Goal: Task Accomplishment & Management: Use online tool/utility

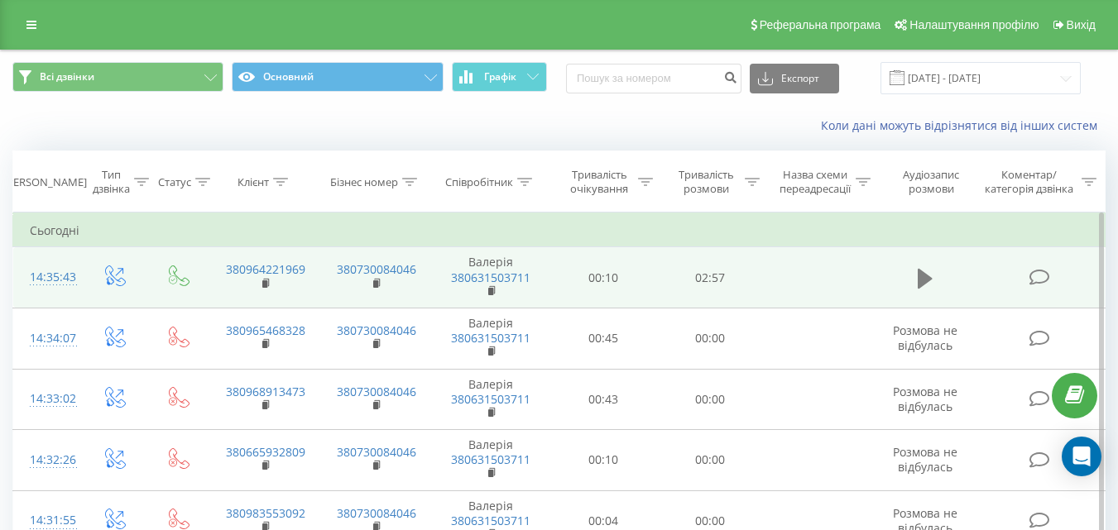
click at [932, 273] on icon at bounding box center [925, 278] width 15 height 23
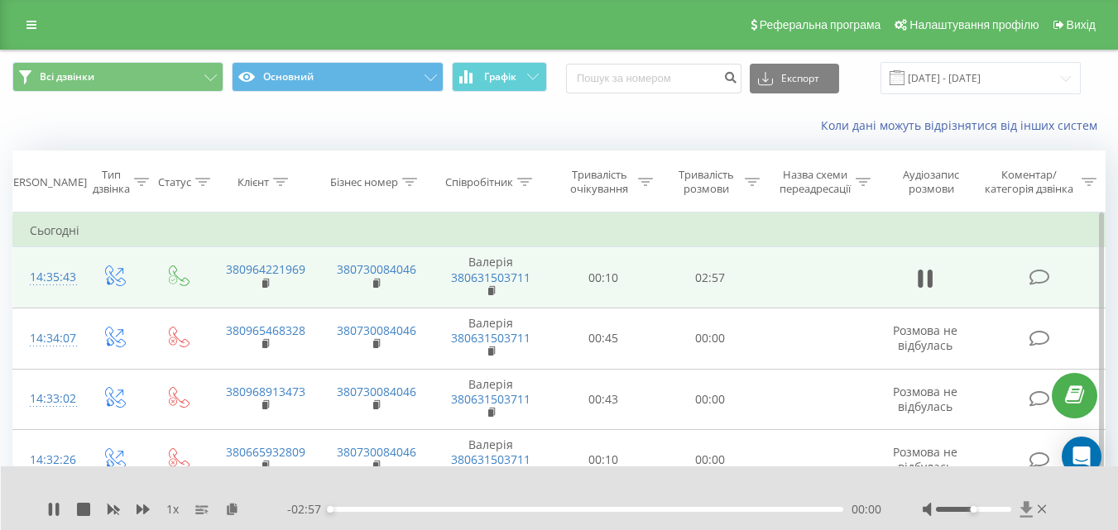
click at [1029, 507] on icon at bounding box center [1025, 509] width 12 height 16
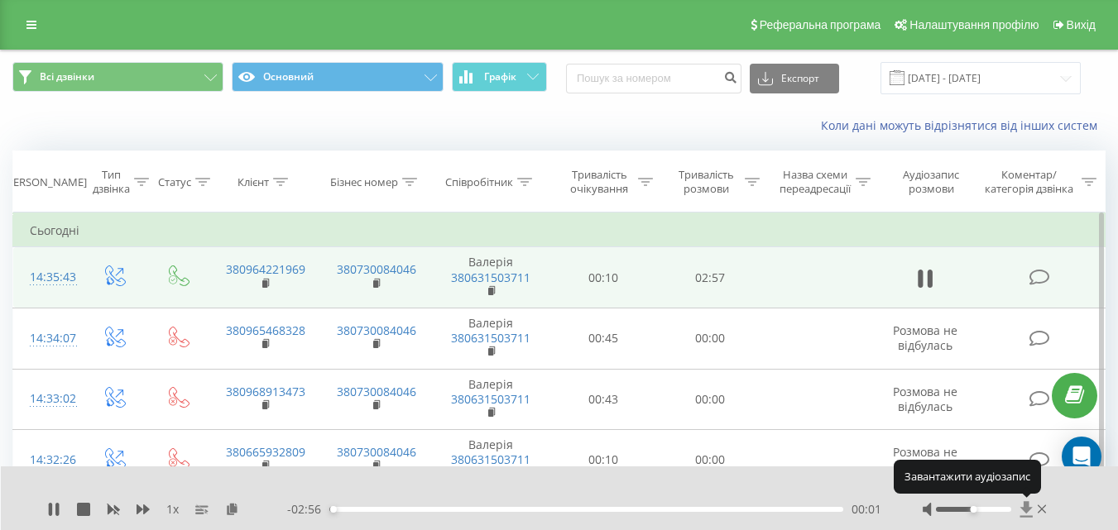
click at [1029, 507] on icon at bounding box center [1025, 509] width 12 height 16
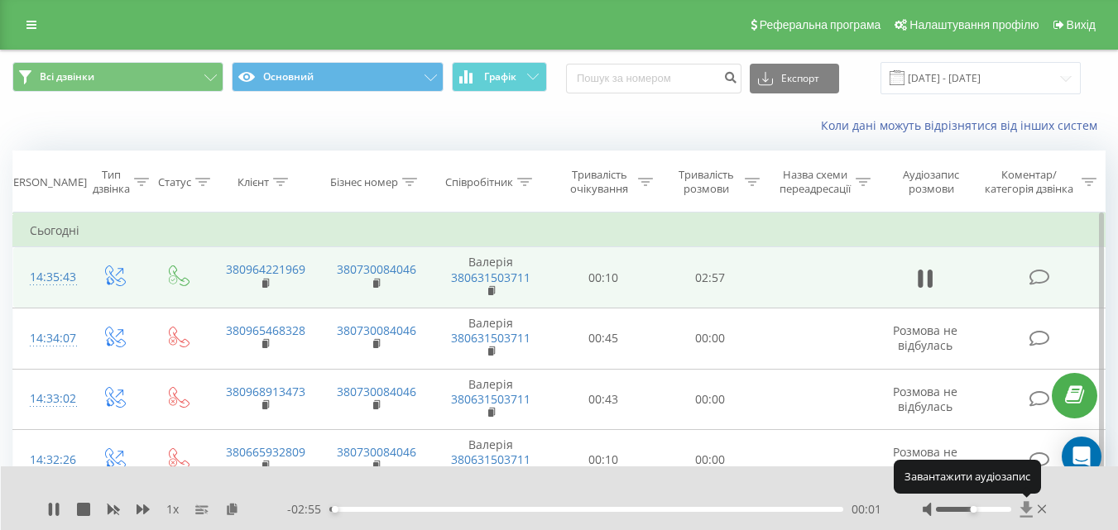
click at [1029, 507] on icon at bounding box center [1025, 509] width 12 height 16
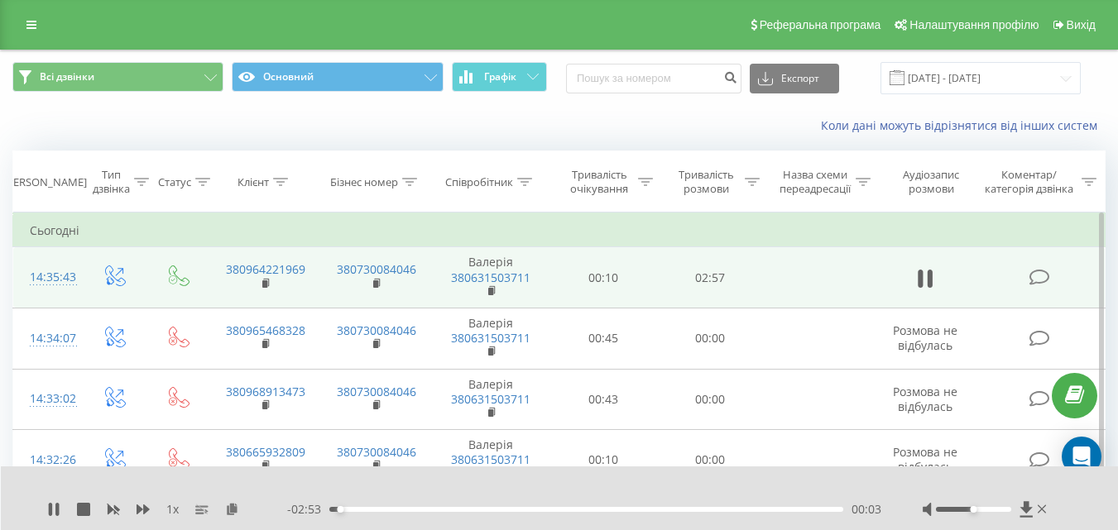
click at [58, 513] on icon at bounding box center [56, 509] width 3 height 13
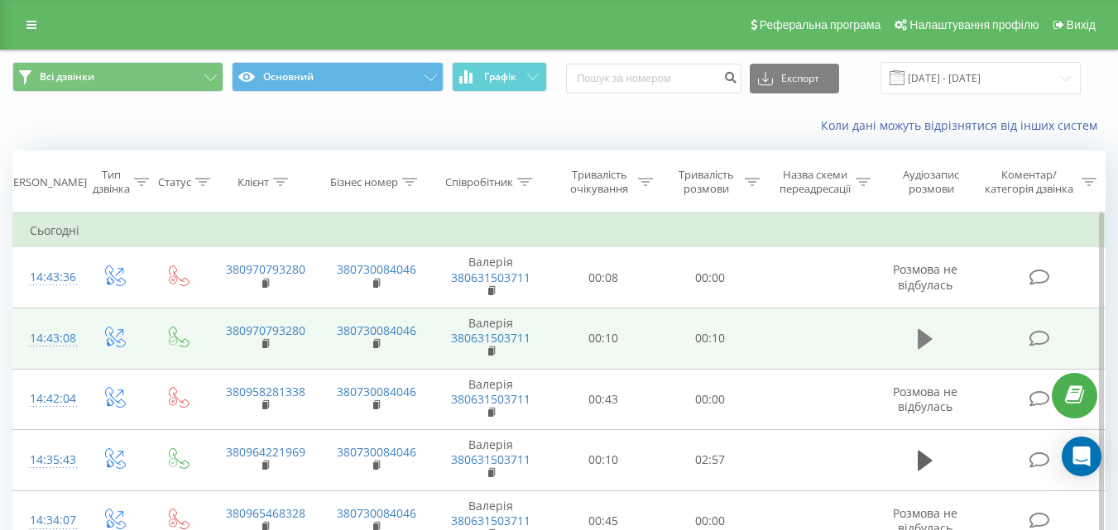
click at [937, 343] on button at bounding box center [925, 339] width 25 height 25
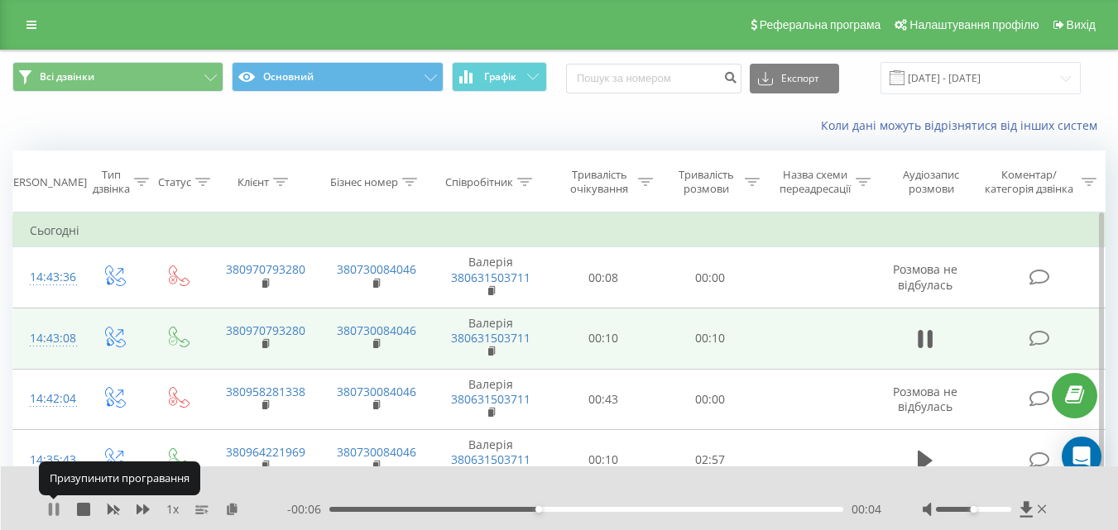
click at [58, 511] on icon at bounding box center [56, 509] width 3 height 13
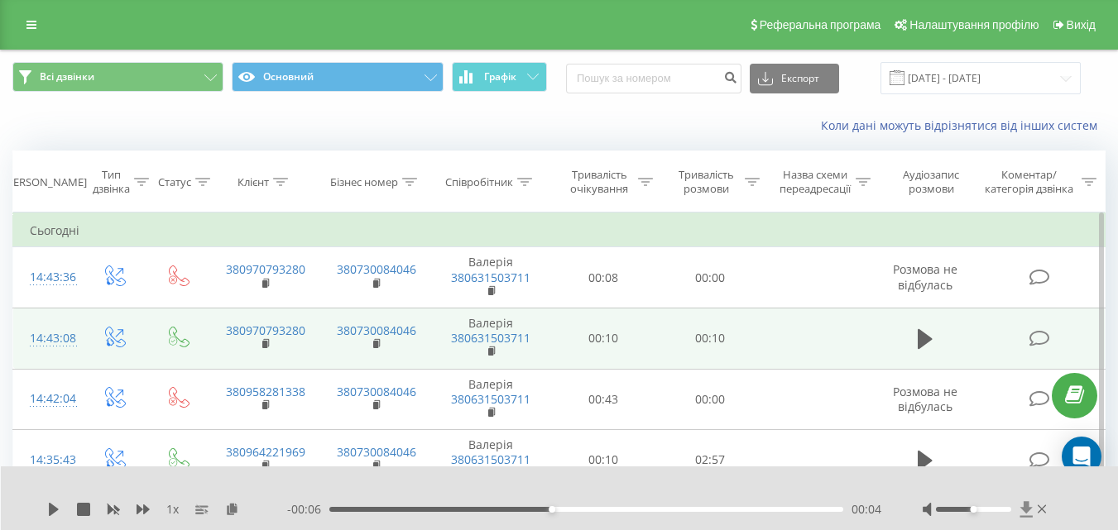
click at [1027, 509] on icon at bounding box center [1025, 509] width 12 height 16
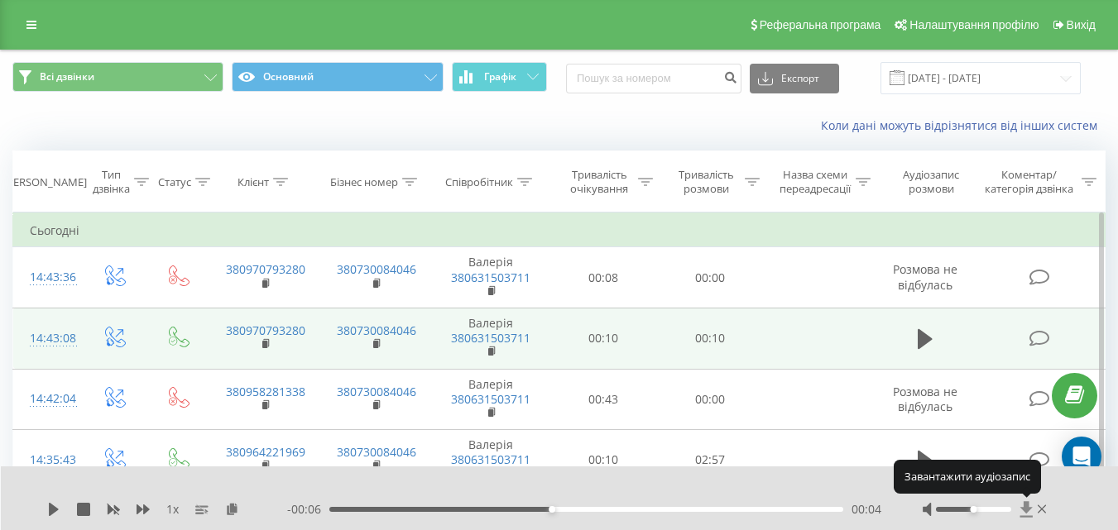
click at [1027, 509] on icon at bounding box center [1025, 509] width 12 height 16
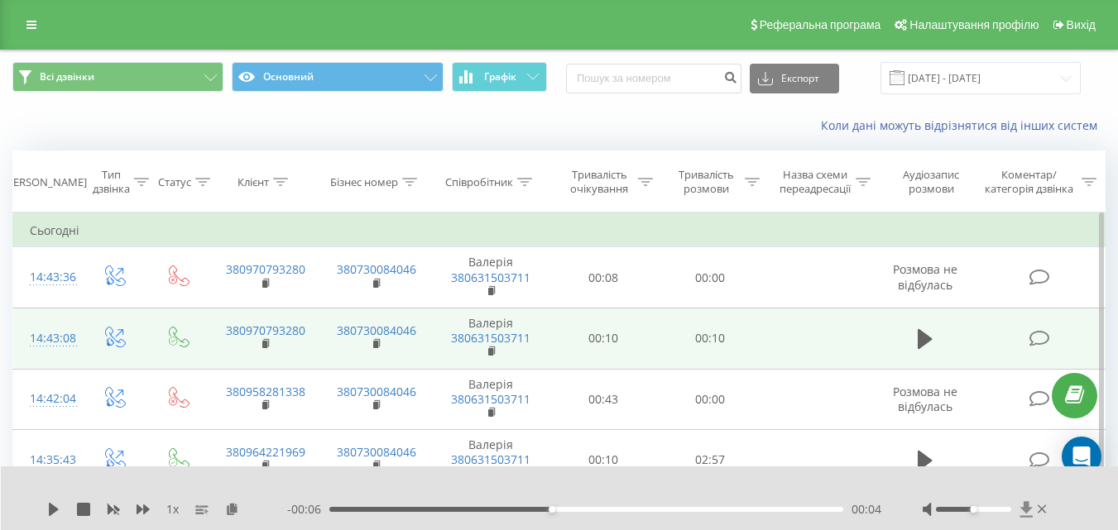
click at [1027, 509] on icon at bounding box center [1025, 509] width 12 height 16
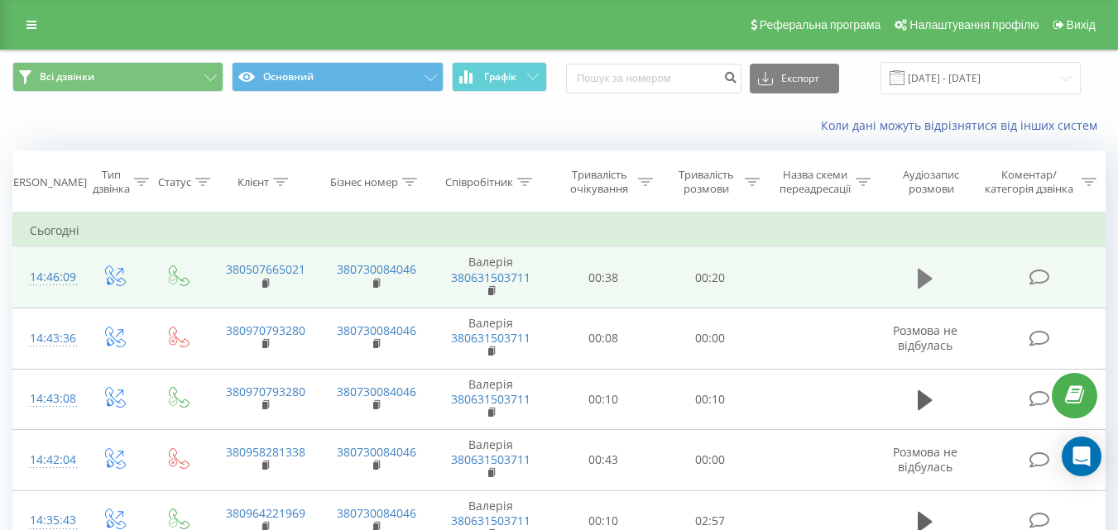
click at [927, 275] on icon at bounding box center [925, 278] width 15 height 20
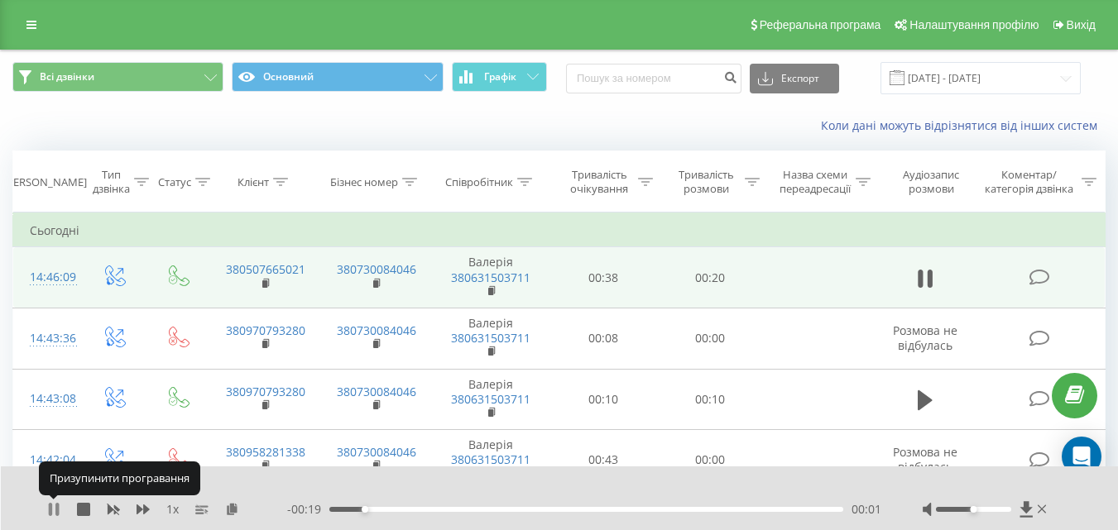
click at [58, 507] on icon at bounding box center [56, 509] width 3 height 13
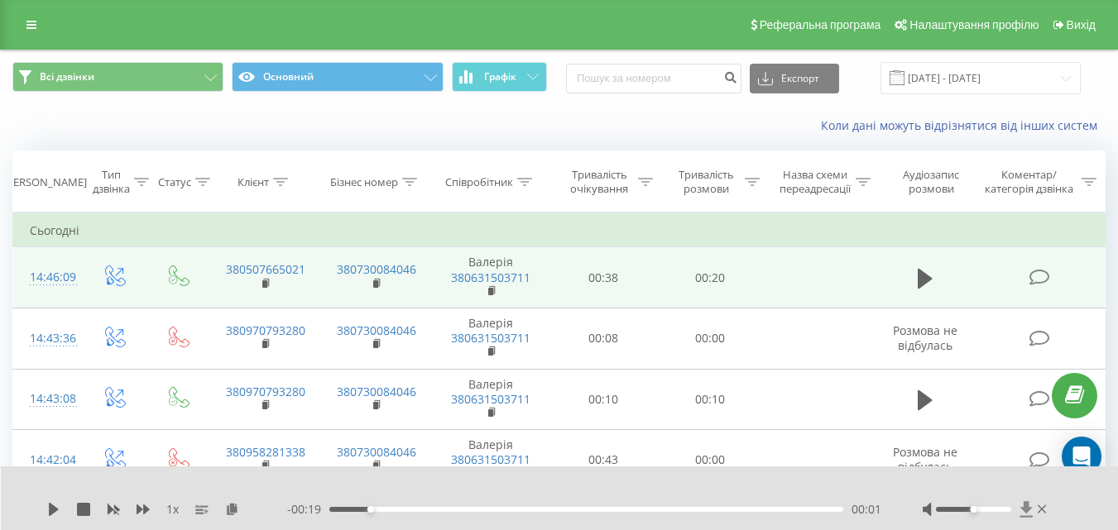
click at [1025, 510] on icon at bounding box center [1025, 509] width 12 height 16
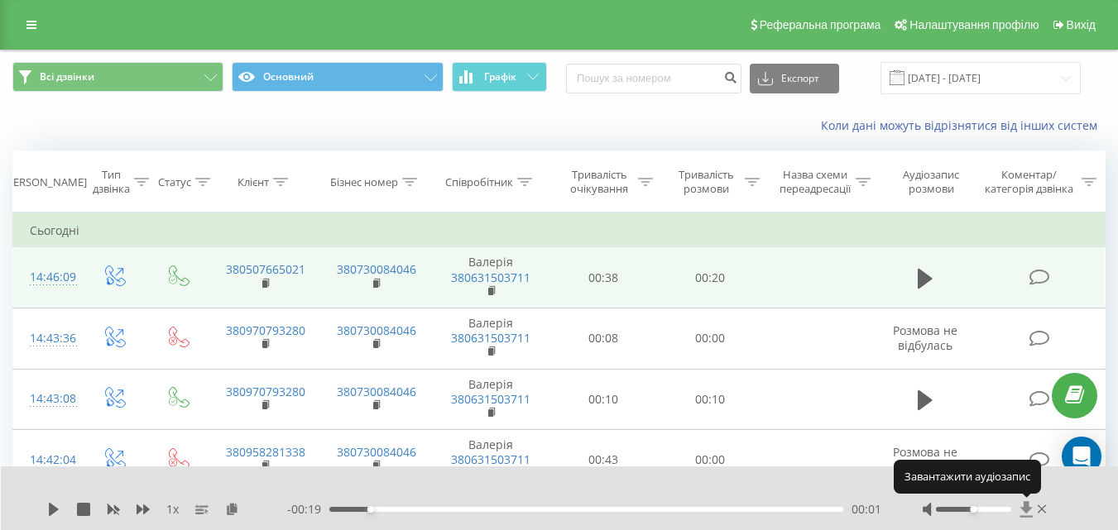
click at [1027, 508] on icon at bounding box center [1025, 509] width 12 height 16
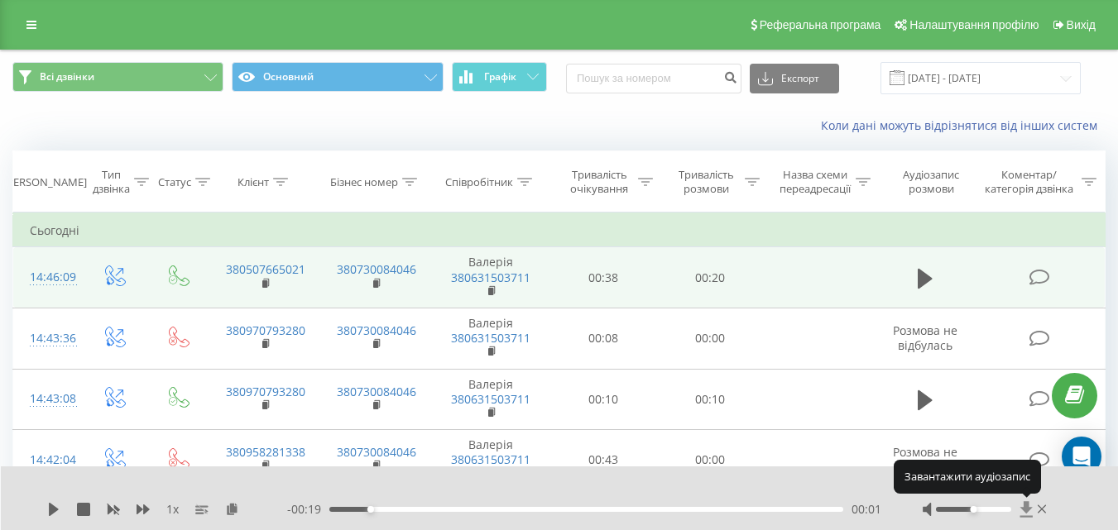
click at [1027, 508] on icon at bounding box center [1025, 509] width 12 height 16
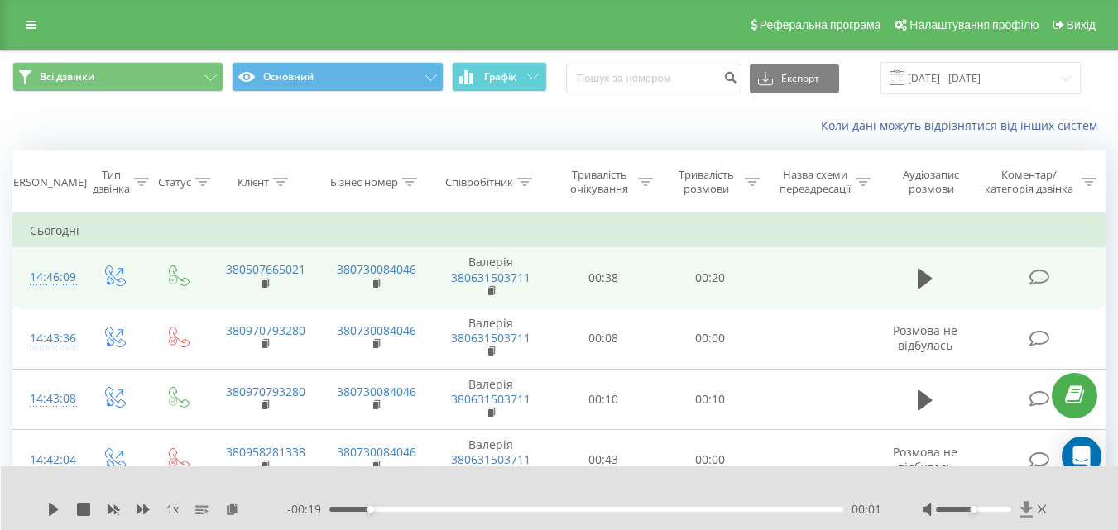
click at [1022, 509] on icon at bounding box center [1025, 509] width 12 height 16
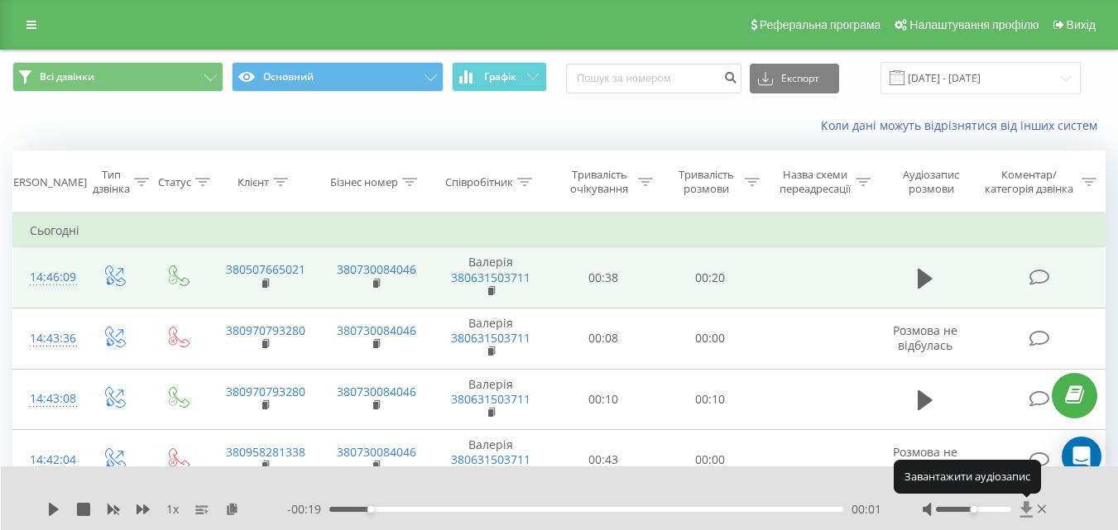
click at [1022, 509] on icon at bounding box center [1025, 509] width 12 height 16
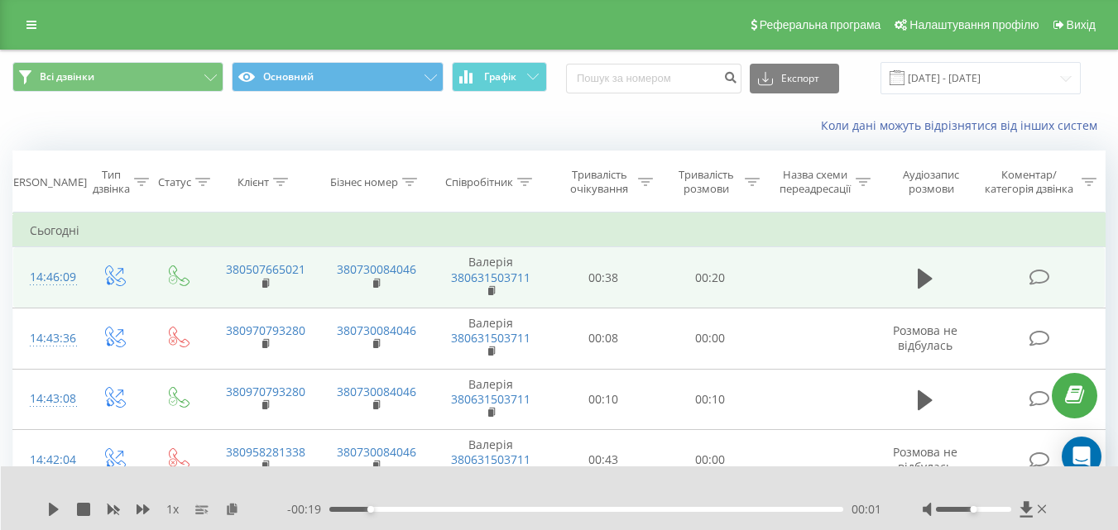
click at [1024, 496] on div "1 x - 00:19 00:01 00:01" at bounding box center [560, 499] width 1118 height 64
click at [1024, 501] on icon at bounding box center [1026, 509] width 14 height 17
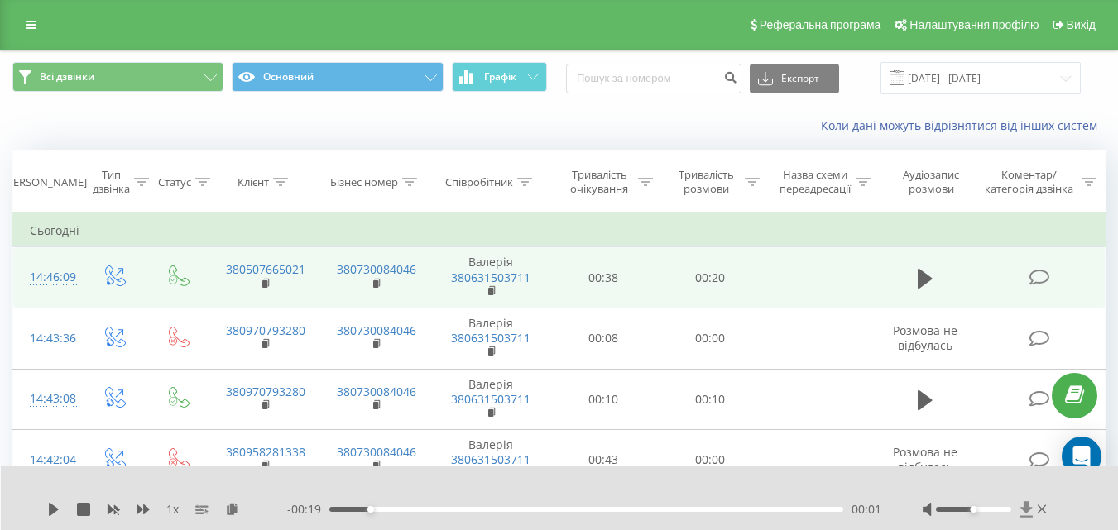
click at [1024, 501] on icon at bounding box center [1026, 509] width 14 height 17
drag, startPoint x: 1024, startPoint y: 501, endPoint x: 1027, endPoint y: 513, distance: 12.0
click at [1024, 502] on icon at bounding box center [1026, 509] width 14 height 17
click at [1028, 508] on icon at bounding box center [1025, 509] width 12 height 16
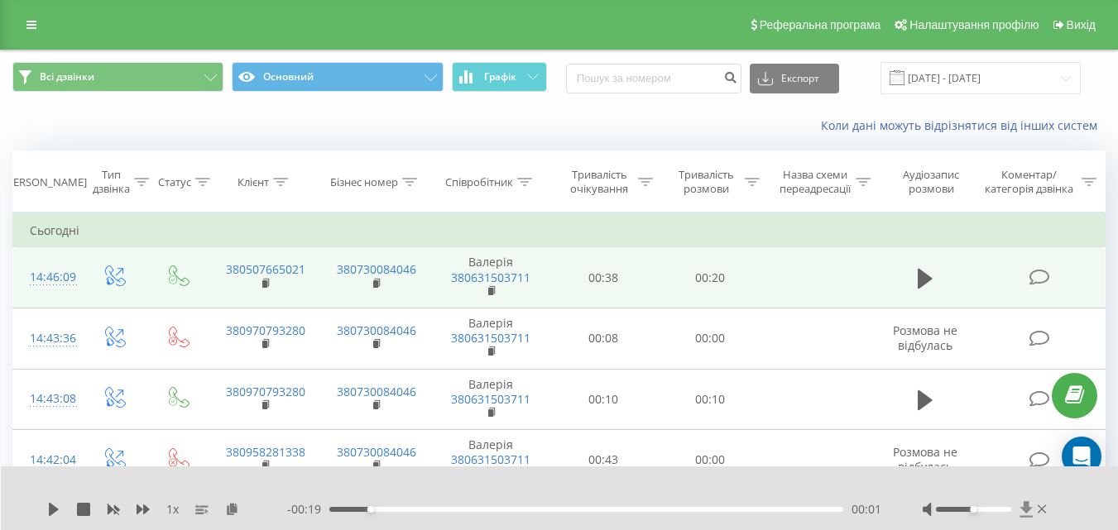
click at [1028, 508] on icon at bounding box center [1025, 509] width 12 height 16
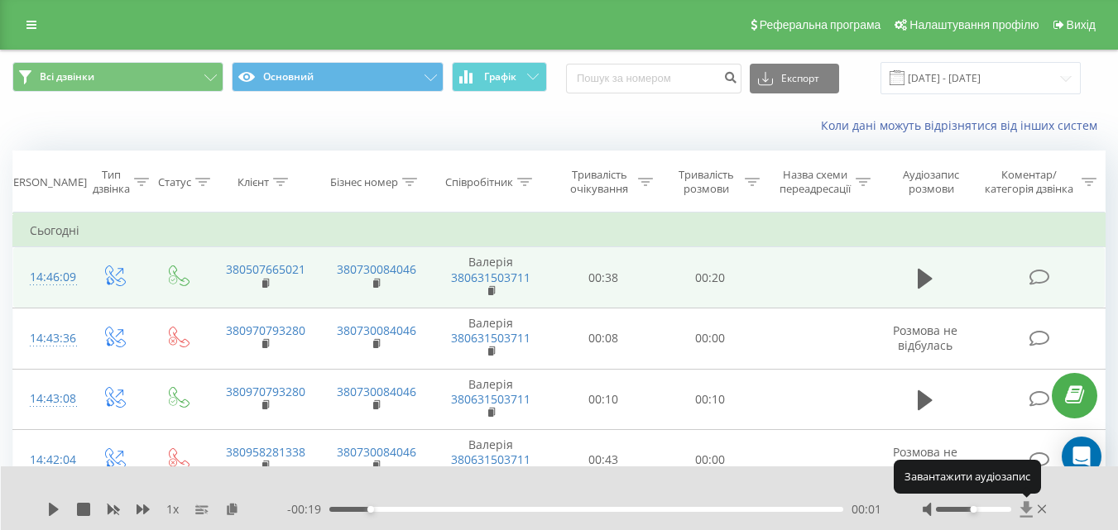
click at [1028, 508] on icon at bounding box center [1025, 509] width 12 height 16
click at [1027, 507] on icon at bounding box center [1025, 509] width 12 height 16
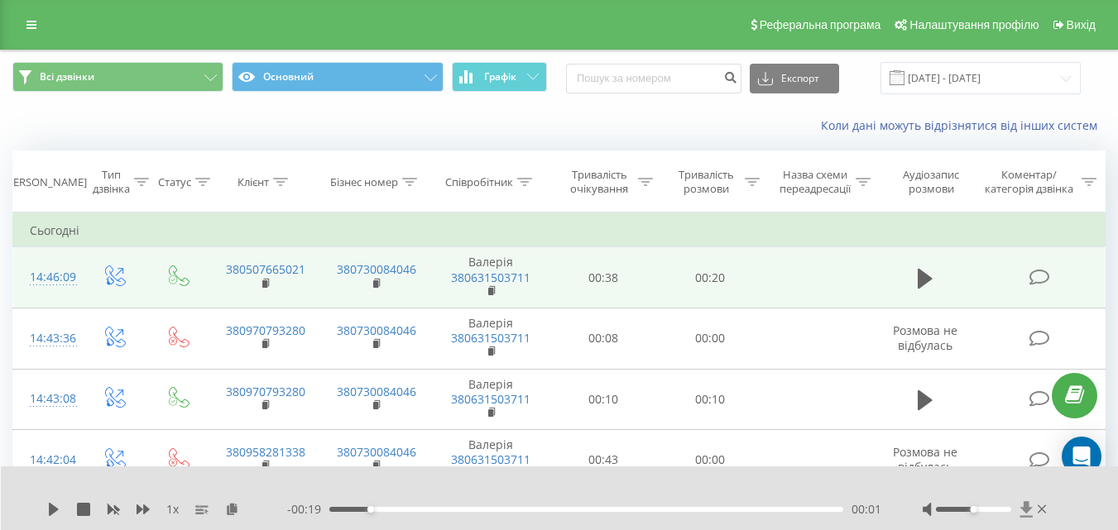
click at [1023, 508] on icon at bounding box center [1025, 509] width 12 height 16
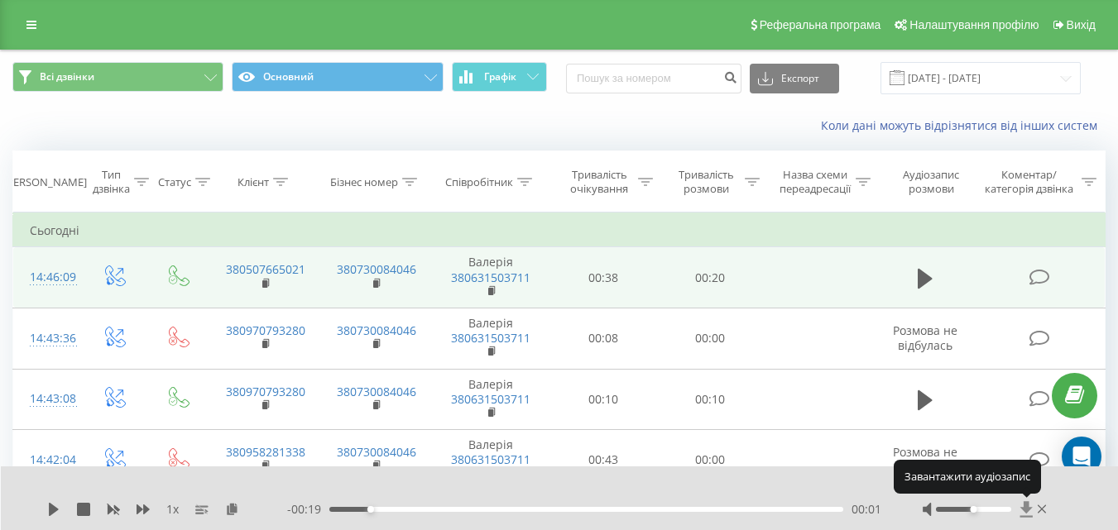
click at [1023, 508] on icon at bounding box center [1025, 509] width 12 height 16
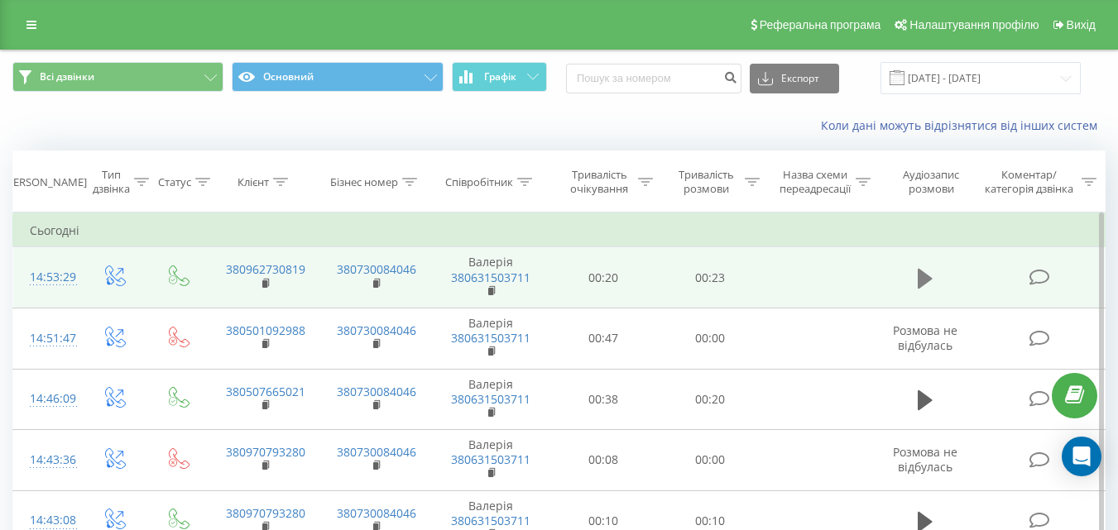
click at [924, 282] on icon at bounding box center [925, 278] width 15 height 20
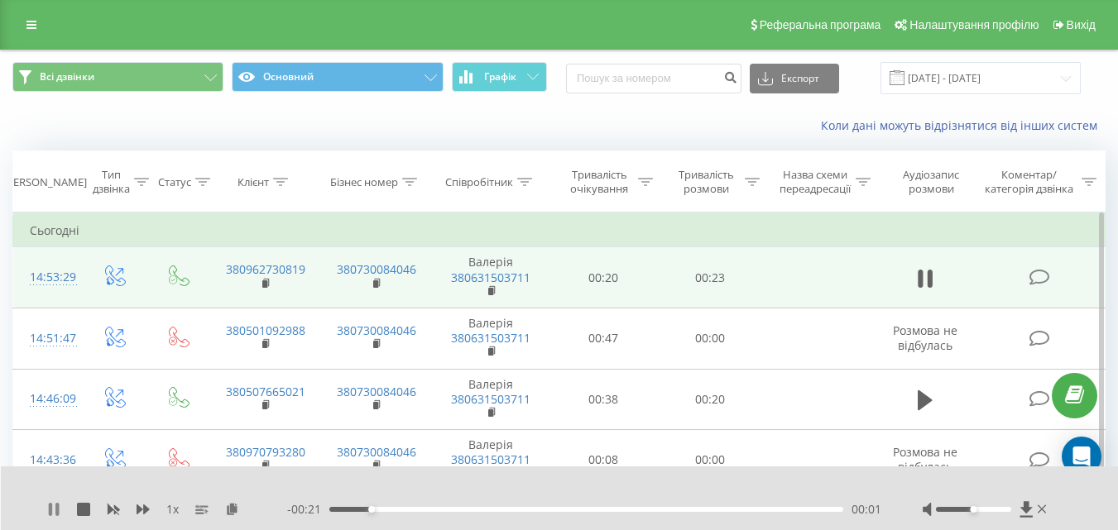
click at [58, 506] on icon at bounding box center [56, 509] width 3 height 13
click at [1029, 506] on icon at bounding box center [1026, 509] width 14 height 17
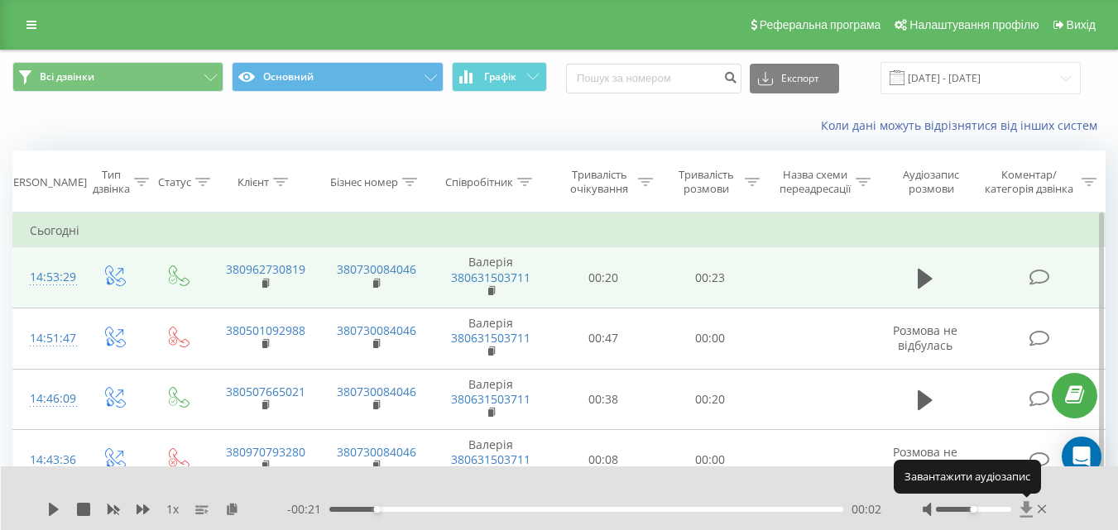
click at [1029, 506] on icon at bounding box center [1026, 509] width 14 height 17
click at [1024, 503] on icon at bounding box center [1025, 509] width 12 height 16
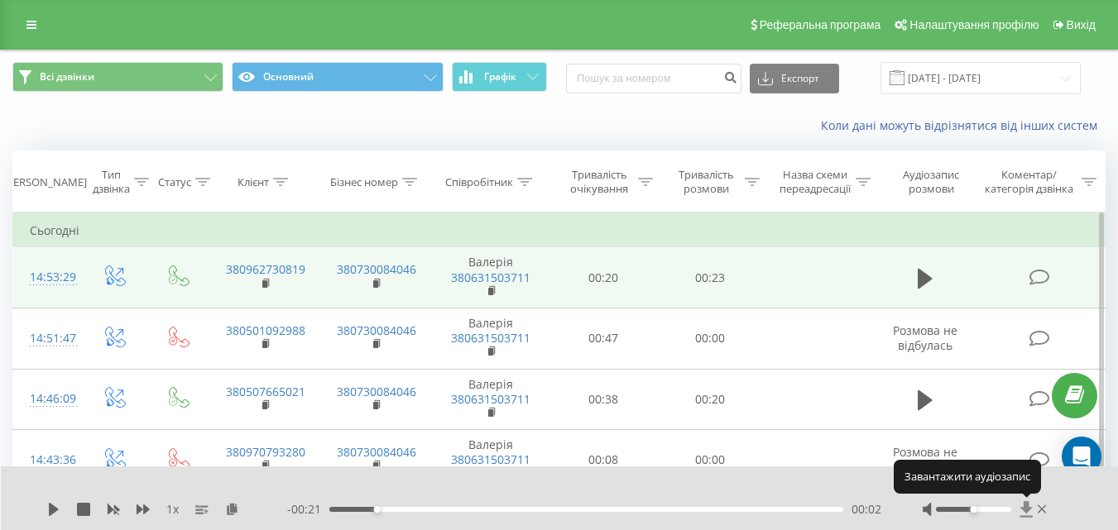
click at [1024, 503] on icon at bounding box center [1025, 509] width 12 height 16
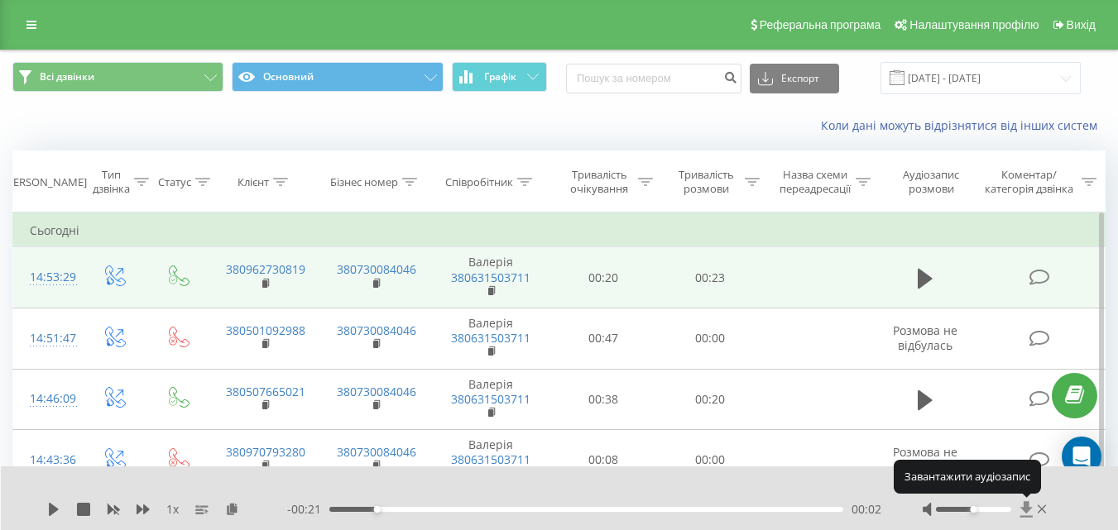
click at [1024, 503] on icon at bounding box center [1025, 509] width 12 height 16
click at [1022, 503] on icon at bounding box center [1026, 509] width 14 height 17
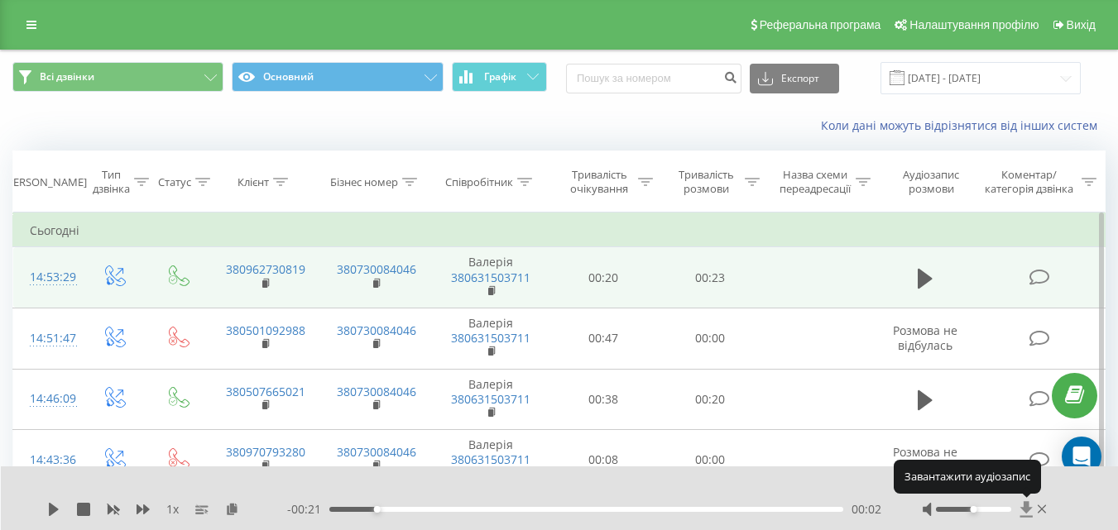
click at [1022, 503] on icon at bounding box center [1026, 509] width 14 height 17
click at [1021, 503] on icon at bounding box center [1026, 509] width 14 height 17
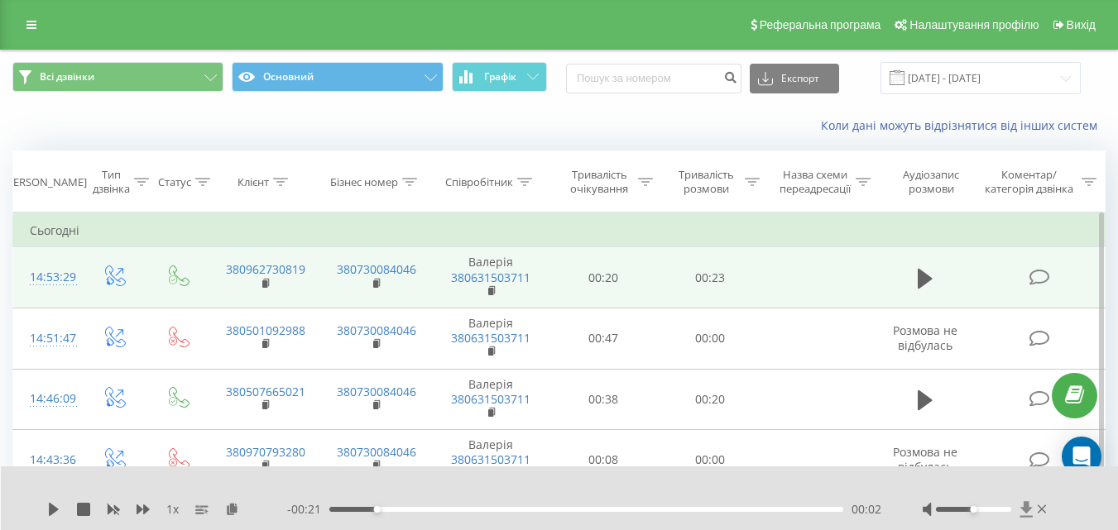
click at [1023, 512] on icon at bounding box center [1026, 509] width 14 height 17
click at [1026, 508] on icon at bounding box center [1025, 509] width 12 height 16
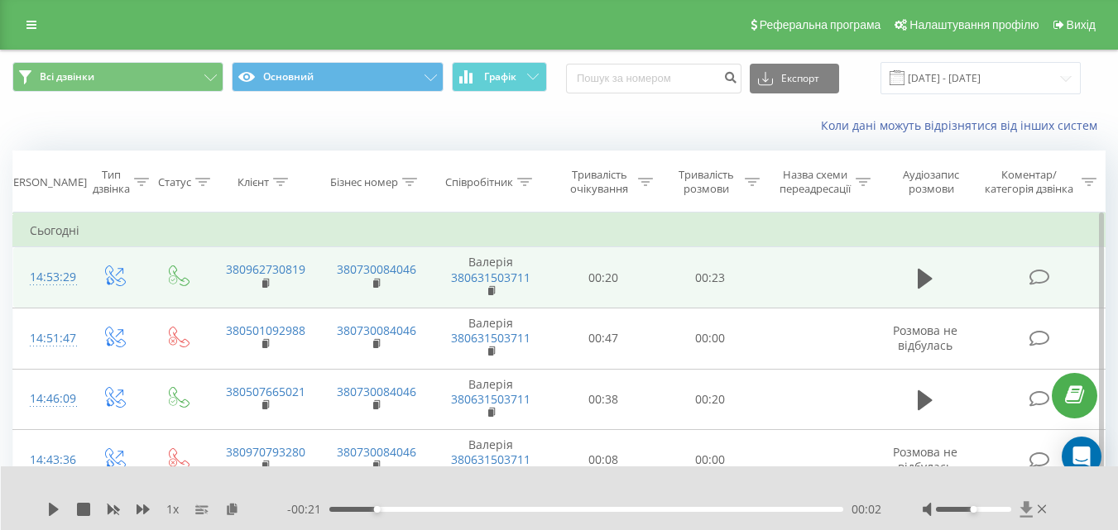
click at [1026, 508] on icon at bounding box center [1025, 509] width 12 height 16
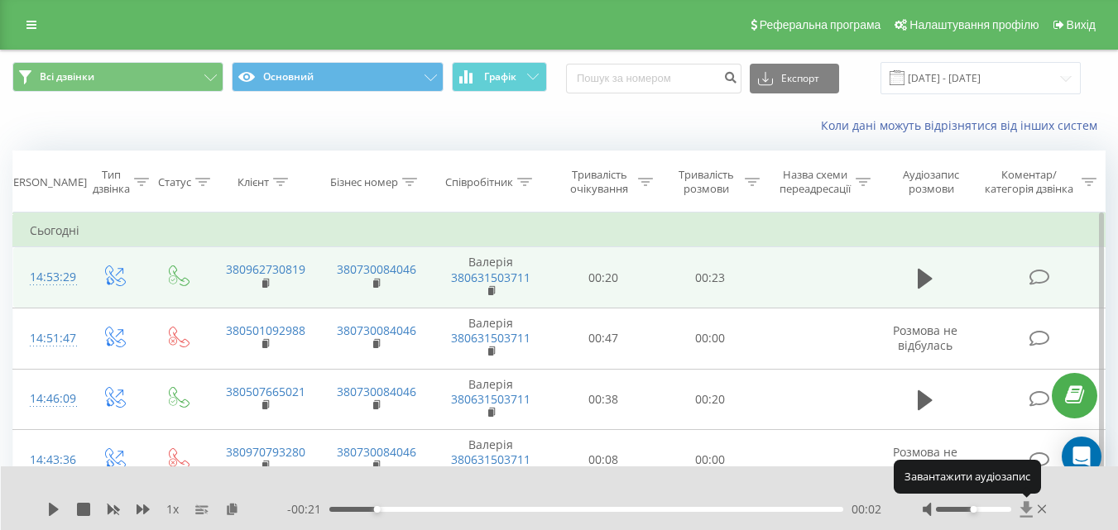
click at [1026, 508] on icon at bounding box center [1025, 509] width 12 height 16
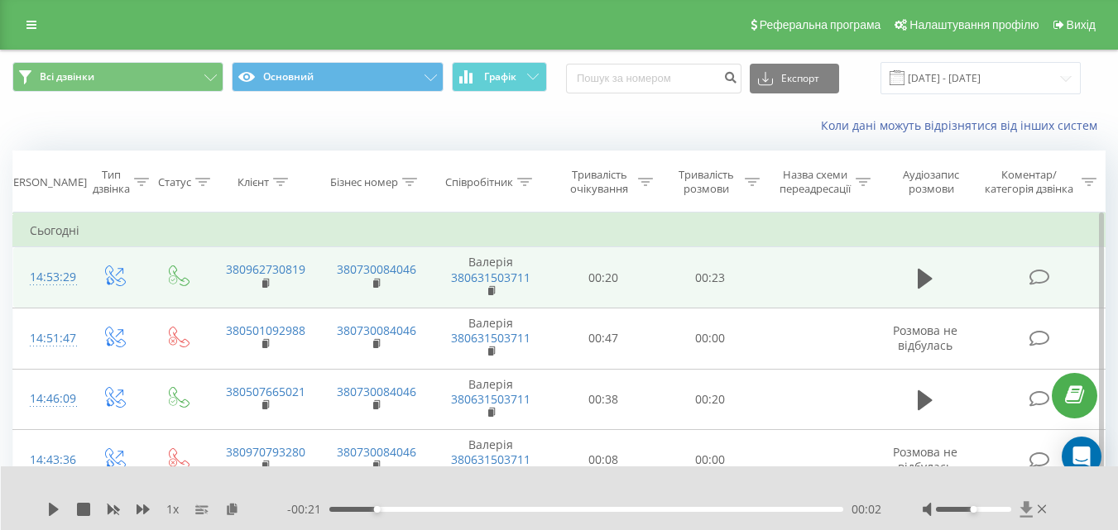
click at [1023, 506] on icon at bounding box center [1026, 509] width 14 height 17
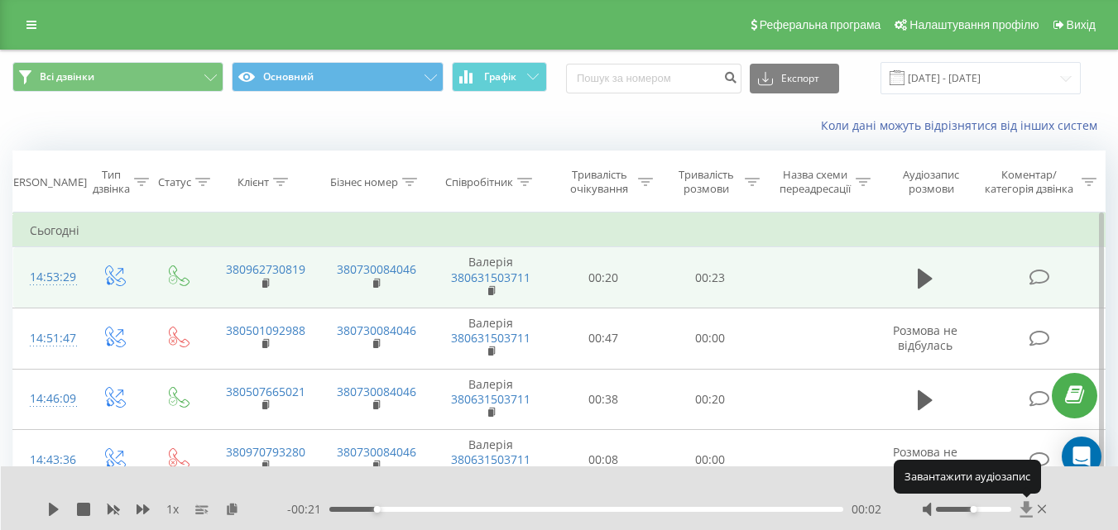
click at [1023, 506] on icon at bounding box center [1026, 509] width 14 height 17
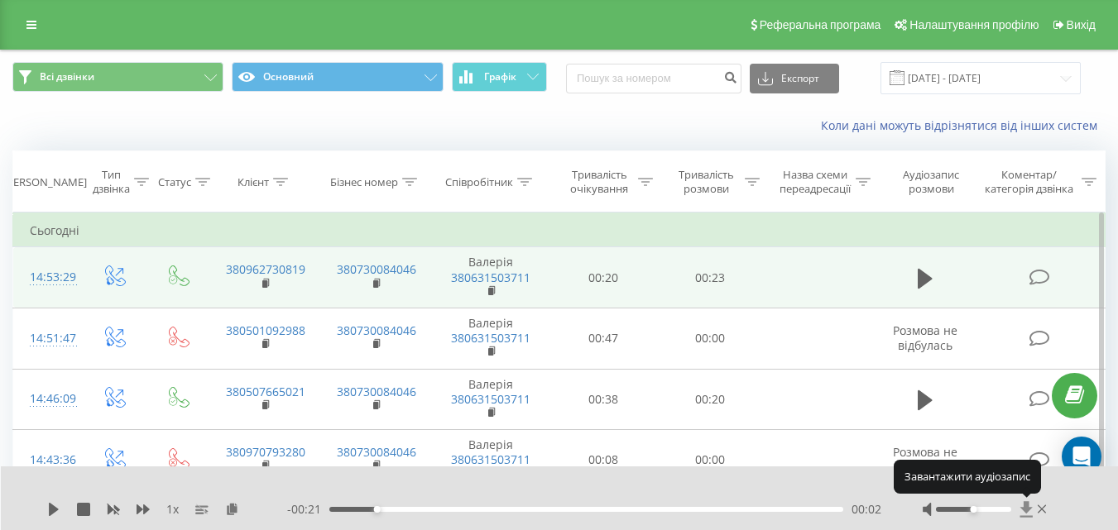
click at [1023, 506] on icon at bounding box center [1026, 509] width 14 height 17
click at [1032, 506] on icon at bounding box center [1026, 509] width 14 height 17
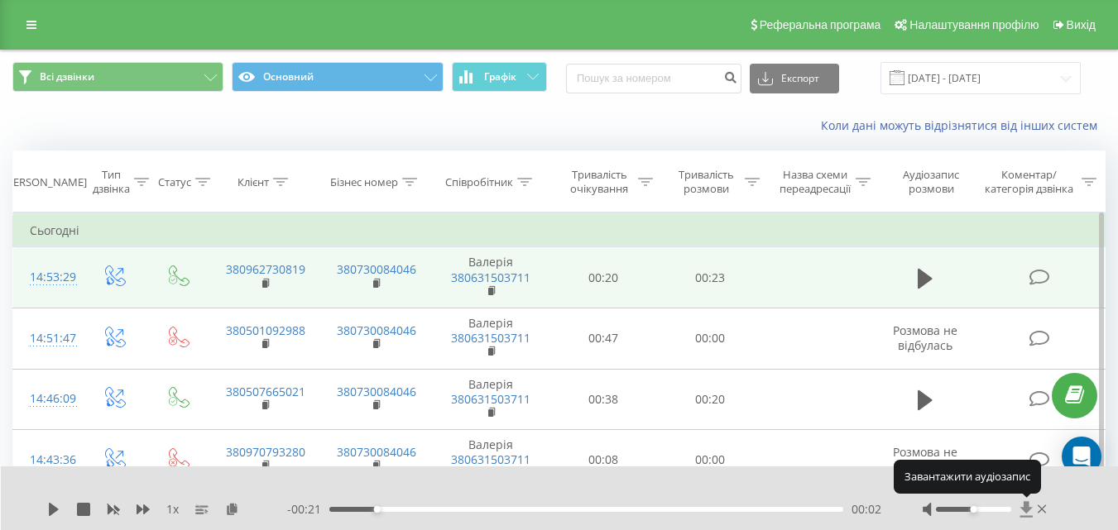
click at [1030, 506] on icon at bounding box center [1026, 509] width 14 height 17
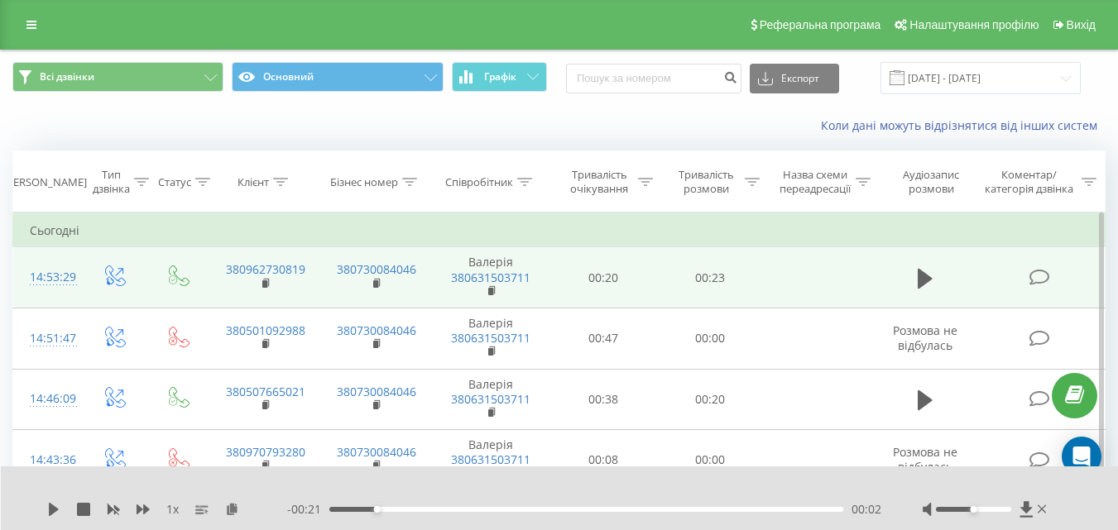
click at [1023, 520] on div "1 x - 00:21 00:02 00:02" at bounding box center [560, 499] width 1118 height 64
click at [1024, 513] on icon at bounding box center [1026, 509] width 14 height 17
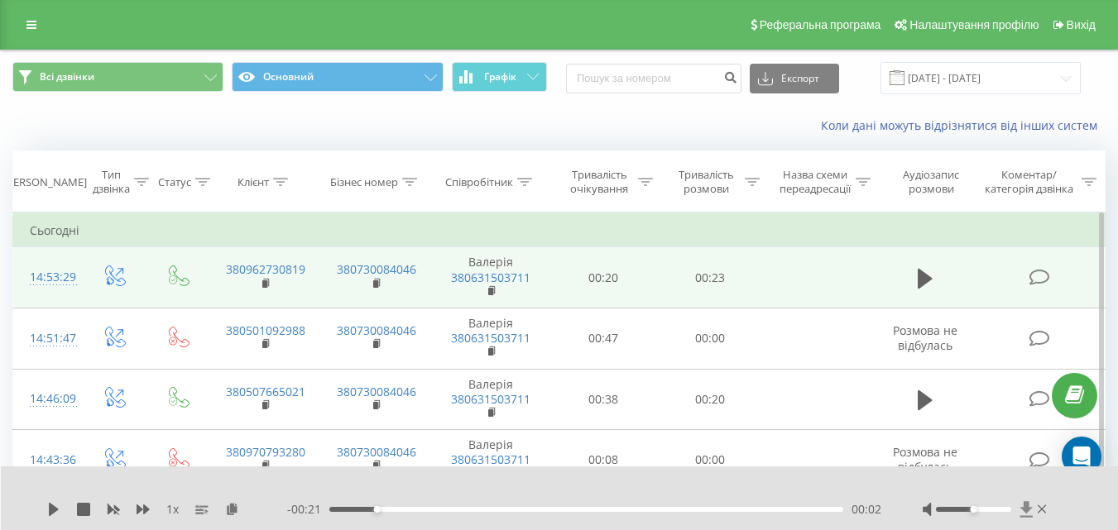
click at [1024, 512] on icon at bounding box center [1025, 509] width 12 height 16
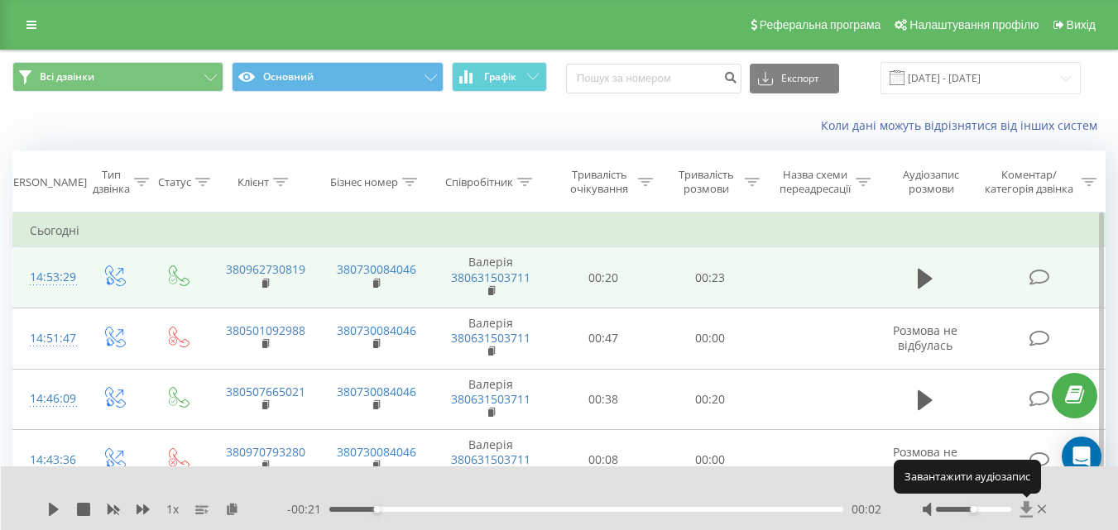
click at [1022, 512] on icon at bounding box center [1026, 509] width 14 height 17
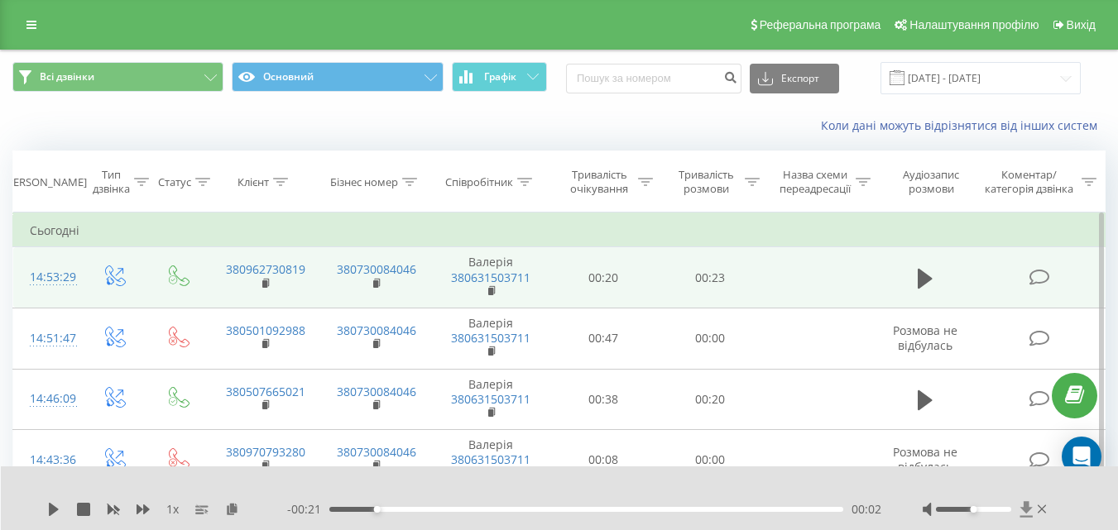
click at [1029, 503] on icon at bounding box center [1026, 509] width 14 height 17
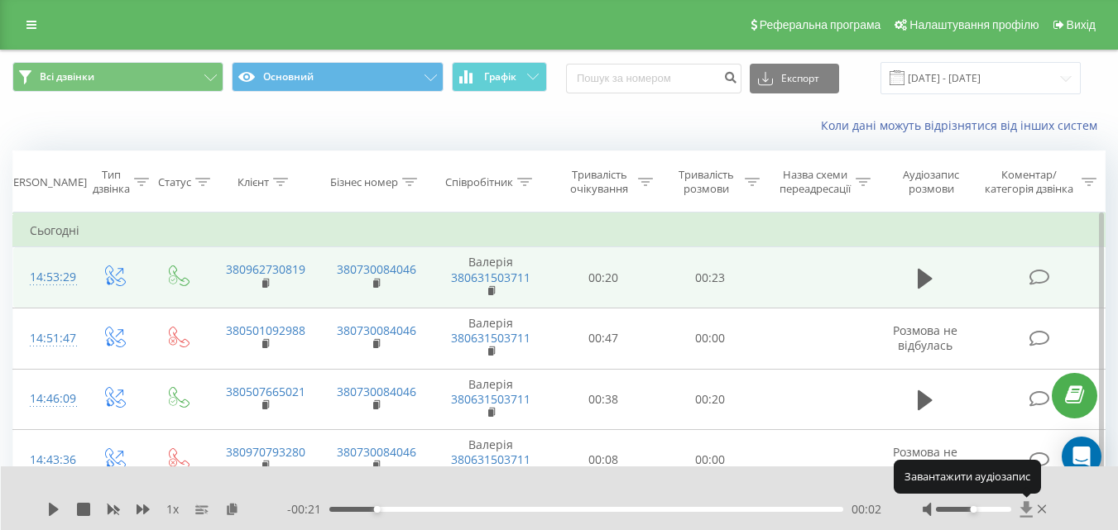
click at [1029, 503] on icon at bounding box center [1026, 509] width 14 height 17
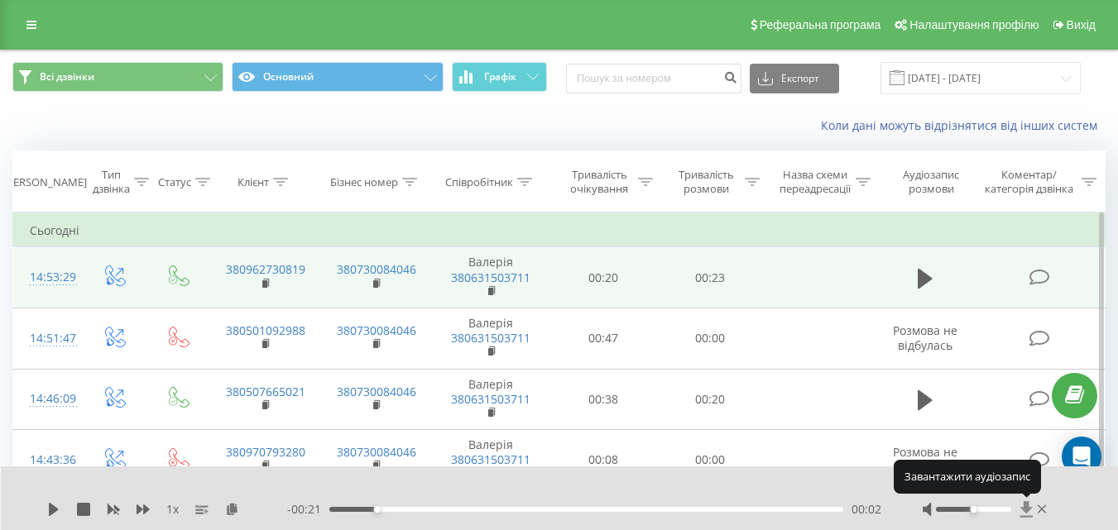
click at [1031, 511] on icon at bounding box center [1026, 509] width 14 height 17
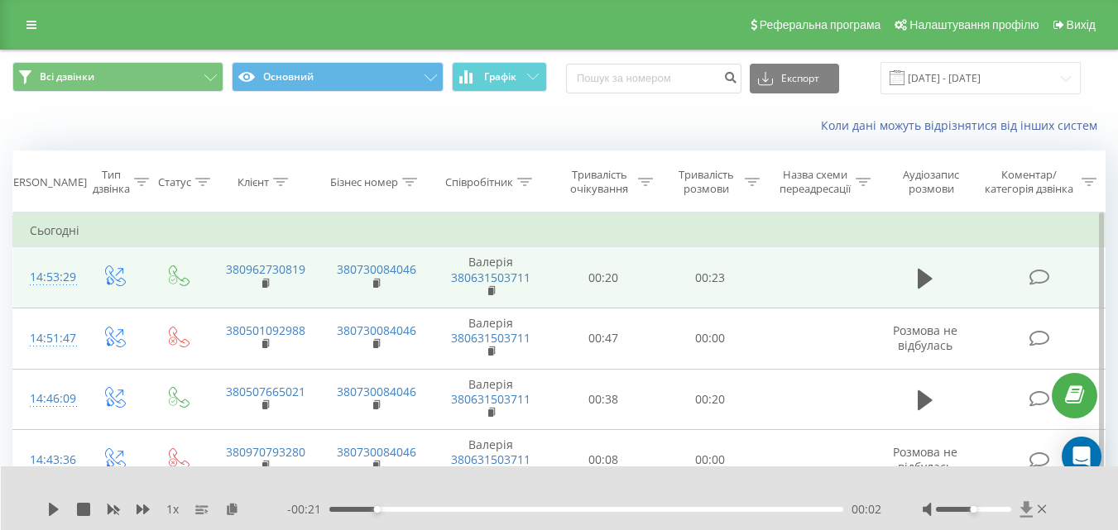
click at [1025, 506] on icon at bounding box center [1025, 509] width 12 height 16
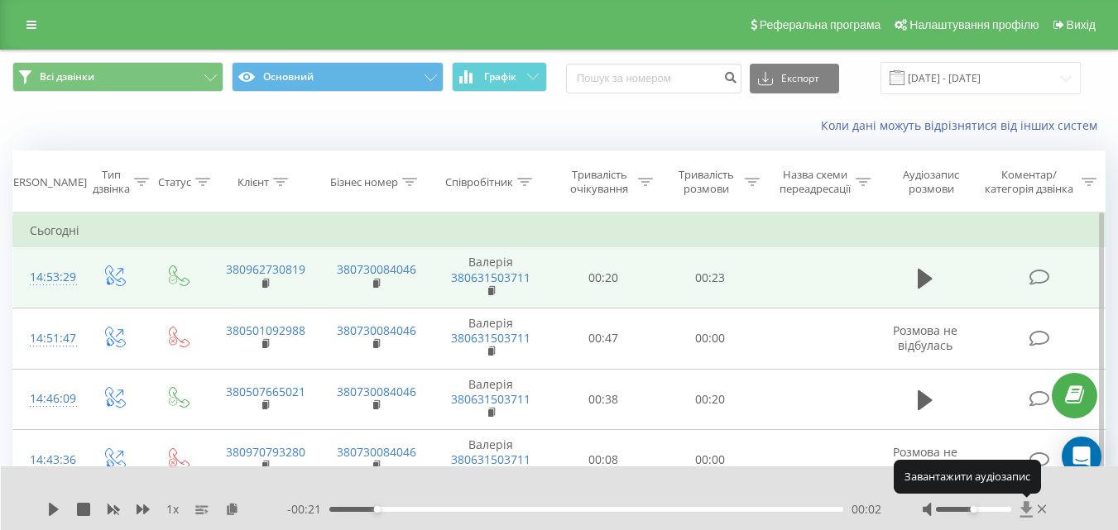
click at [1024, 506] on icon at bounding box center [1025, 509] width 12 height 16
click at [1023, 506] on icon at bounding box center [1026, 509] width 14 height 17
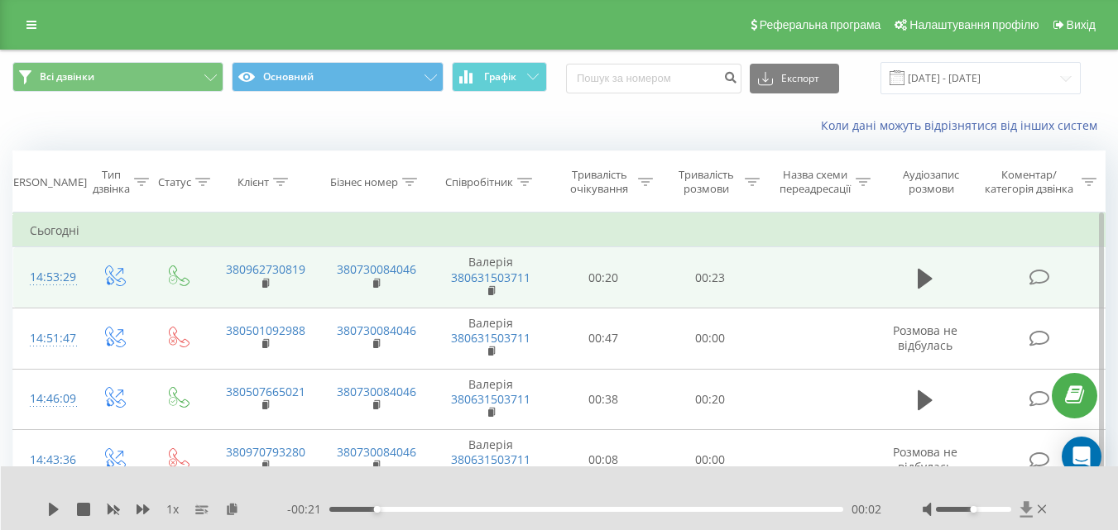
click at [1026, 511] on icon at bounding box center [1025, 509] width 12 height 16
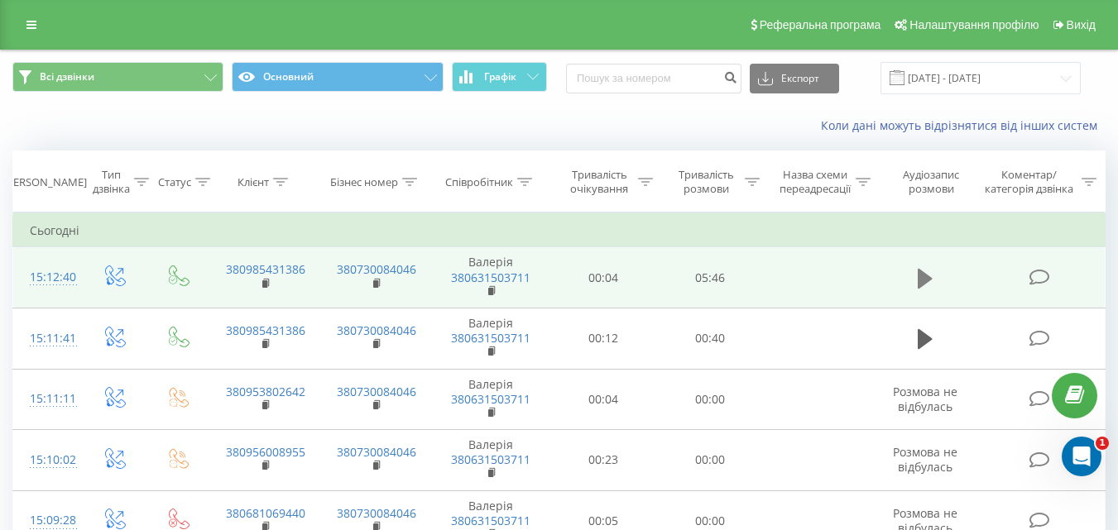
click at [936, 280] on button at bounding box center [925, 278] width 25 height 25
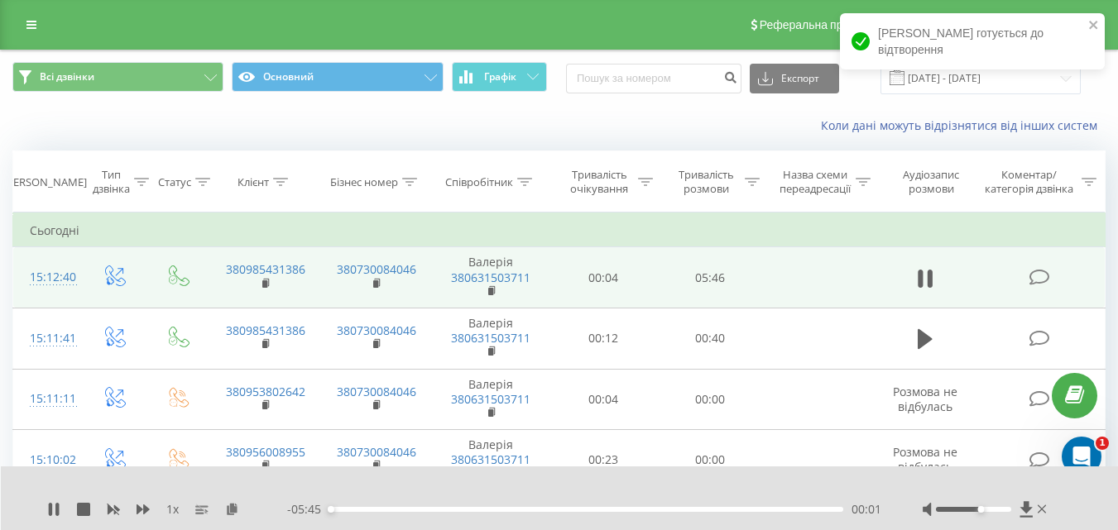
click at [978, 509] on div at bounding box center [973, 509] width 75 height 5
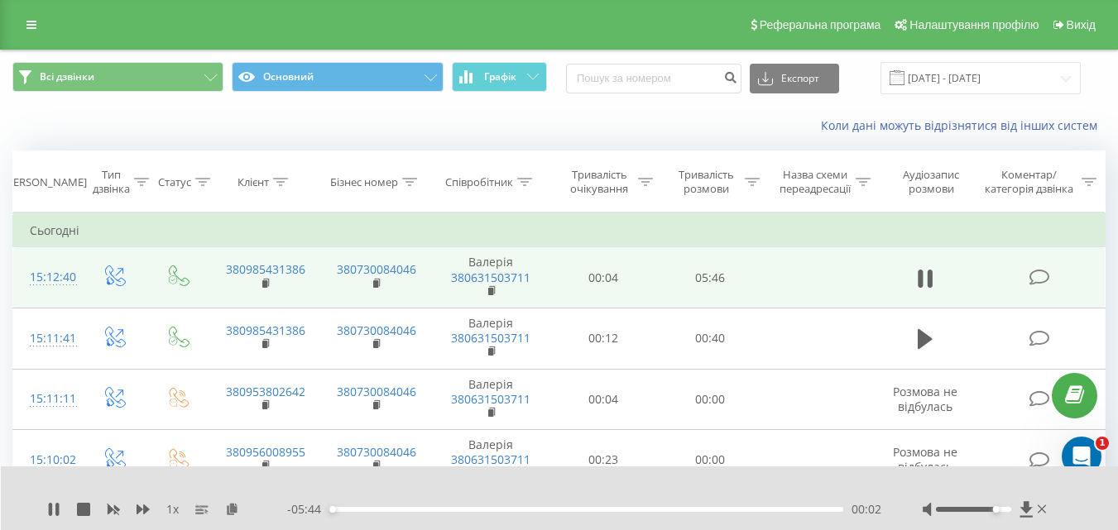
drag, startPoint x: 978, startPoint y: 509, endPoint x: 995, endPoint y: 511, distance: 16.7
click at [995, 511] on div "Accessibility label" at bounding box center [995, 509] width 7 height 7
click at [1022, 512] on icon at bounding box center [1026, 509] width 14 height 17
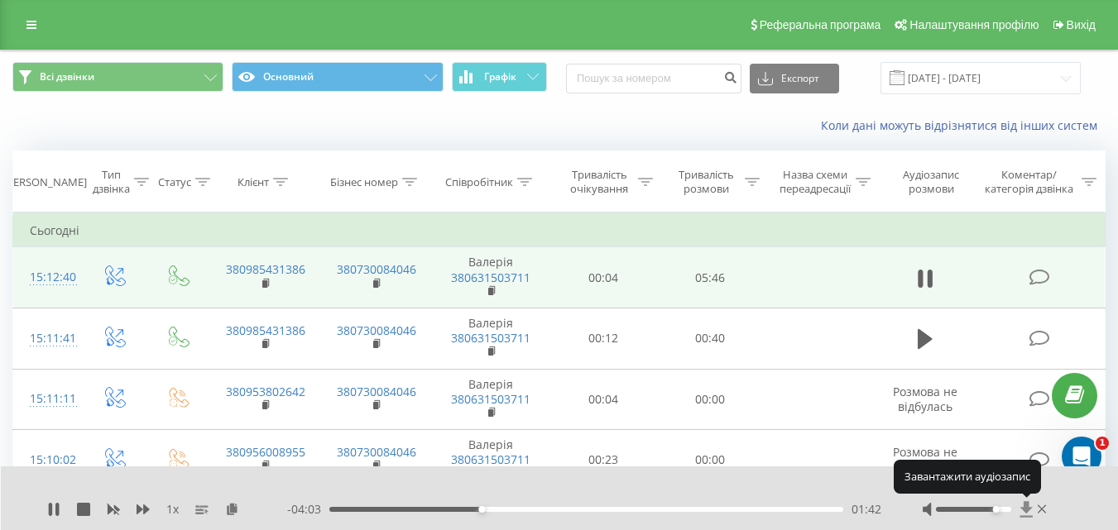
click at [1022, 512] on icon at bounding box center [1026, 509] width 14 height 17
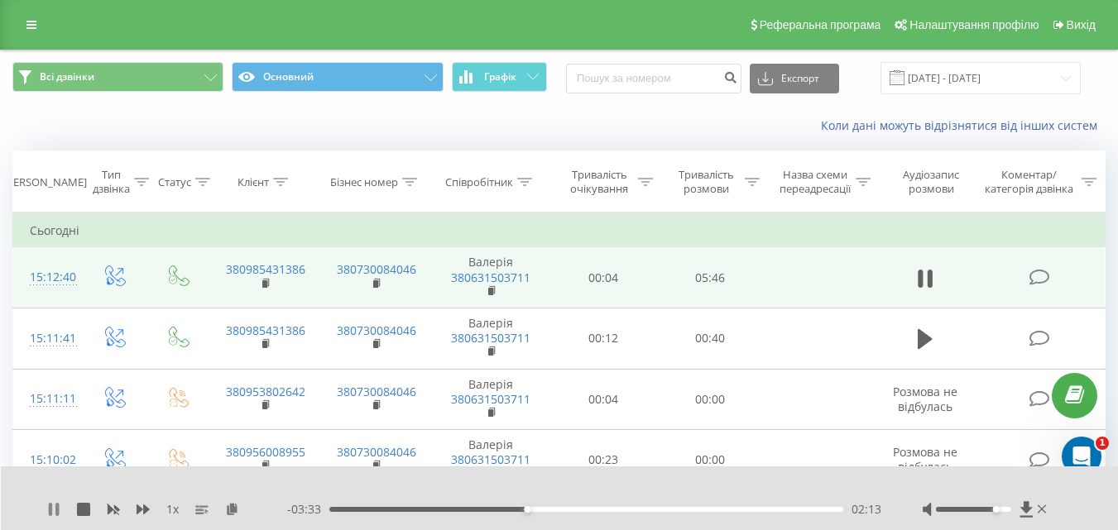
click at [55, 510] on icon at bounding box center [53, 509] width 13 height 13
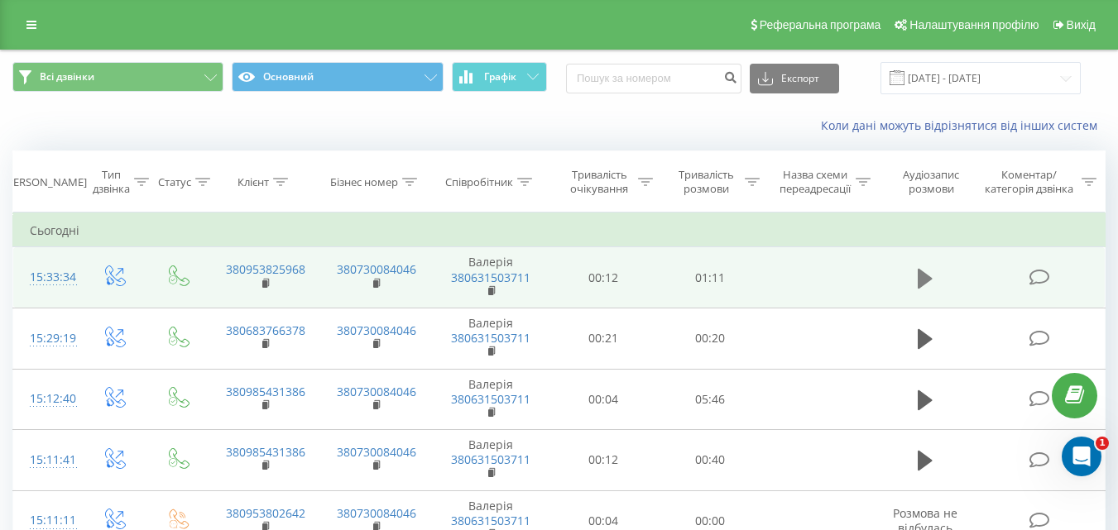
click at [922, 281] on icon at bounding box center [925, 278] width 15 height 20
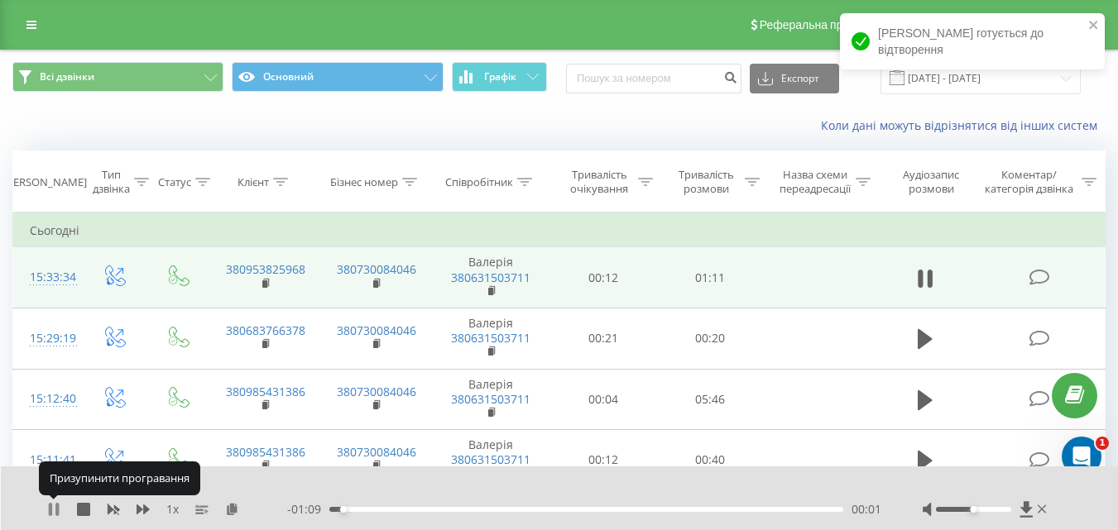
click at [50, 510] on icon at bounding box center [50, 509] width 3 height 13
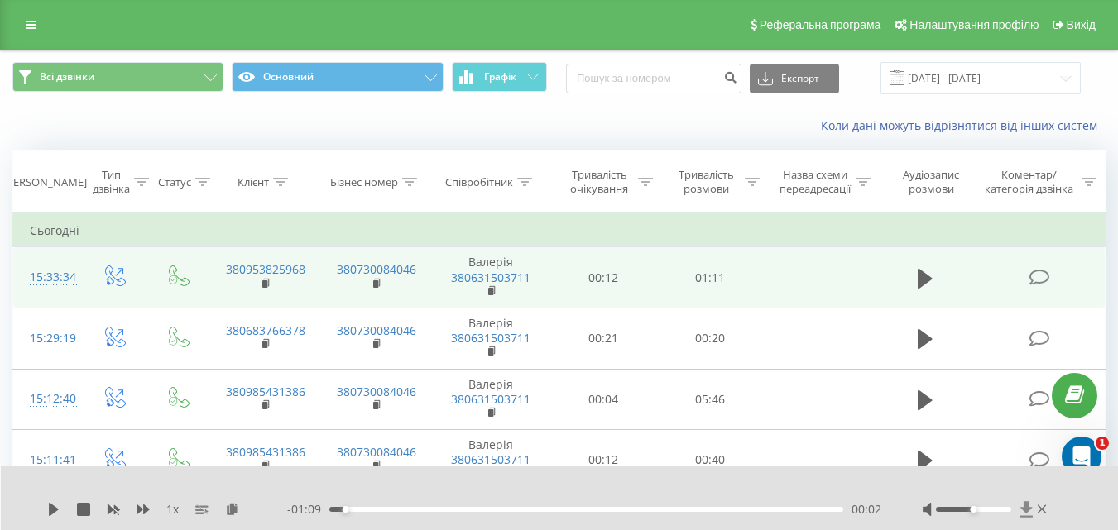
click at [1022, 509] on icon at bounding box center [1025, 509] width 12 height 16
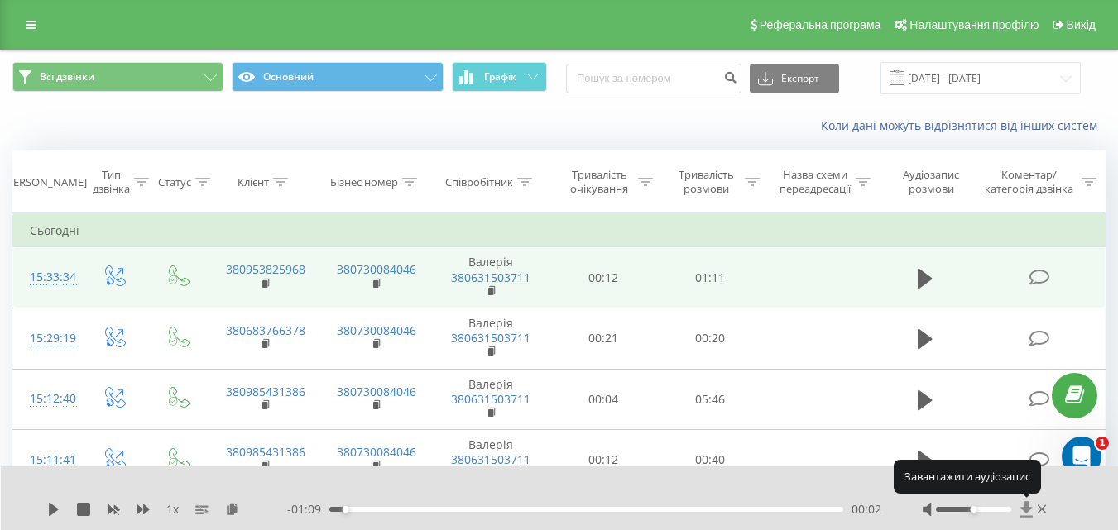
click at [1022, 509] on icon at bounding box center [1025, 509] width 12 height 16
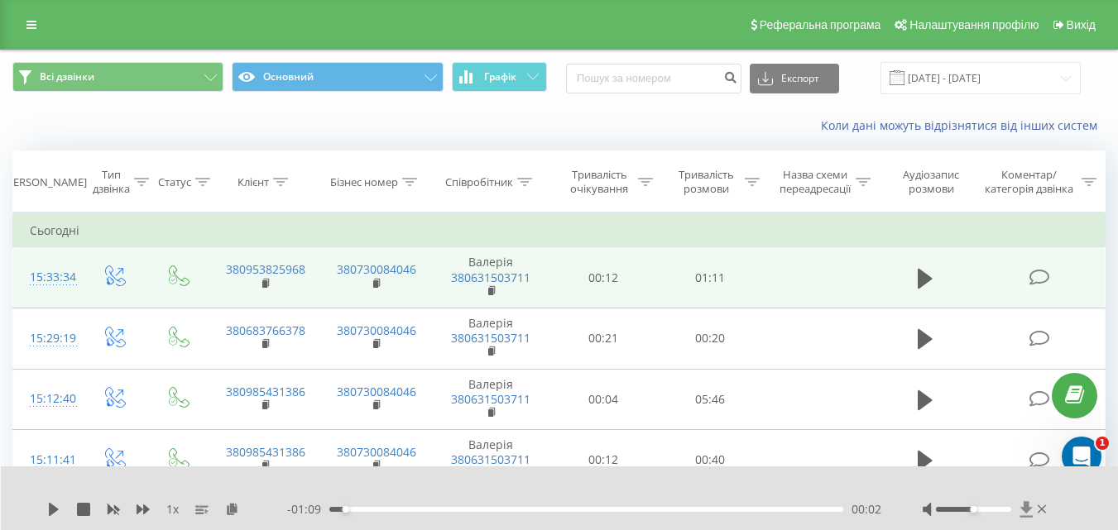
click at [1023, 506] on icon at bounding box center [1026, 509] width 14 height 17
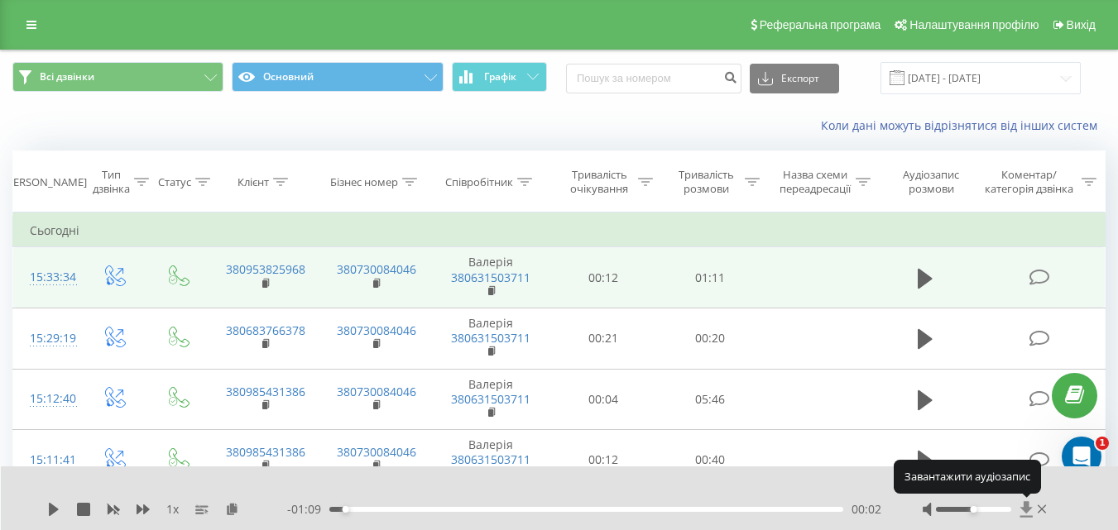
click at [1023, 506] on icon at bounding box center [1026, 509] width 14 height 17
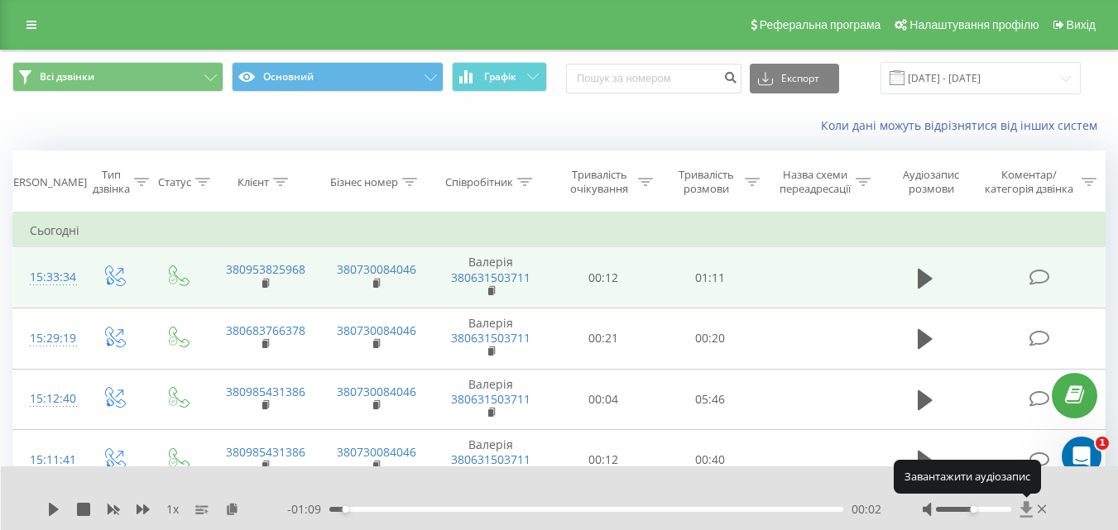
click at [1023, 506] on icon at bounding box center [1026, 509] width 14 height 17
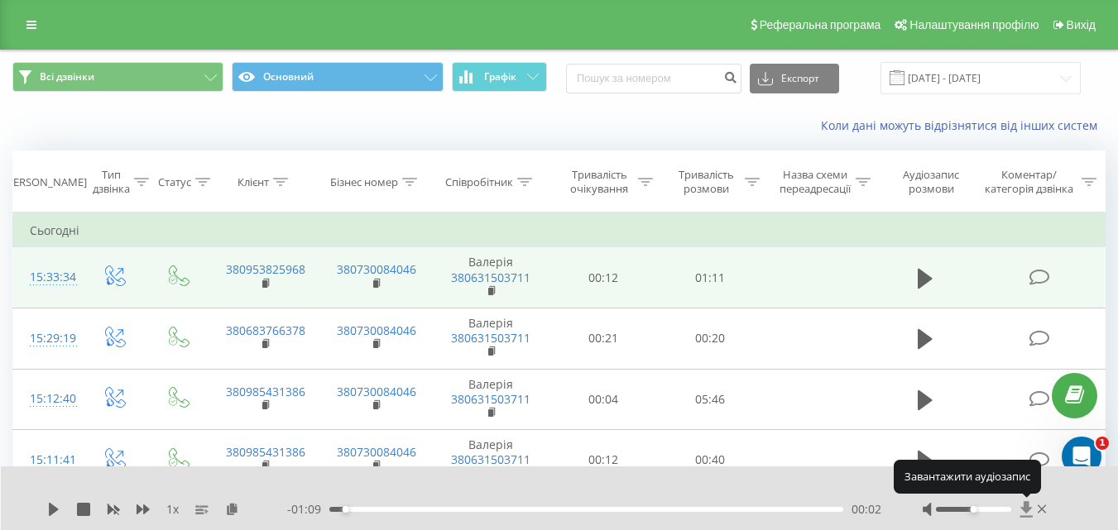
click at [1023, 506] on icon at bounding box center [1026, 509] width 14 height 17
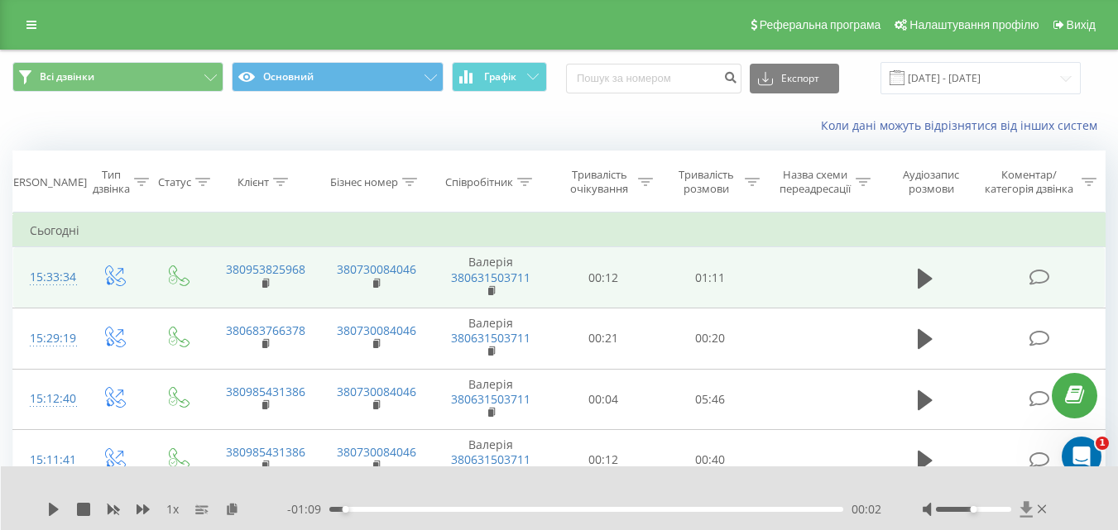
click at [1023, 506] on icon at bounding box center [1026, 509] width 14 height 17
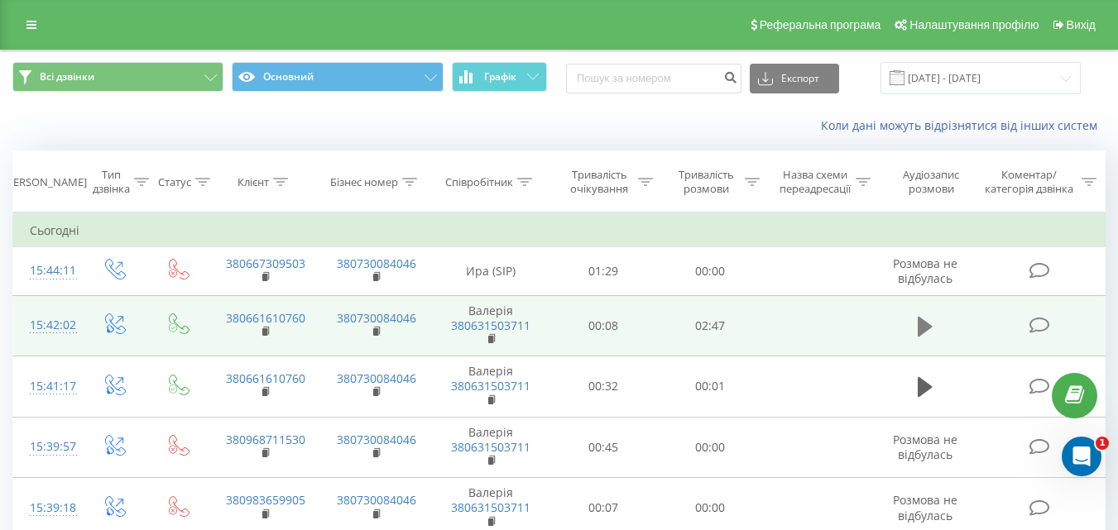
click at [931, 332] on icon at bounding box center [925, 326] width 15 height 23
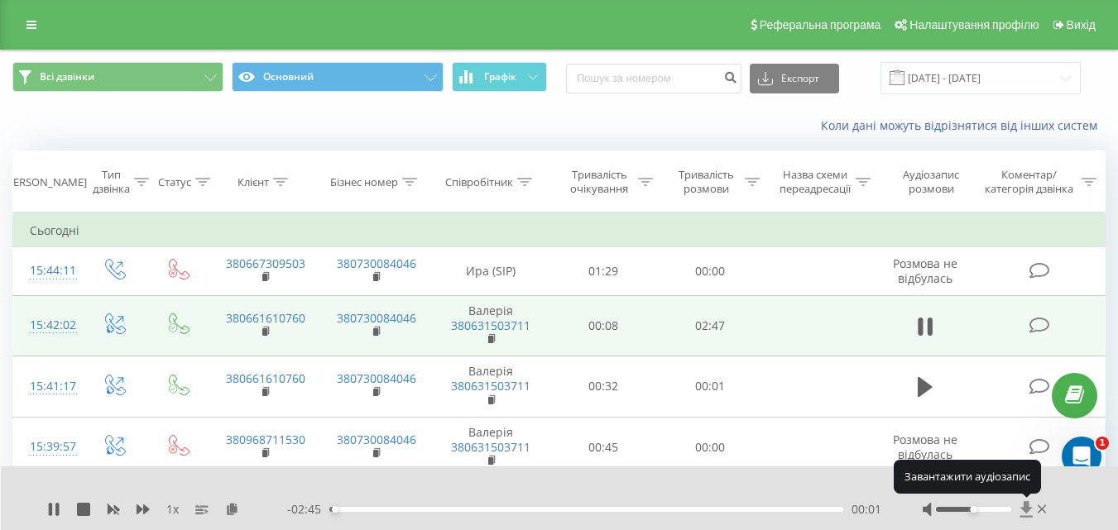
click at [1022, 514] on icon at bounding box center [1026, 509] width 14 height 17
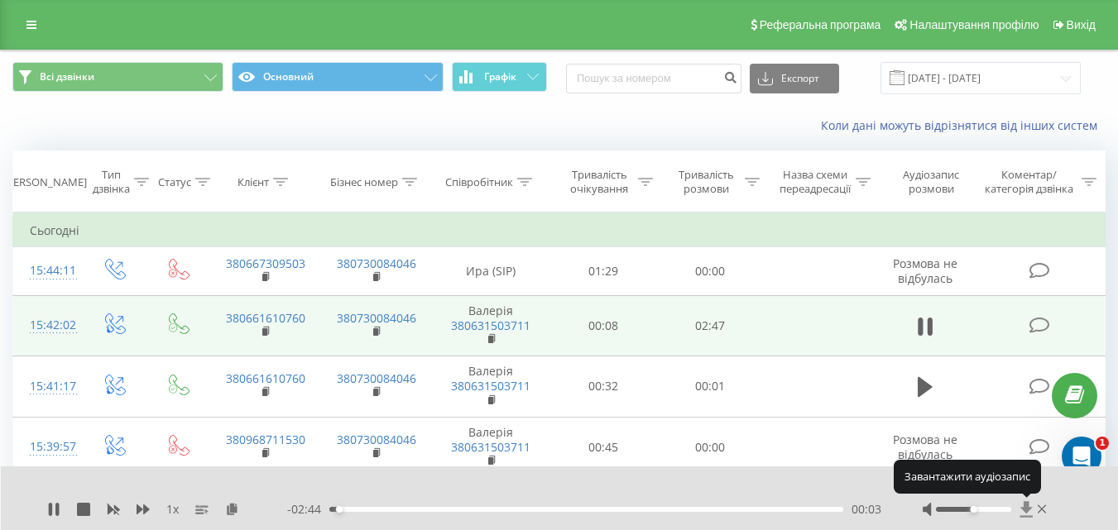
click at [1022, 514] on icon at bounding box center [1026, 509] width 14 height 17
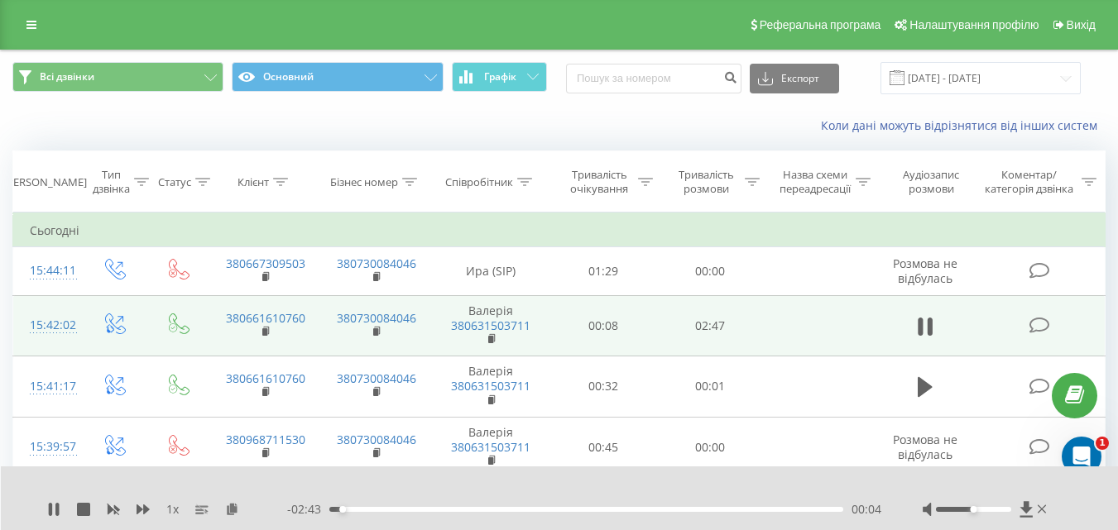
click at [42, 511] on div "1 x - 02:43 00:04 00:04" at bounding box center [560, 499] width 1118 height 64
click at [43, 511] on div "1 x - 02:42 00:04 00:04" at bounding box center [560, 499] width 1118 height 64
click at [50, 511] on icon at bounding box center [50, 509] width 3 height 13
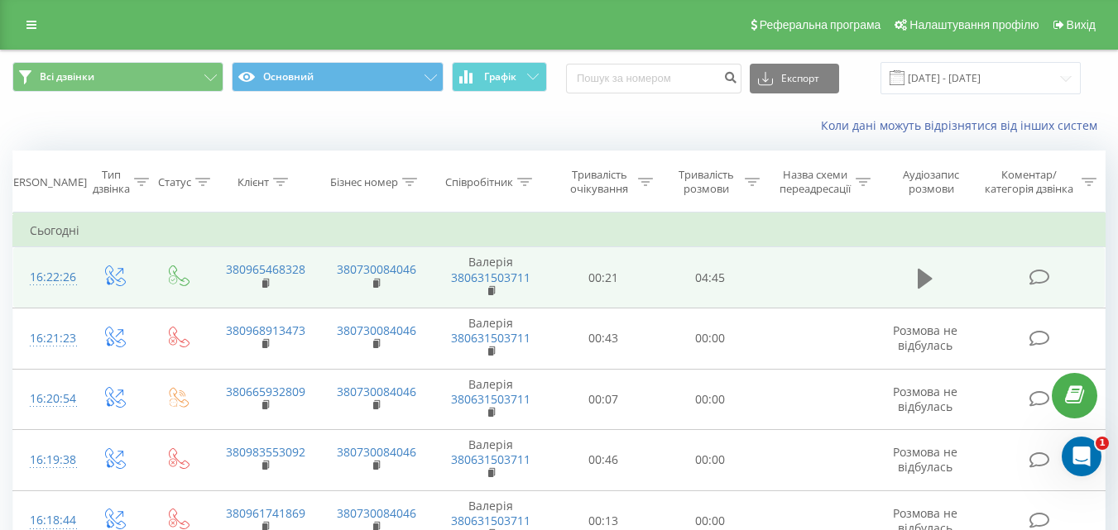
click at [918, 271] on icon at bounding box center [925, 278] width 15 height 23
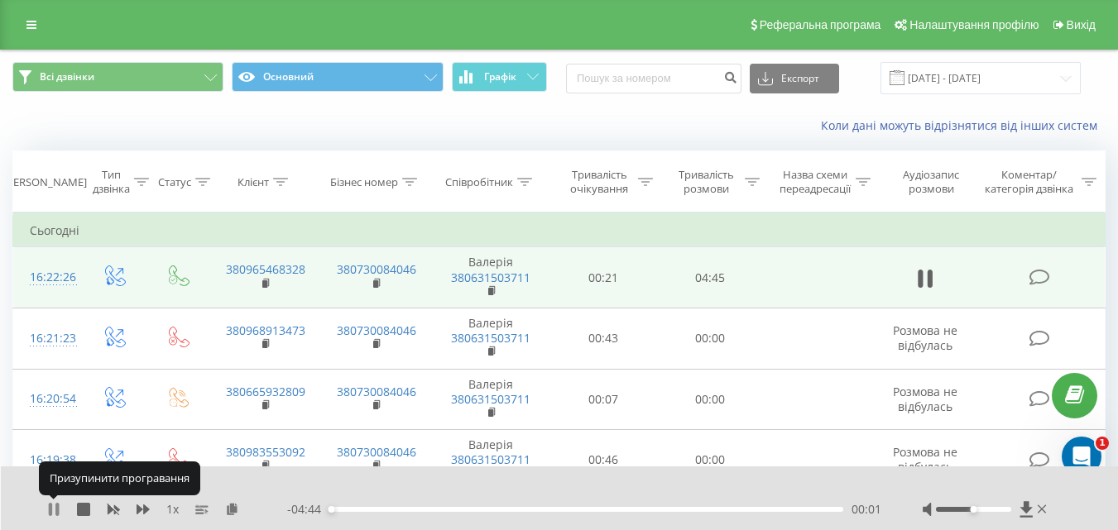
click at [52, 508] on icon at bounding box center [50, 509] width 3 height 13
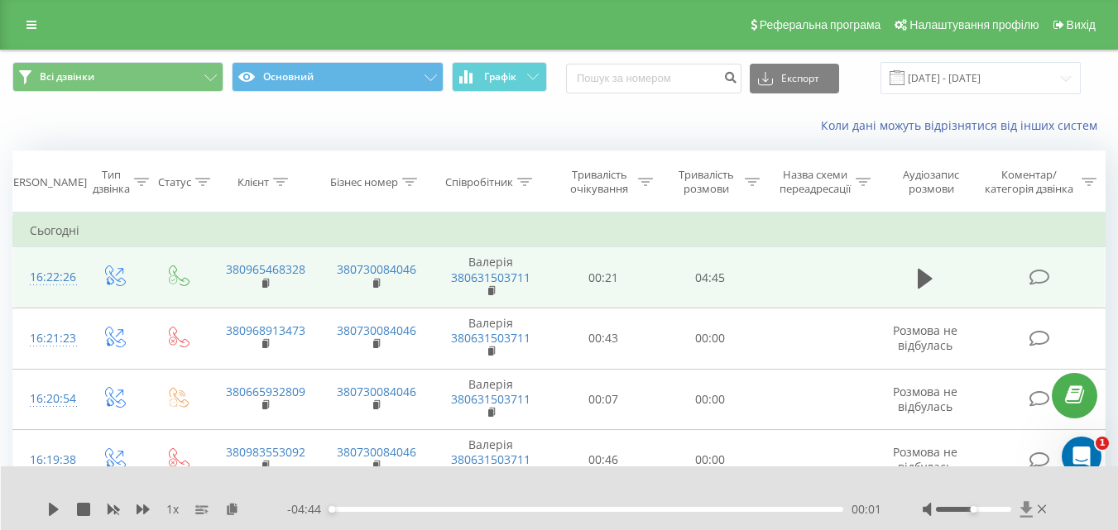
click at [1024, 506] on icon at bounding box center [1025, 509] width 12 height 16
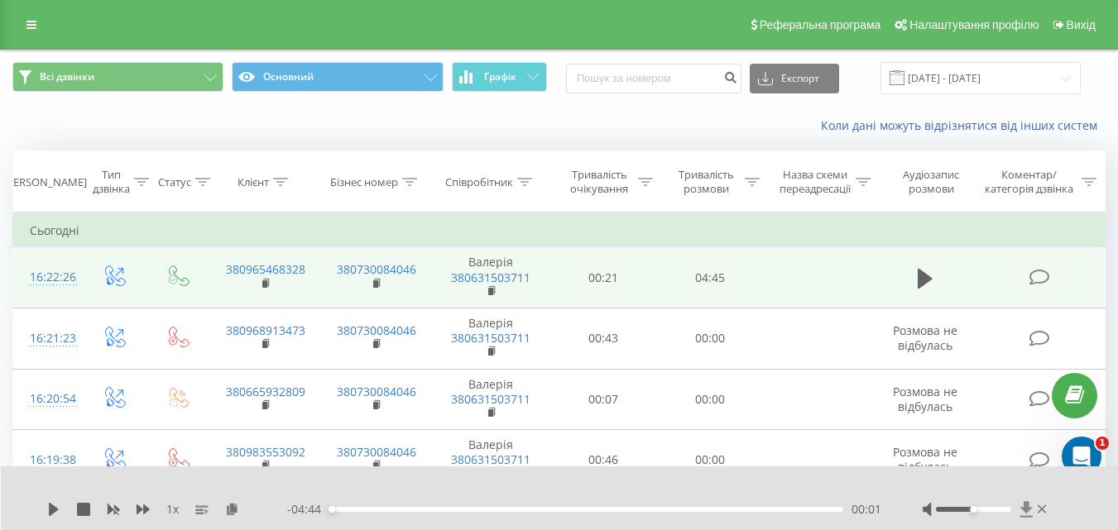
click at [1024, 506] on icon at bounding box center [1025, 509] width 12 height 16
click at [1022, 506] on icon at bounding box center [1026, 509] width 14 height 17
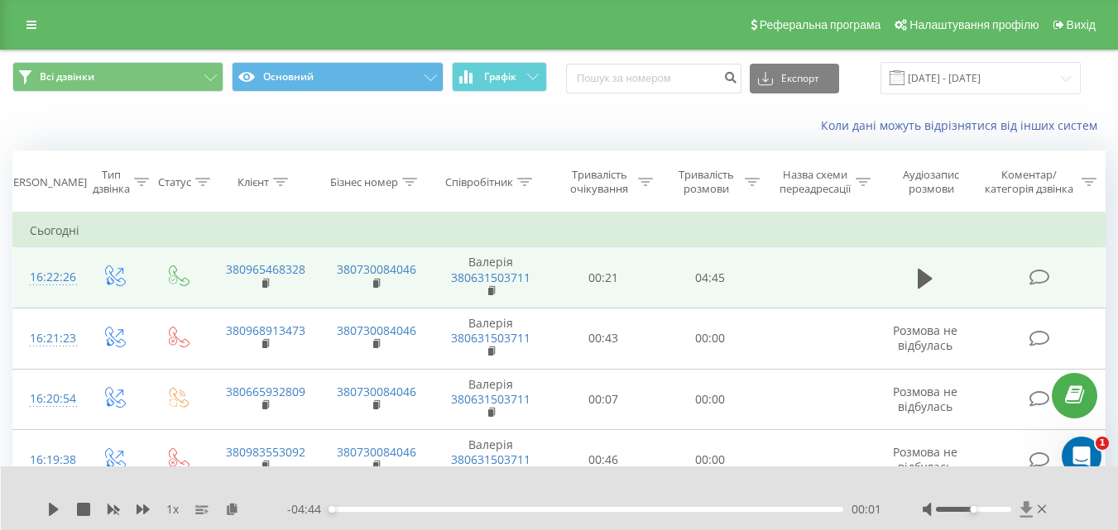
click at [1022, 506] on icon at bounding box center [1026, 509] width 14 height 17
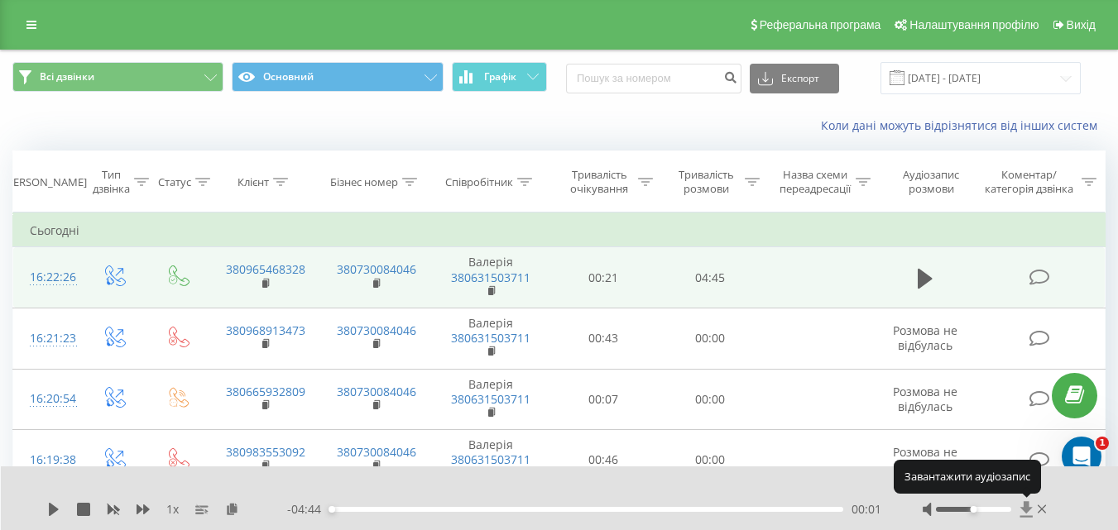
click at [1022, 506] on icon at bounding box center [1026, 509] width 14 height 17
click at [1024, 506] on icon at bounding box center [1025, 509] width 12 height 16
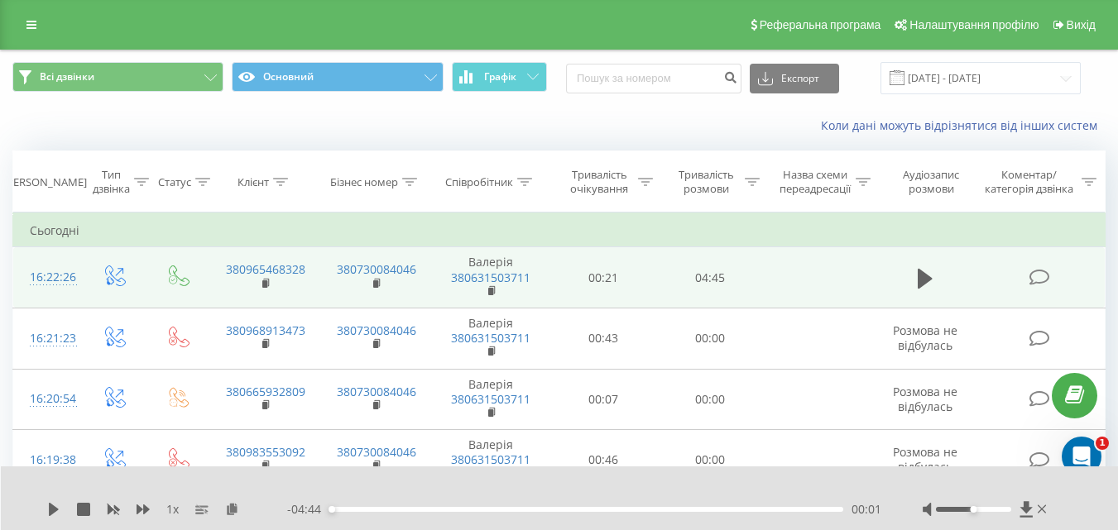
click at [55, 501] on div "1 x" at bounding box center [167, 509] width 240 height 17
click at [50, 512] on icon at bounding box center [54, 509] width 10 height 13
click at [1033, 513] on div at bounding box center [986, 509] width 127 height 17
click at [1032, 512] on icon at bounding box center [1026, 509] width 14 height 17
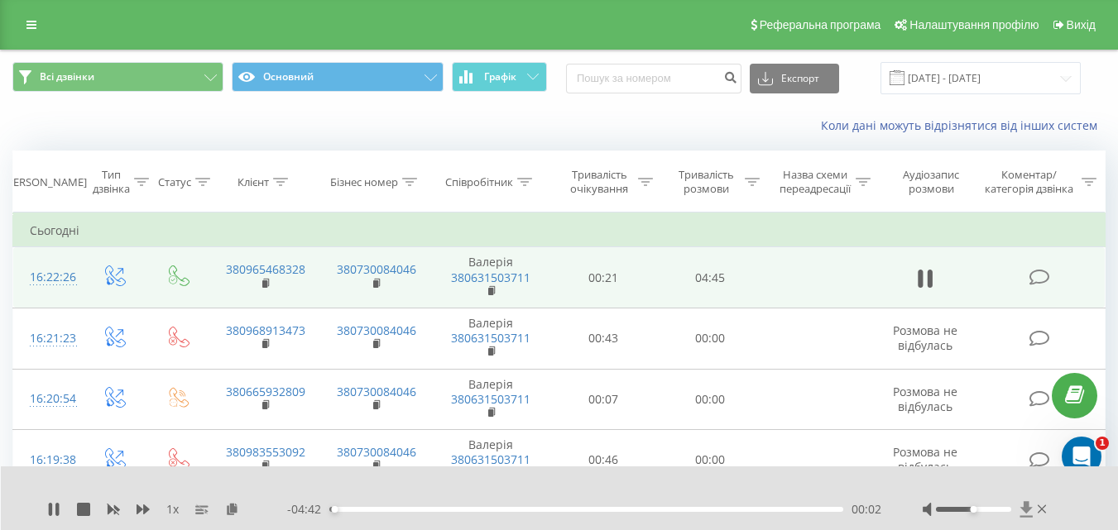
click at [1032, 512] on icon at bounding box center [1026, 509] width 14 height 17
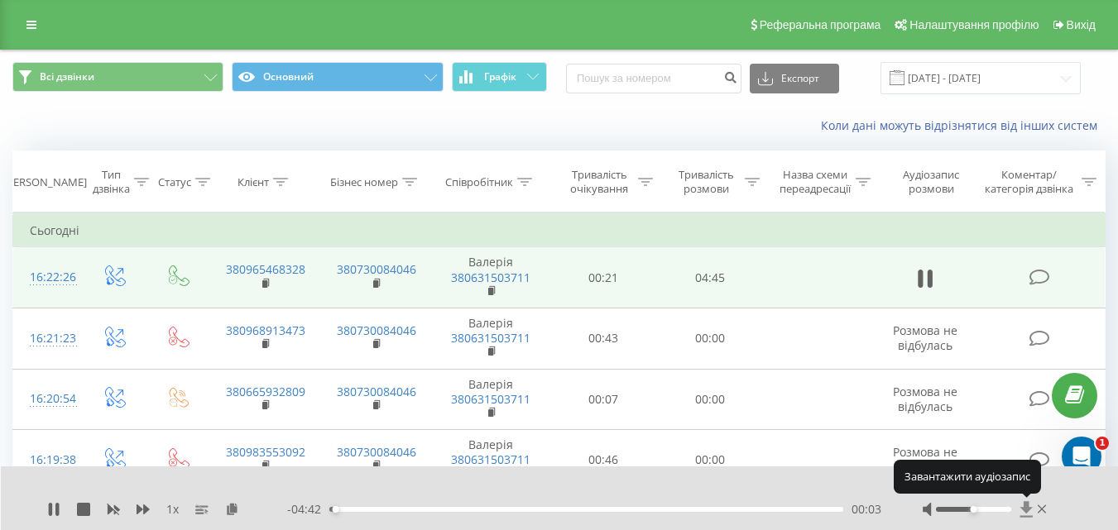
click at [1032, 512] on icon at bounding box center [1026, 509] width 14 height 17
click at [1031, 511] on icon at bounding box center [1026, 509] width 14 height 17
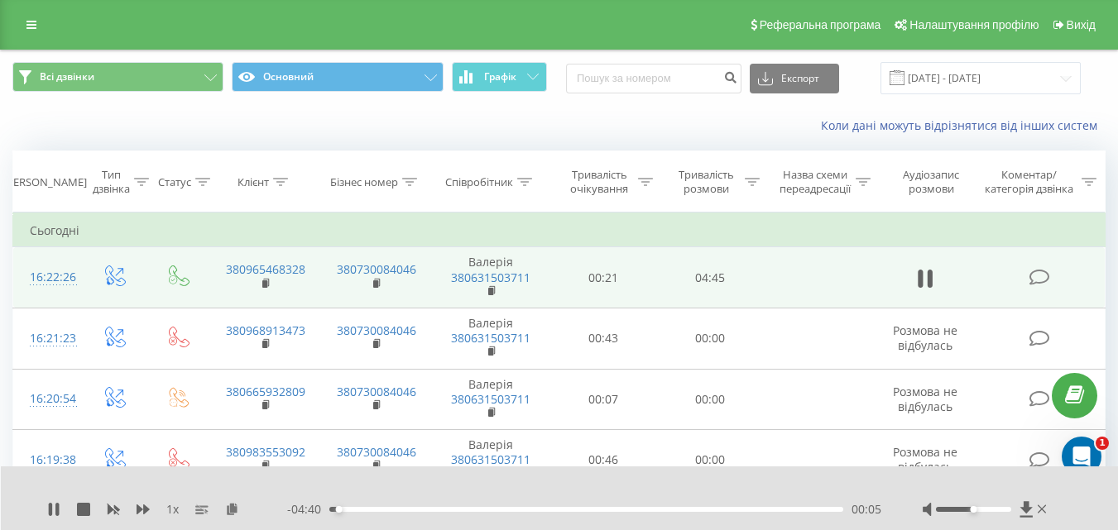
click at [63, 517] on div "1 x" at bounding box center [167, 509] width 240 height 17
click at [56, 506] on icon at bounding box center [56, 509] width 3 height 13
click at [1028, 504] on icon at bounding box center [1025, 509] width 12 height 16
click at [1028, 505] on icon at bounding box center [1025, 509] width 12 height 16
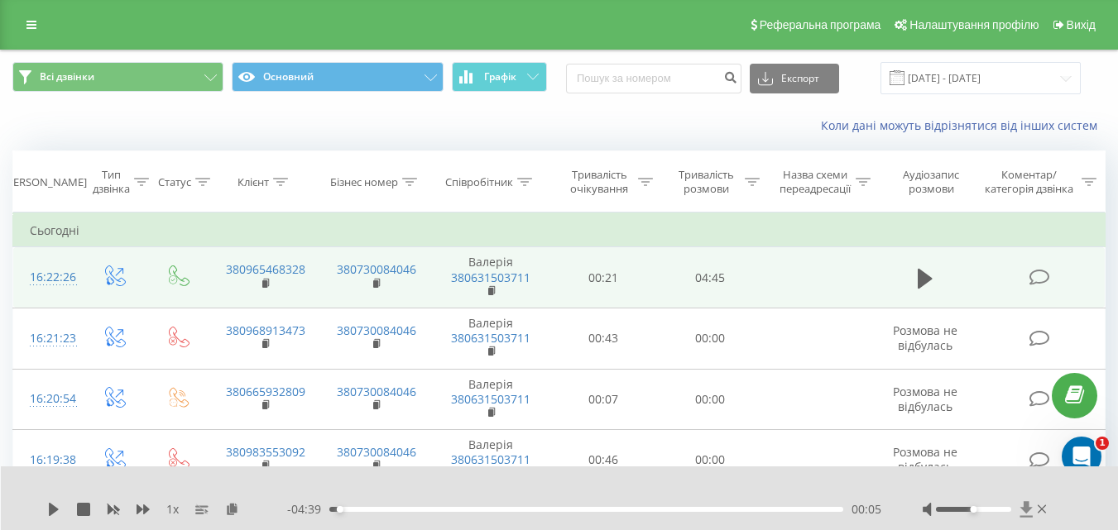
click at [1028, 505] on icon at bounding box center [1025, 509] width 12 height 16
click at [1029, 505] on icon at bounding box center [1025, 509] width 12 height 16
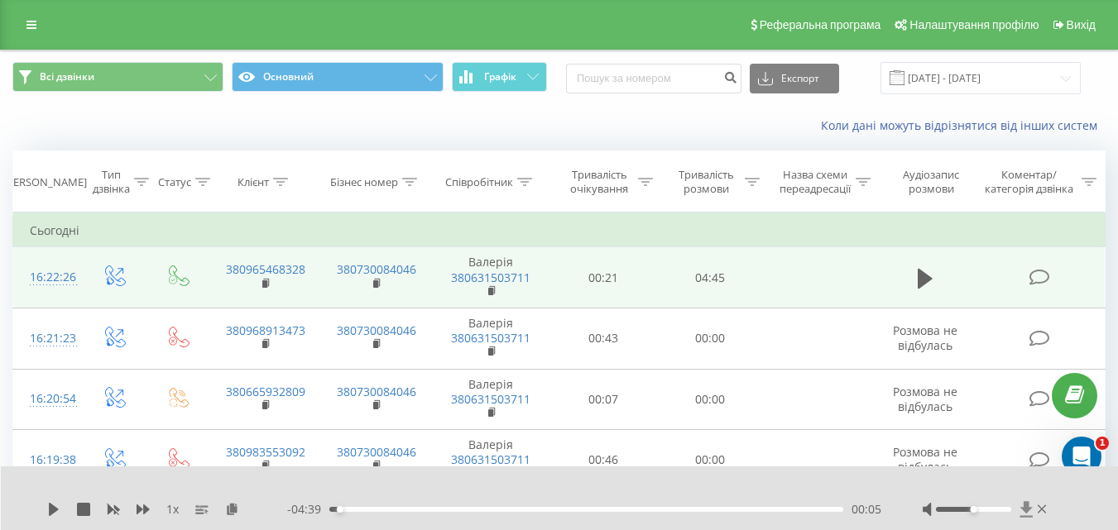
click at [1029, 505] on icon at bounding box center [1025, 509] width 12 height 16
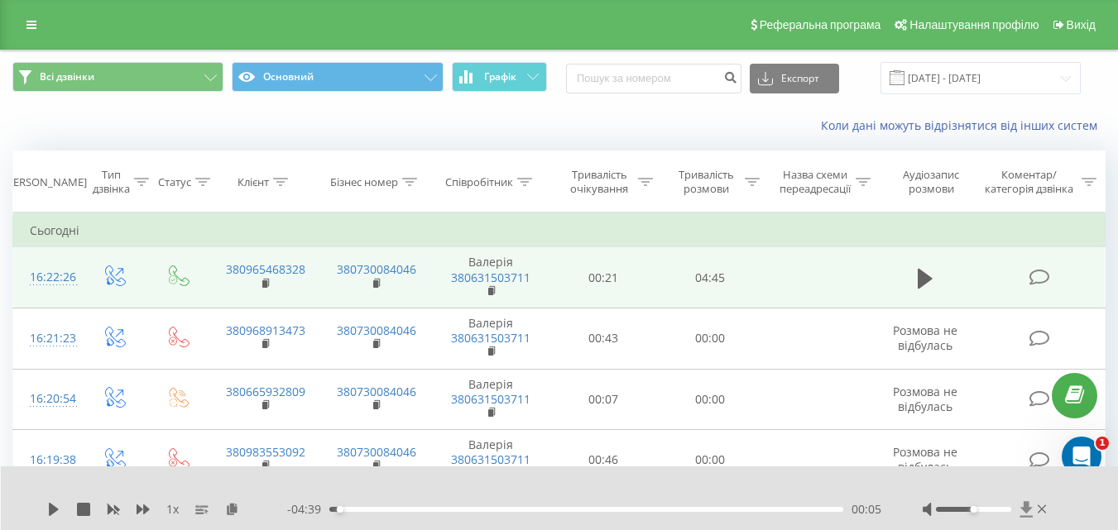
click at [1029, 505] on icon at bounding box center [1025, 509] width 12 height 16
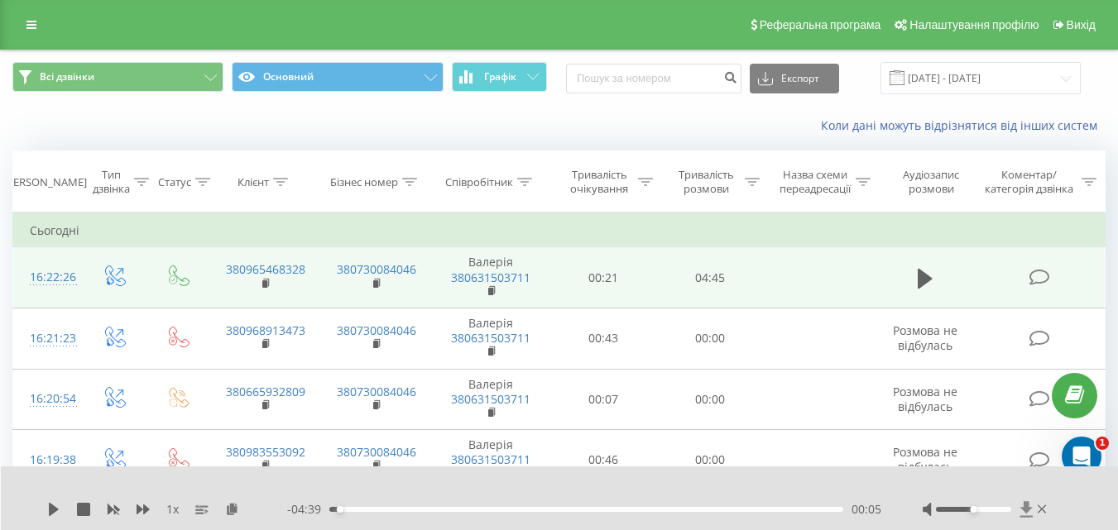
click at [1029, 505] on icon at bounding box center [1025, 509] width 12 height 16
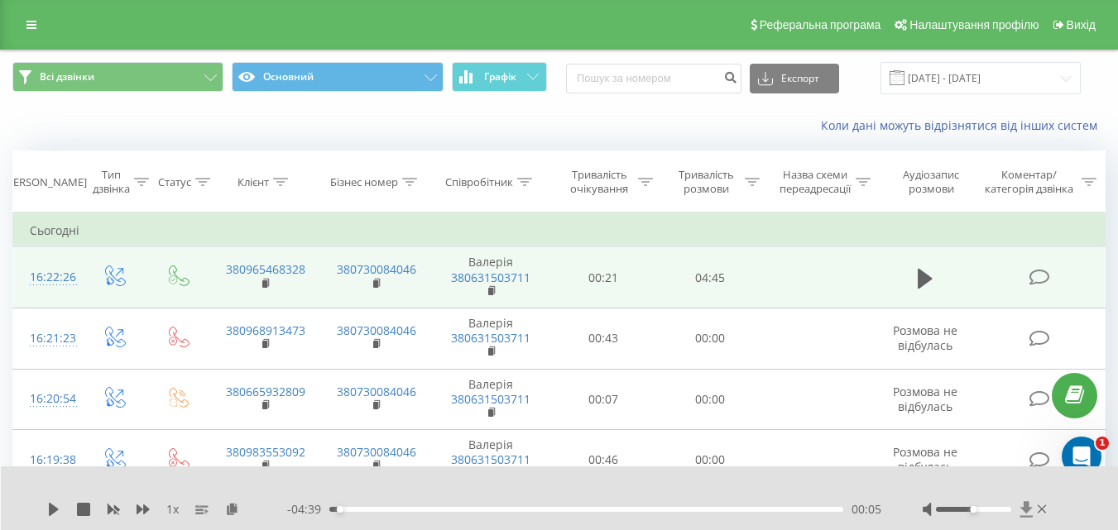
click at [1029, 505] on icon at bounding box center [1025, 509] width 12 height 16
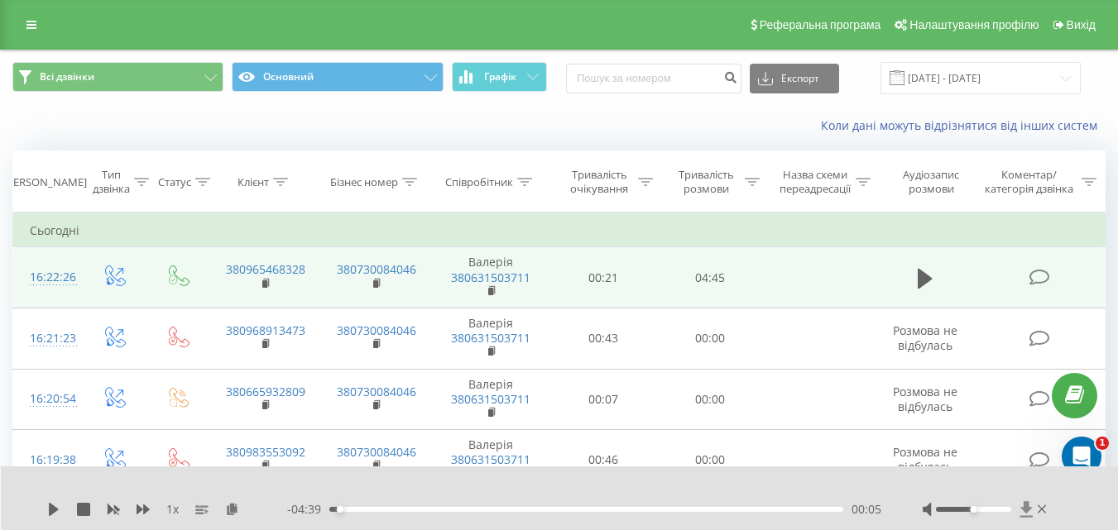
click at [1029, 505] on icon at bounding box center [1025, 509] width 12 height 16
click at [1021, 504] on icon at bounding box center [1026, 509] width 14 height 17
click at [1027, 504] on icon at bounding box center [1025, 509] width 12 height 16
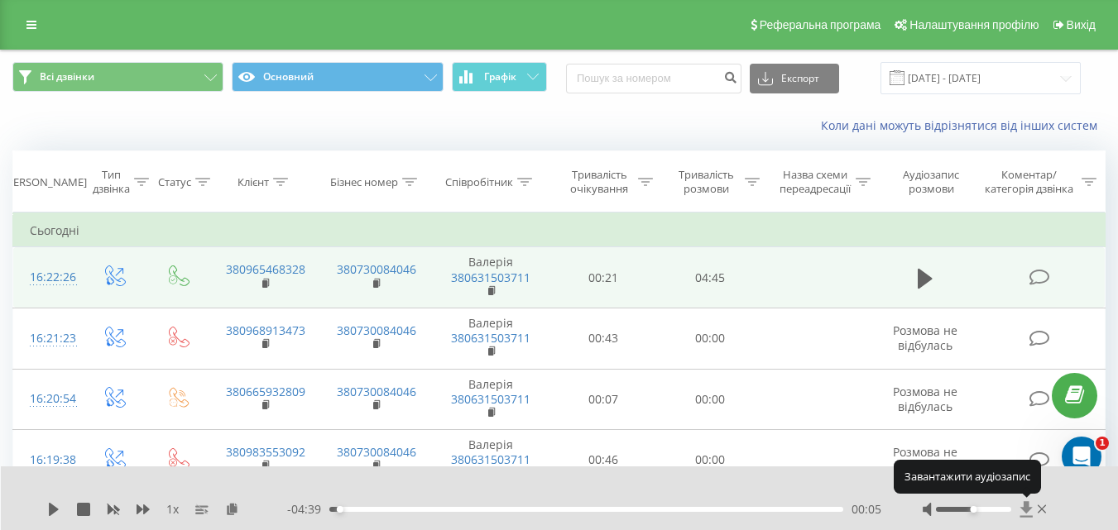
click at [1027, 503] on icon at bounding box center [1025, 509] width 12 height 16
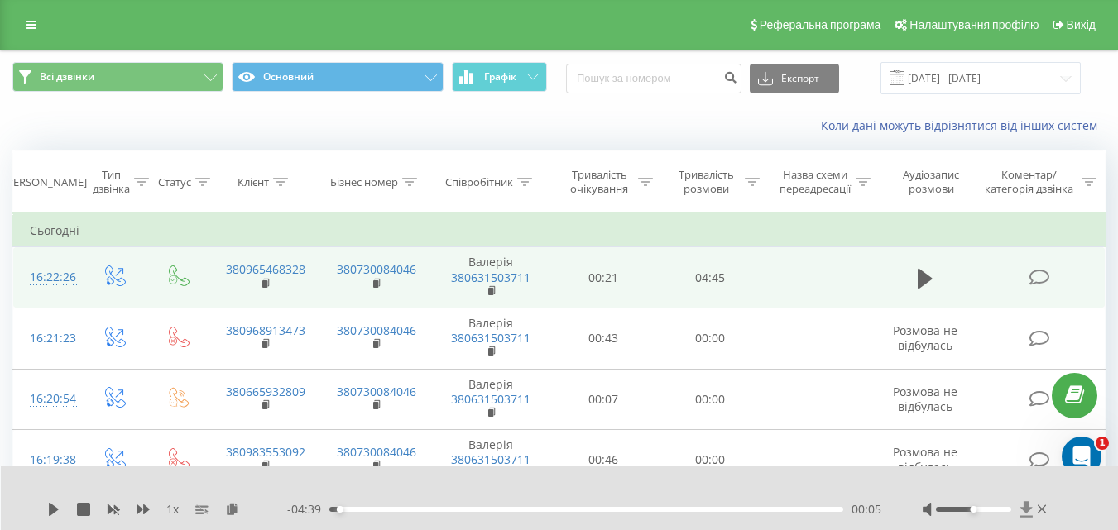
click at [1027, 503] on icon at bounding box center [1025, 509] width 12 height 16
click at [1030, 511] on icon at bounding box center [1026, 509] width 14 height 17
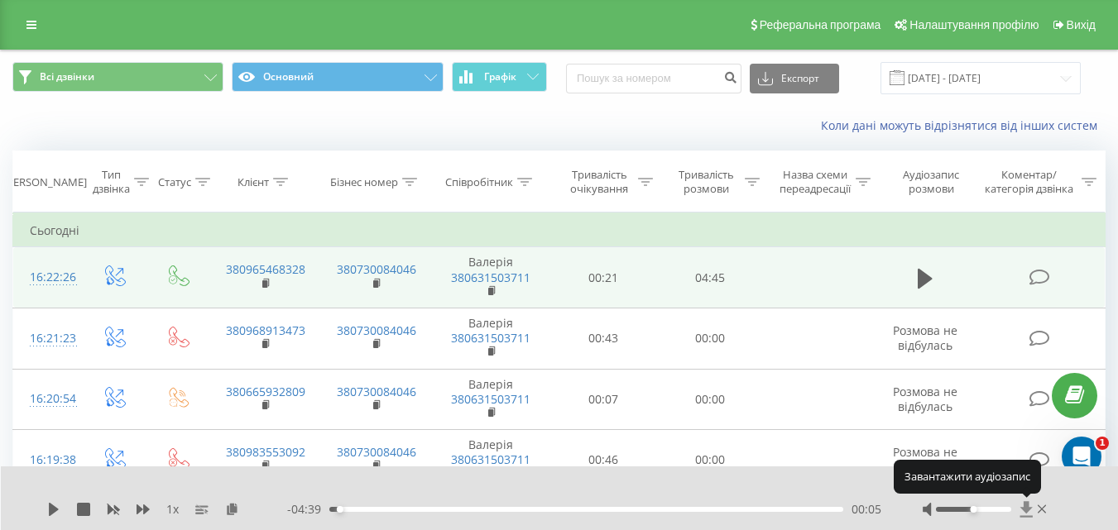
click at [1030, 511] on icon at bounding box center [1026, 509] width 14 height 17
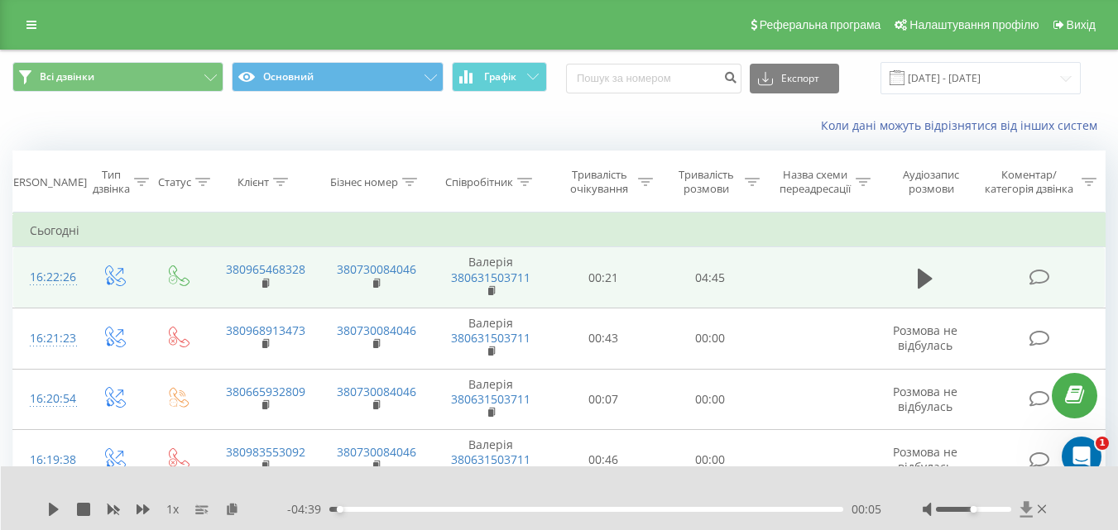
click at [1030, 511] on icon at bounding box center [1026, 509] width 14 height 17
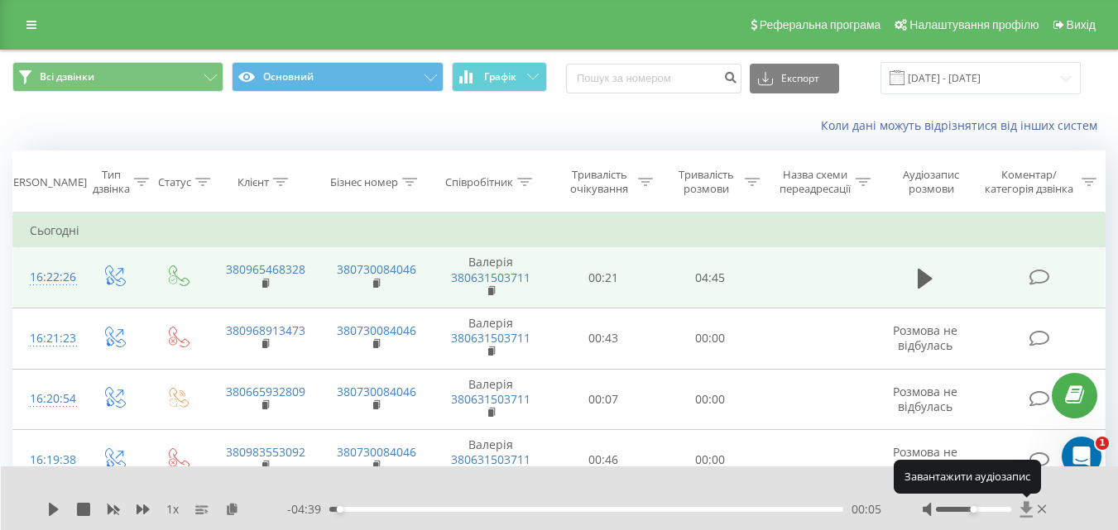
click at [1029, 507] on icon at bounding box center [1025, 509] width 12 height 16
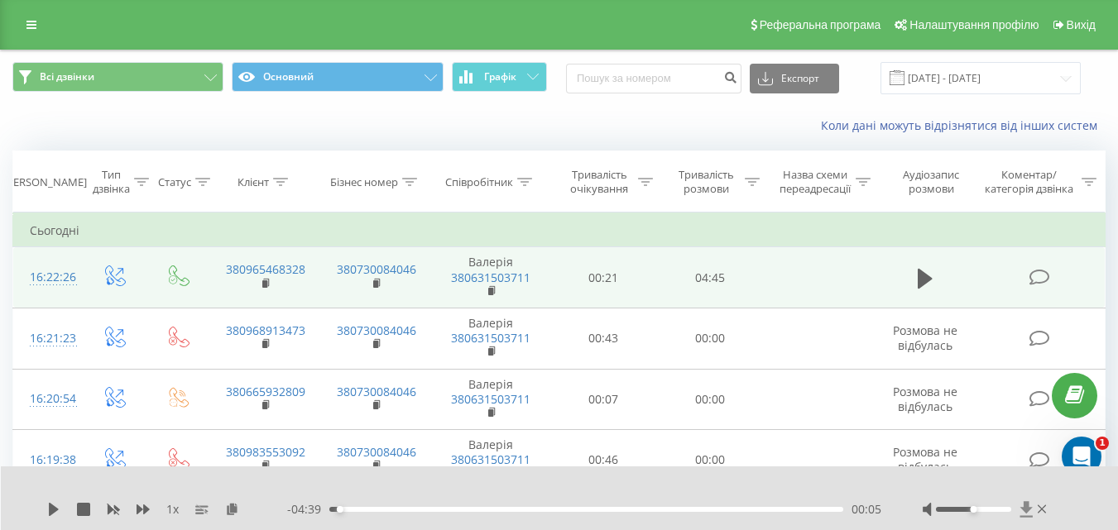
click at [1019, 505] on icon at bounding box center [1026, 509] width 14 height 17
click at [1019, 507] on icon at bounding box center [1026, 509] width 14 height 17
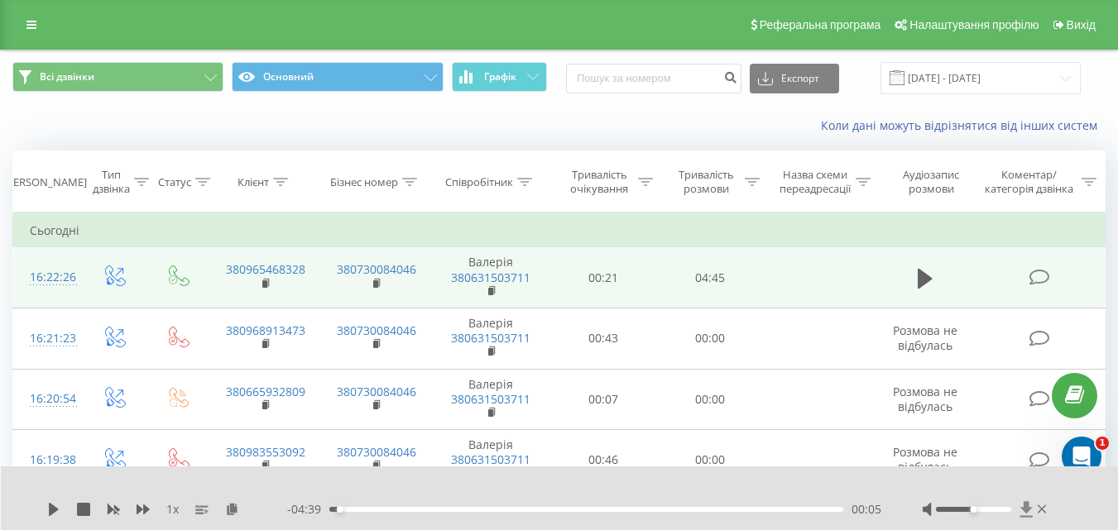
click at [1024, 501] on icon at bounding box center [1026, 509] width 14 height 17
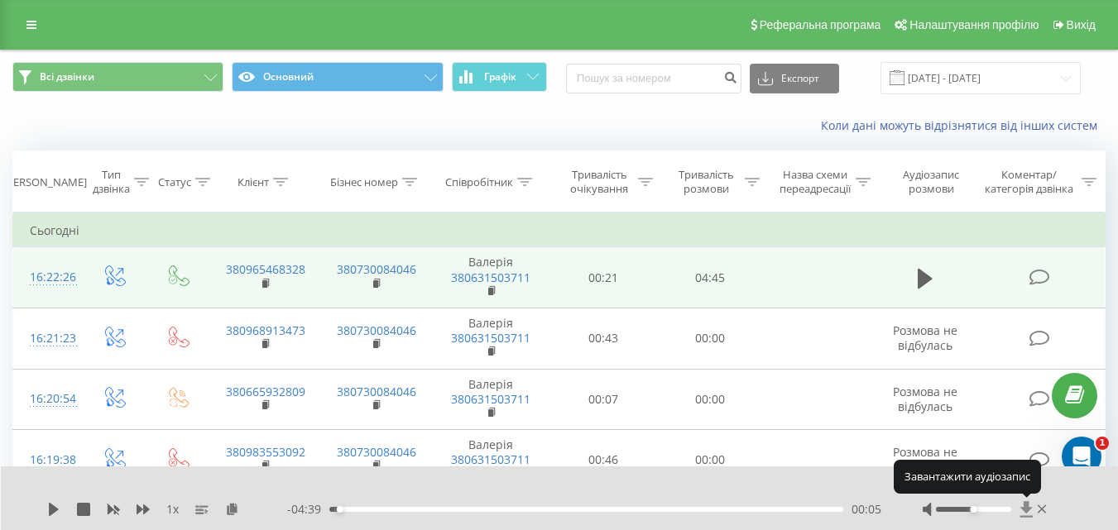
click at [1024, 501] on icon at bounding box center [1026, 509] width 14 height 17
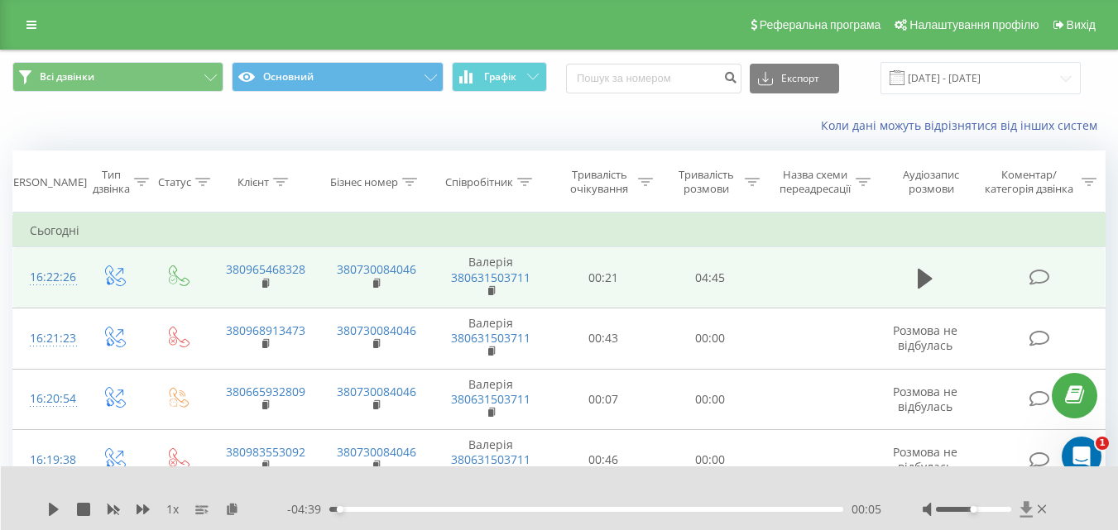
click at [1024, 501] on icon at bounding box center [1026, 509] width 14 height 17
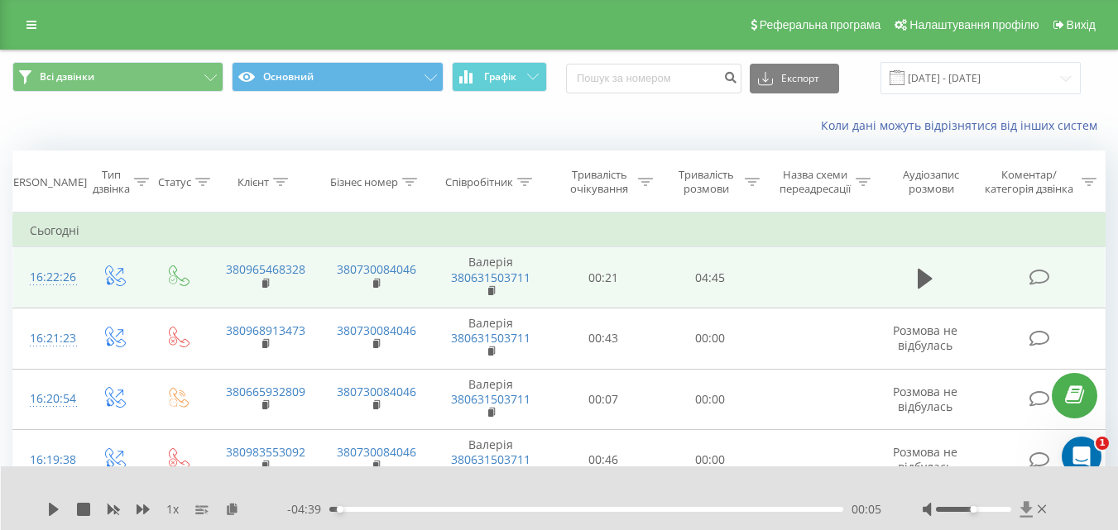
click at [1024, 501] on icon at bounding box center [1026, 509] width 14 height 17
click at [1030, 506] on icon at bounding box center [1026, 509] width 14 height 17
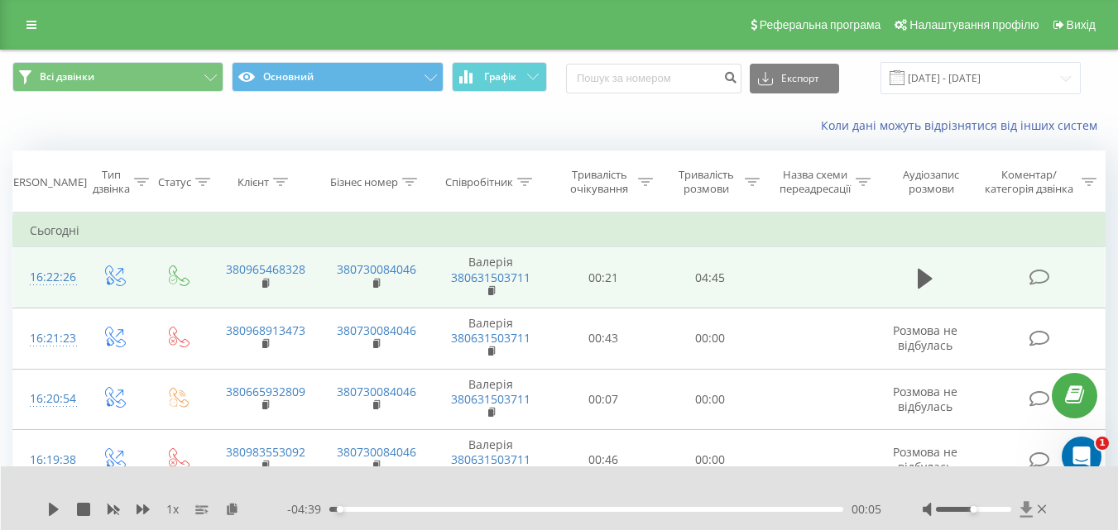
click at [1030, 506] on icon at bounding box center [1026, 509] width 14 height 17
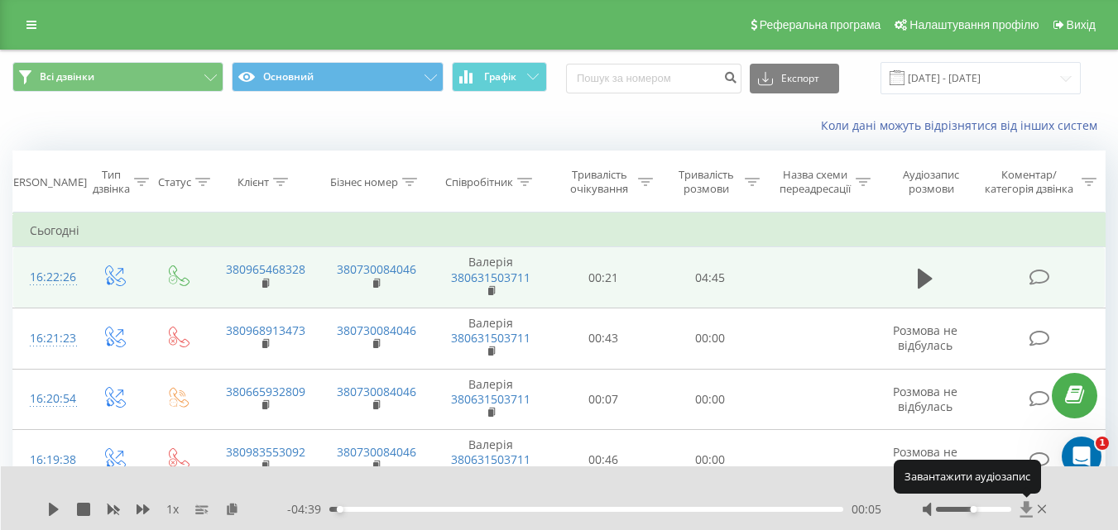
click at [1030, 506] on icon at bounding box center [1026, 509] width 14 height 17
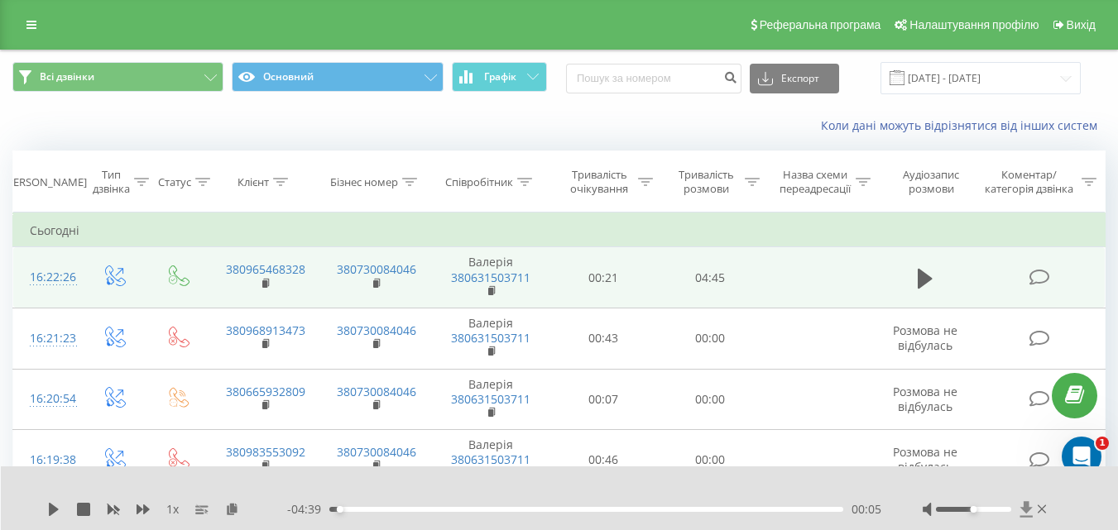
click at [1027, 506] on icon at bounding box center [1025, 509] width 12 height 16
click at [1020, 511] on icon at bounding box center [1026, 509] width 14 height 17
click at [1019, 511] on icon at bounding box center [1026, 509] width 14 height 17
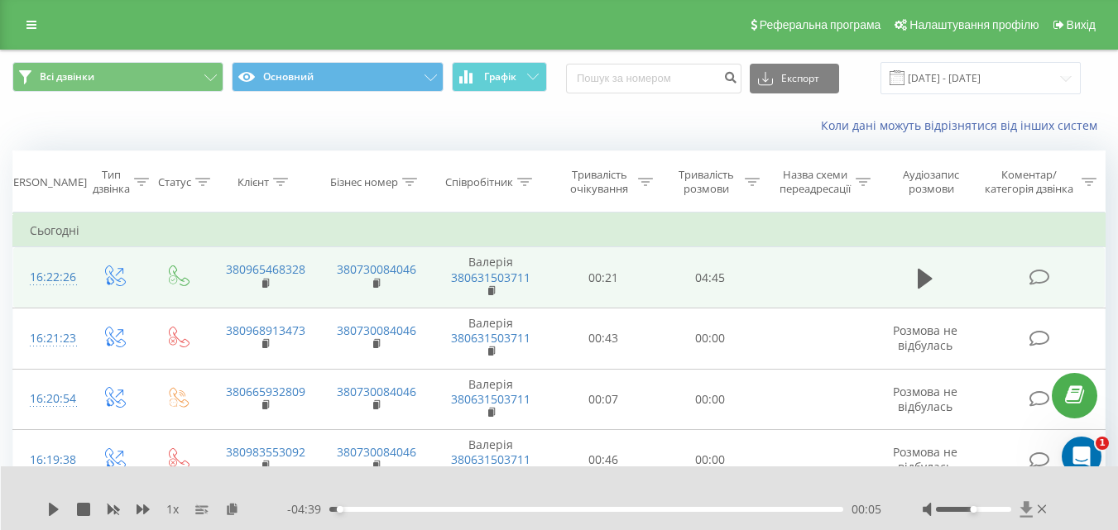
click at [1019, 511] on icon at bounding box center [1026, 509] width 14 height 17
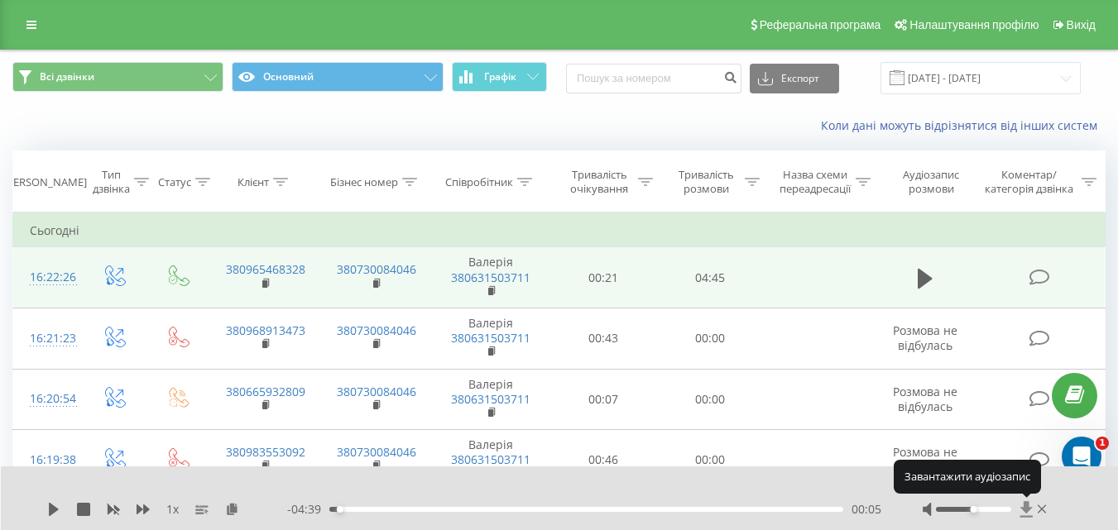
click at [1019, 511] on icon at bounding box center [1026, 509] width 14 height 17
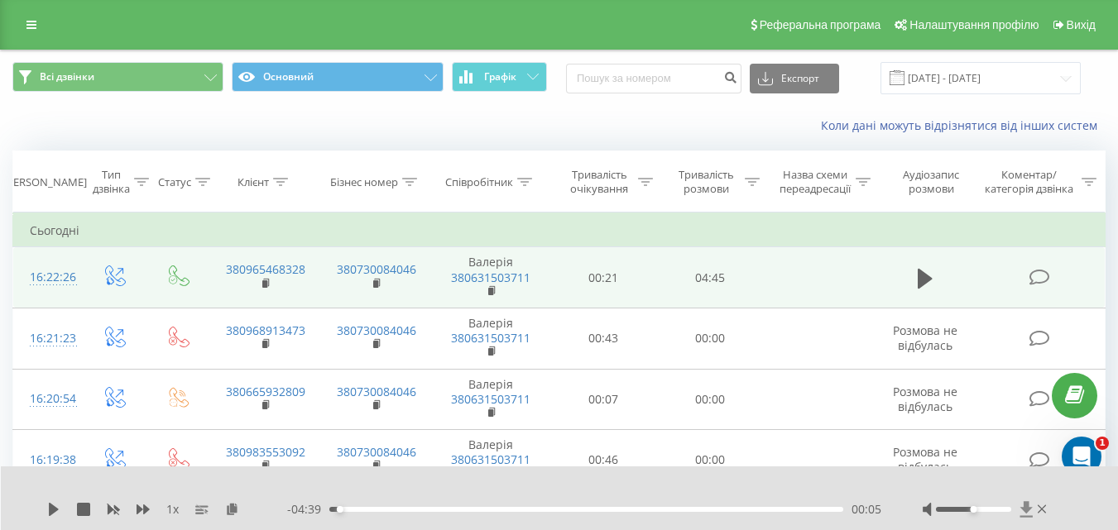
click at [1029, 510] on icon at bounding box center [1025, 509] width 12 height 16
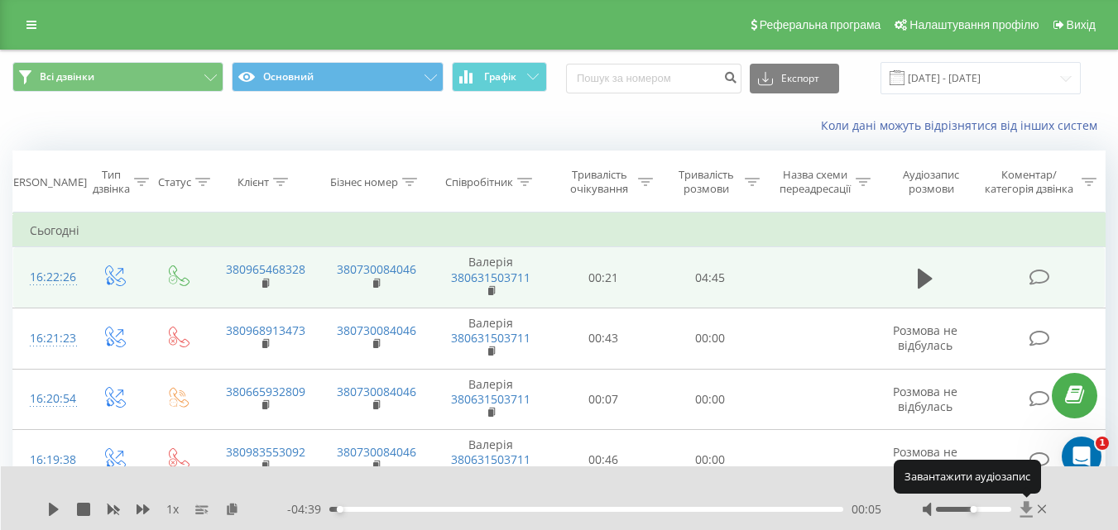
click at [1029, 510] on icon at bounding box center [1025, 509] width 12 height 16
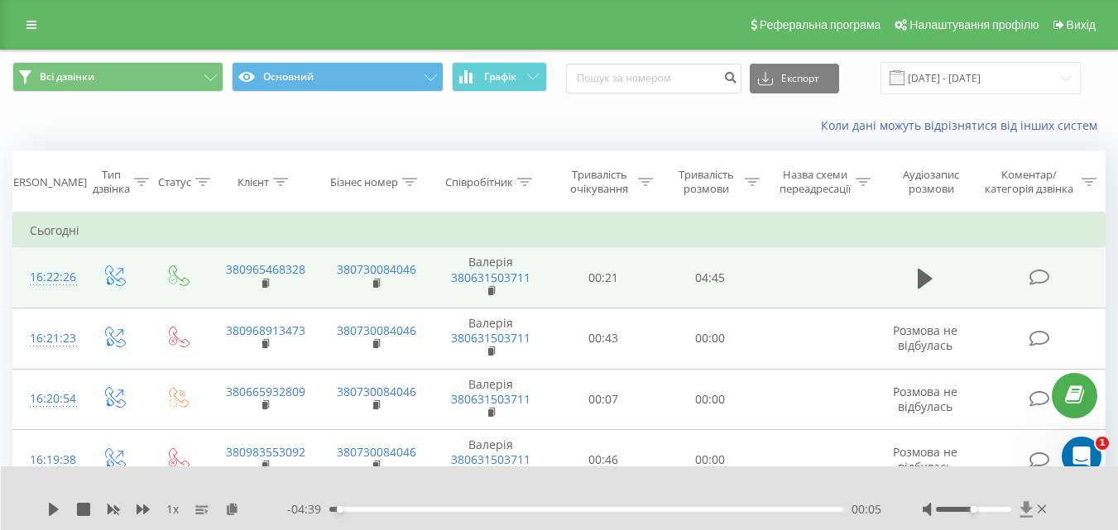
click at [1029, 510] on icon at bounding box center [1025, 509] width 12 height 16
click at [1024, 510] on icon at bounding box center [1025, 509] width 12 height 16
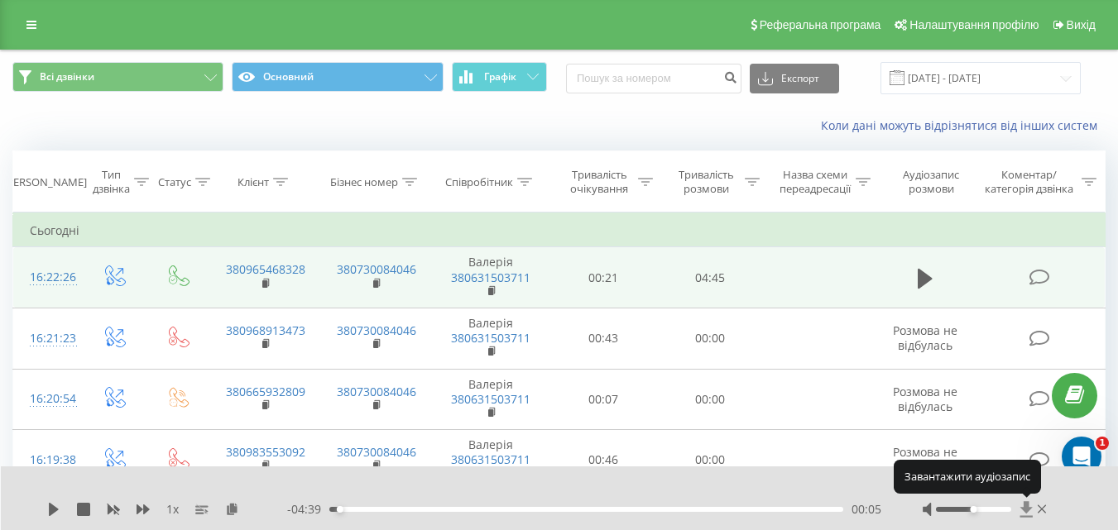
click at [1024, 510] on icon at bounding box center [1025, 509] width 12 height 16
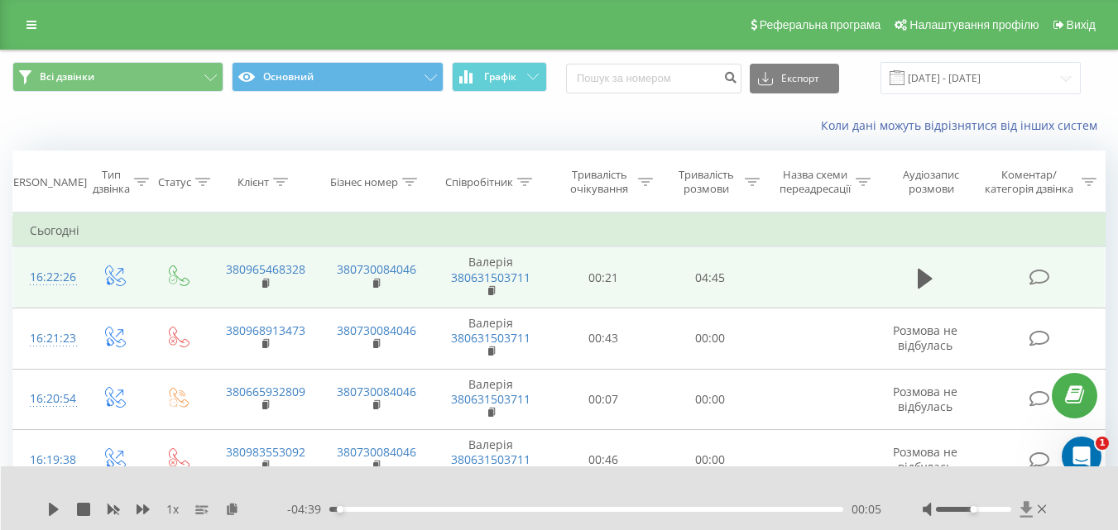
click at [1024, 510] on icon at bounding box center [1025, 509] width 12 height 16
click at [1024, 511] on icon at bounding box center [1025, 509] width 12 height 16
click at [1030, 504] on icon at bounding box center [1026, 509] width 14 height 17
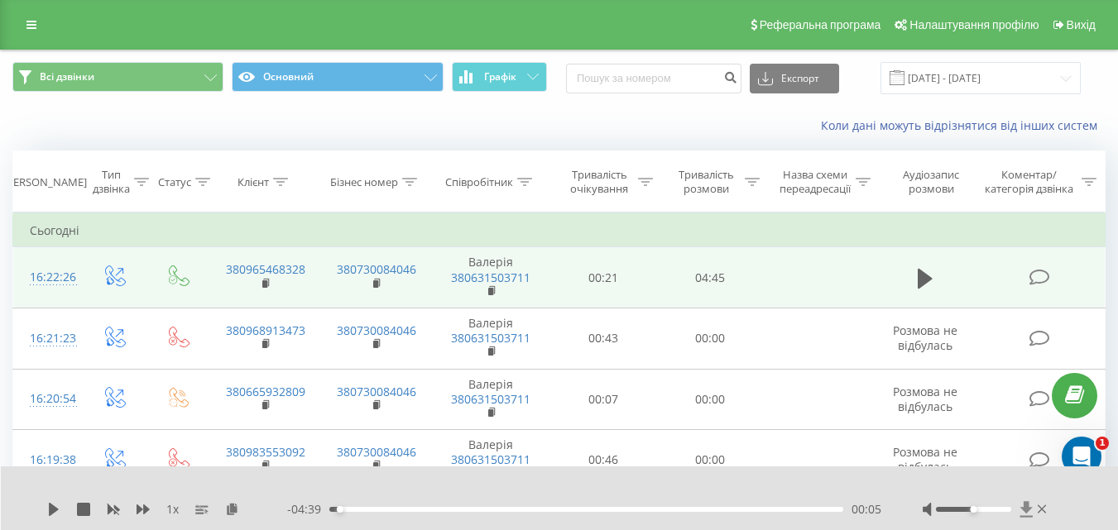
click at [1030, 504] on icon at bounding box center [1026, 509] width 14 height 17
click at [1020, 511] on icon at bounding box center [1026, 509] width 14 height 17
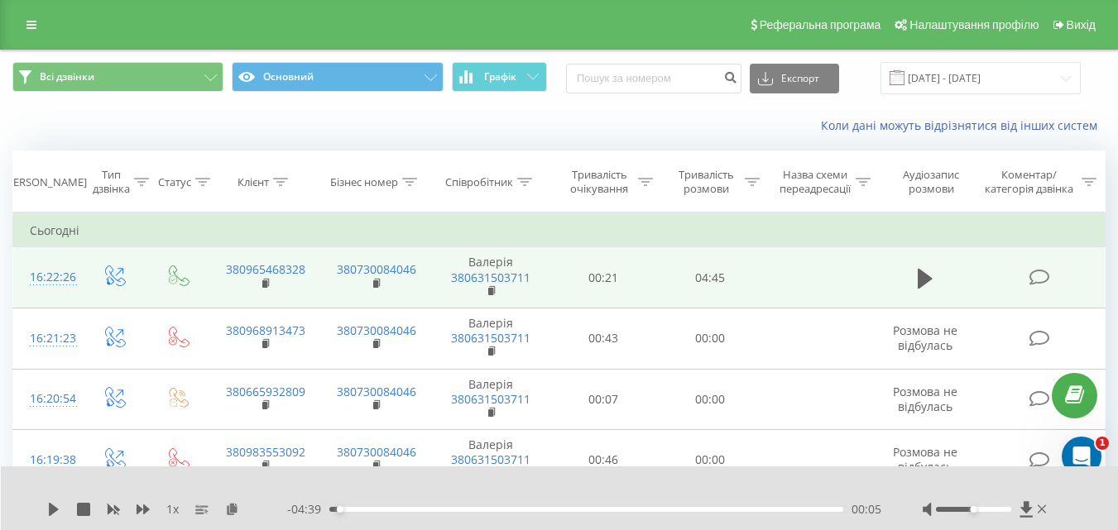
click at [1029, 500] on div "1 x - 04:39 00:05 00:05" at bounding box center [560, 499] width 1118 height 64
click at [1025, 506] on icon at bounding box center [1025, 509] width 12 height 16
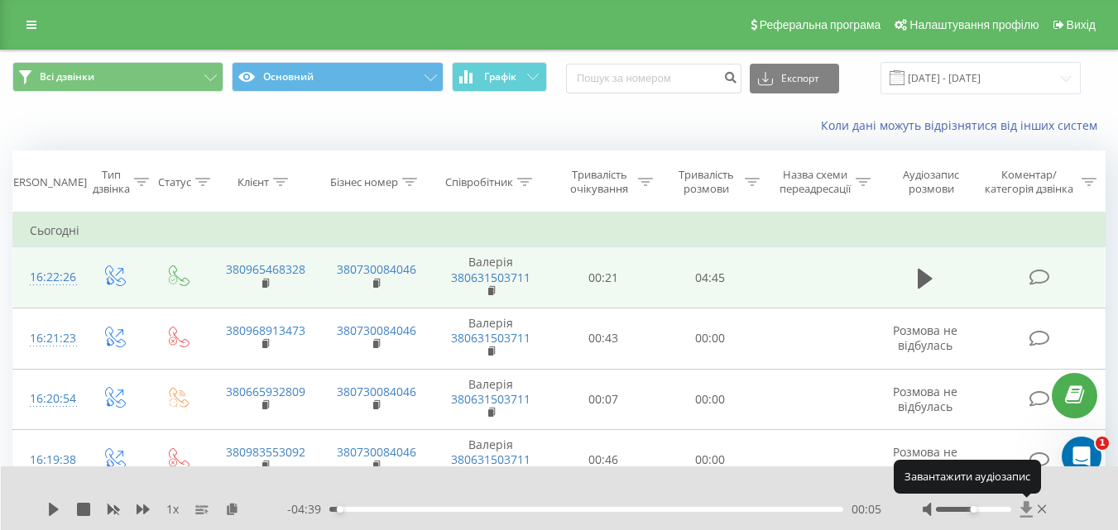
click at [1025, 506] on icon at bounding box center [1025, 509] width 12 height 16
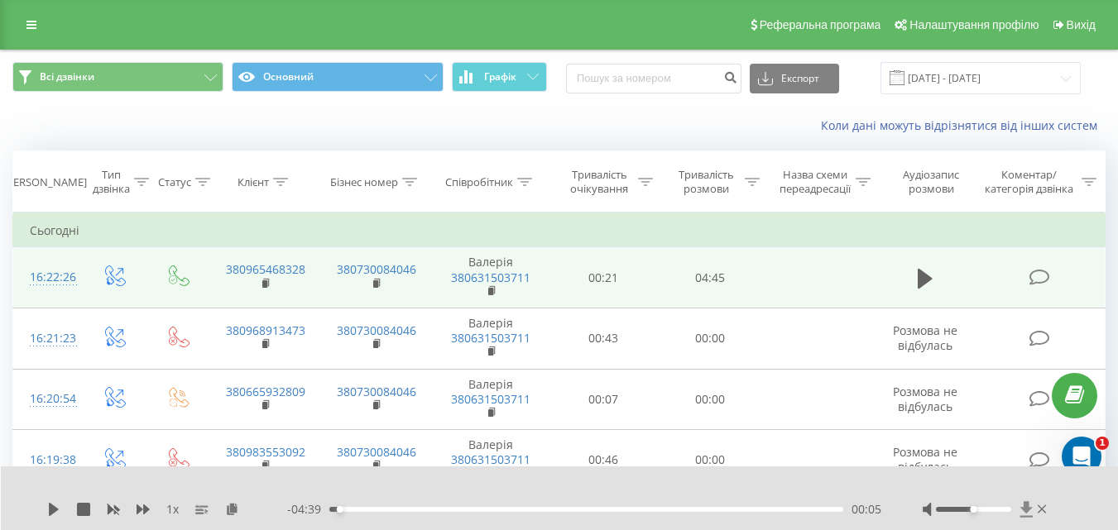
click at [1025, 506] on icon at bounding box center [1025, 509] width 12 height 16
click at [1023, 510] on icon at bounding box center [1025, 509] width 12 height 16
click at [1032, 505] on icon at bounding box center [1026, 509] width 14 height 17
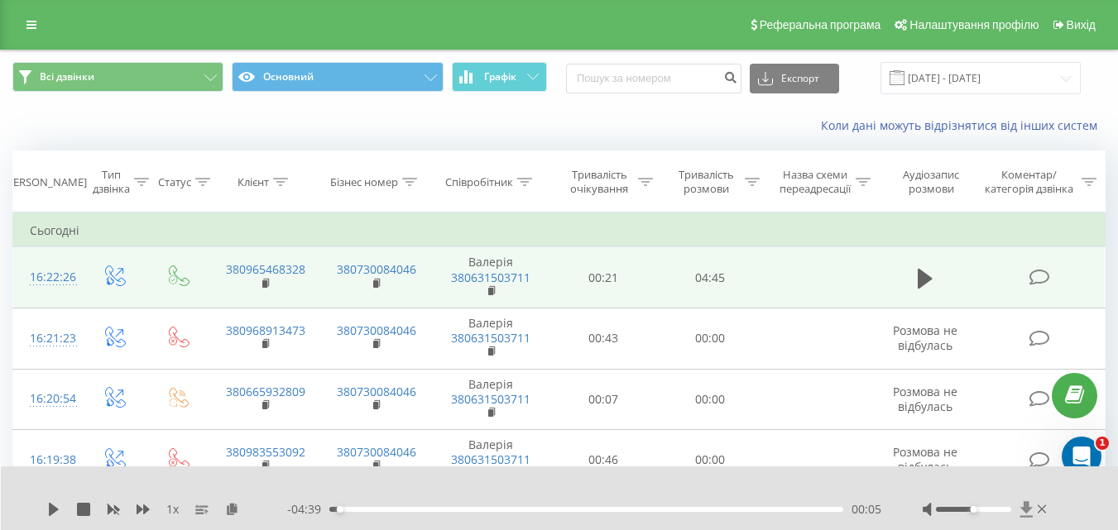
click at [1028, 510] on icon at bounding box center [1025, 509] width 12 height 16
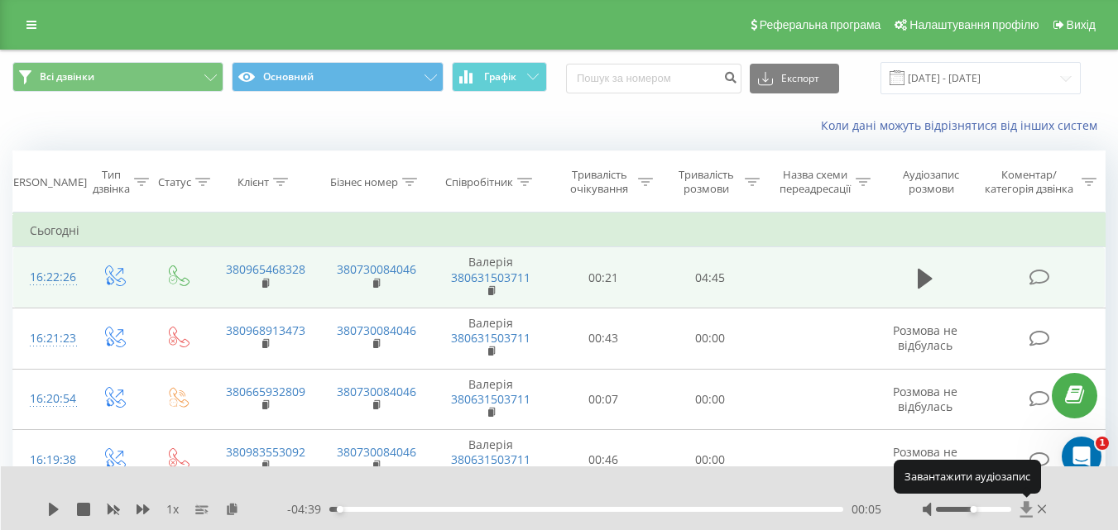
click at [1029, 504] on icon at bounding box center [1025, 509] width 12 height 16
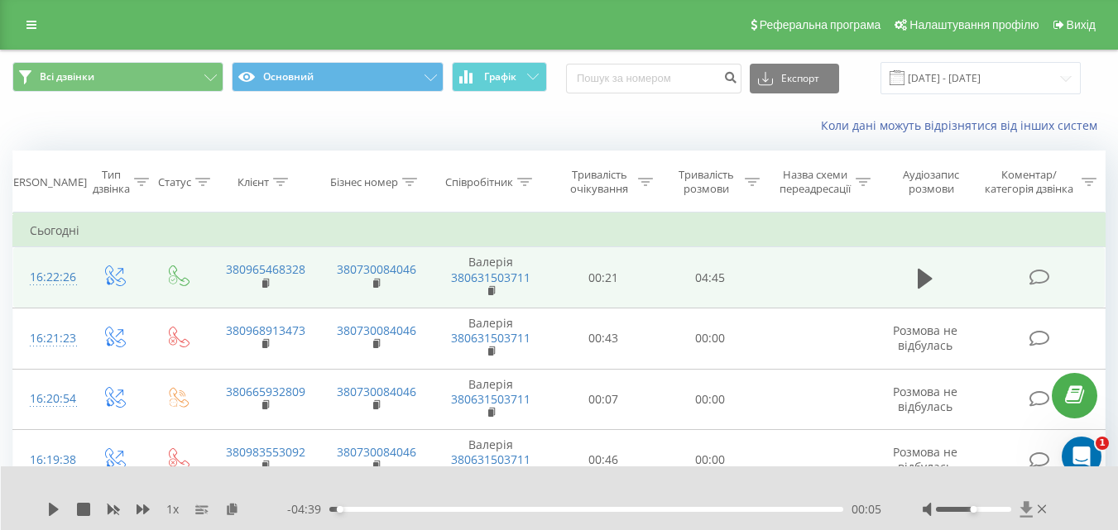
click at [1029, 506] on icon at bounding box center [1026, 509] width 14 height 17
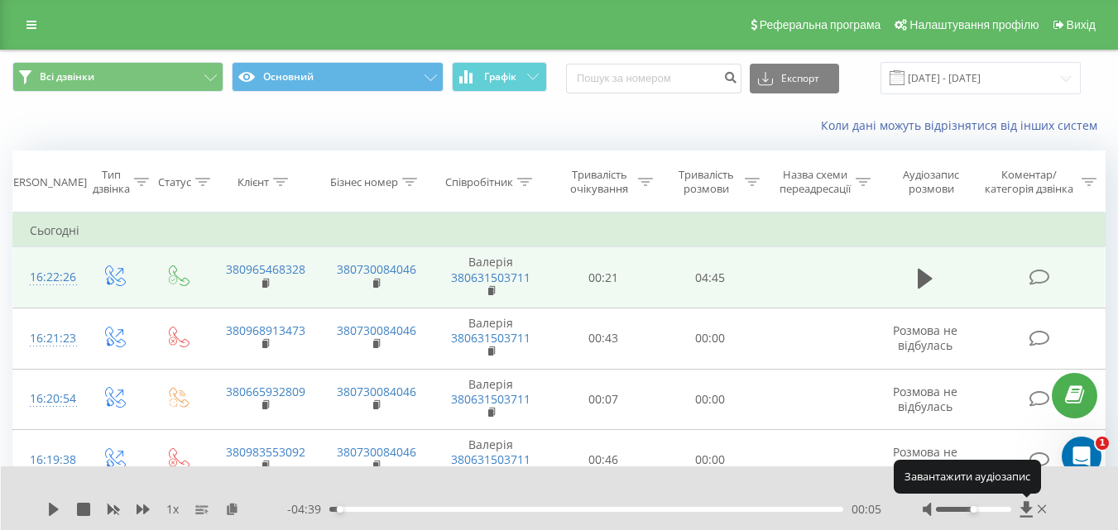
click at [1025, 501] on body "poshyk.org.ua Проекти poshyk.org.ua Дашборд Центр звернень Журнал дзвінків Журн…" at bounding box center [559, 265] width 1118 height 530
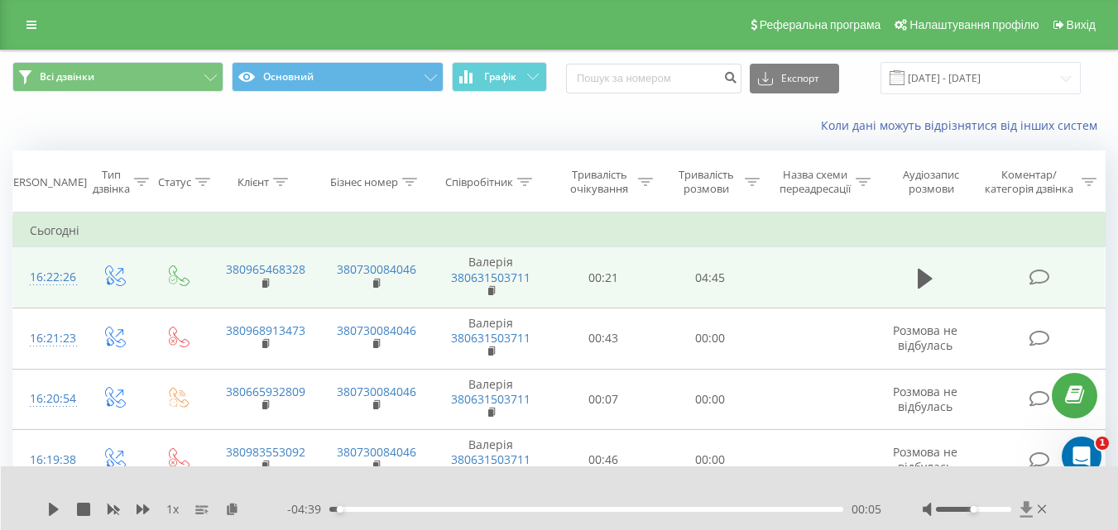
click at [1024, 507] on icon at bounding box center [1025, 509] width 12 height 16
click at [1024, 504] on icon at bounding box center [1025, 509] width 12 height 16
click at [1020, 510] on icon at bounding box center [1026, 509] width 14 height 17
click at [1031, 516] on icon at bounding box center [1026, 509] width 14 height 17
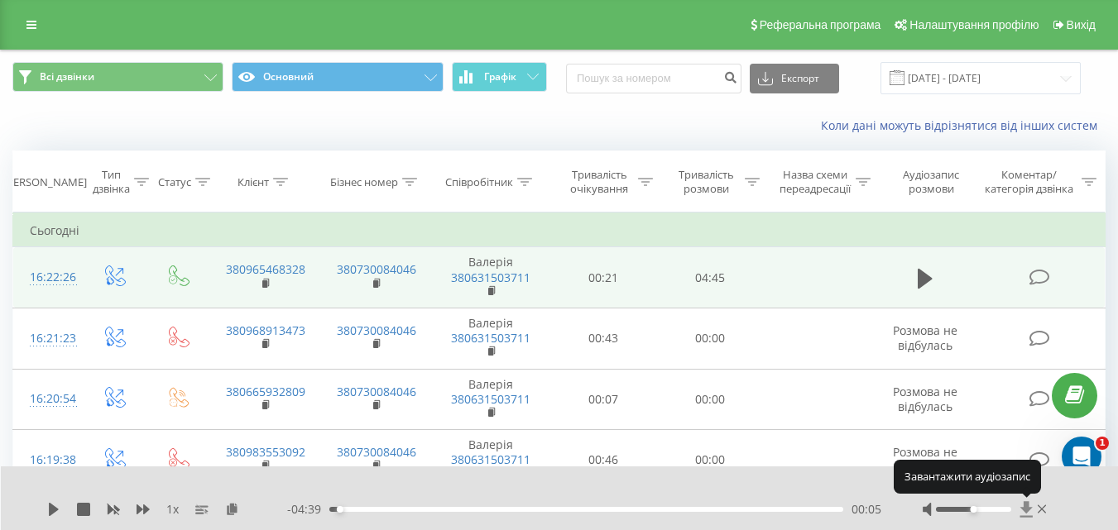
click at [1023, 511] on icon at bounding box center [1025, 509] width 12 height 16
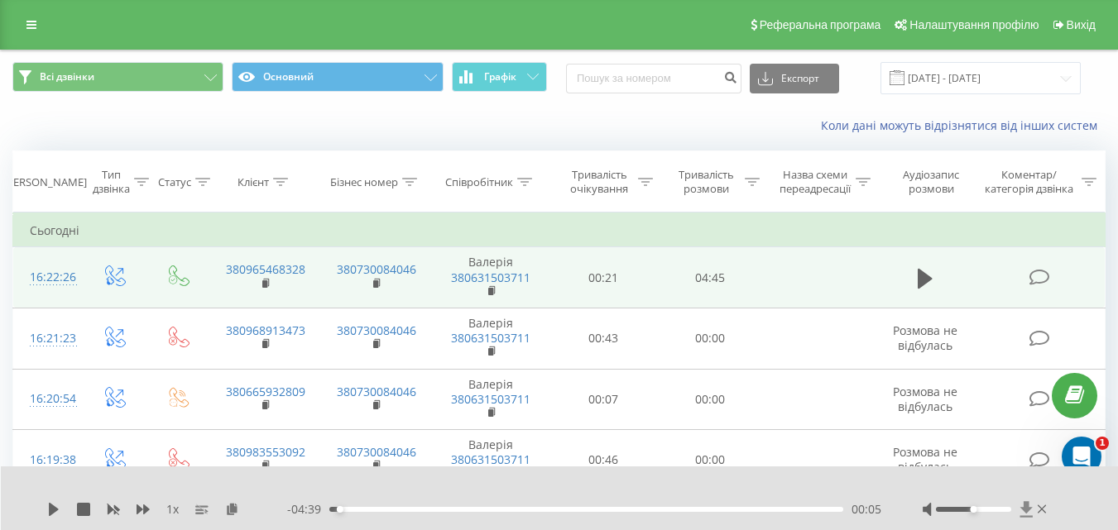
click at [1023, 511] on icon at bounding box center [1025, 509] width 12 height 16
click at [1024, 515] on icon at bounding box center [1026, 509] width 14 height 17
click at [1024, 508] on icon at bounding box center [1025, 509] width 12 height 16
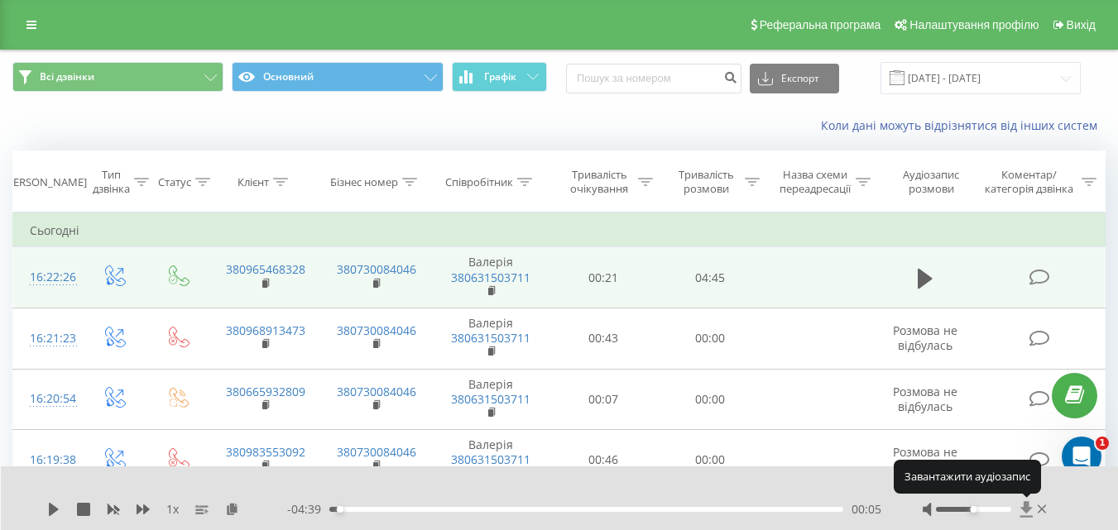
click at [1024, 508] on icon at bounding box center [1025, 509] width 12 height 16
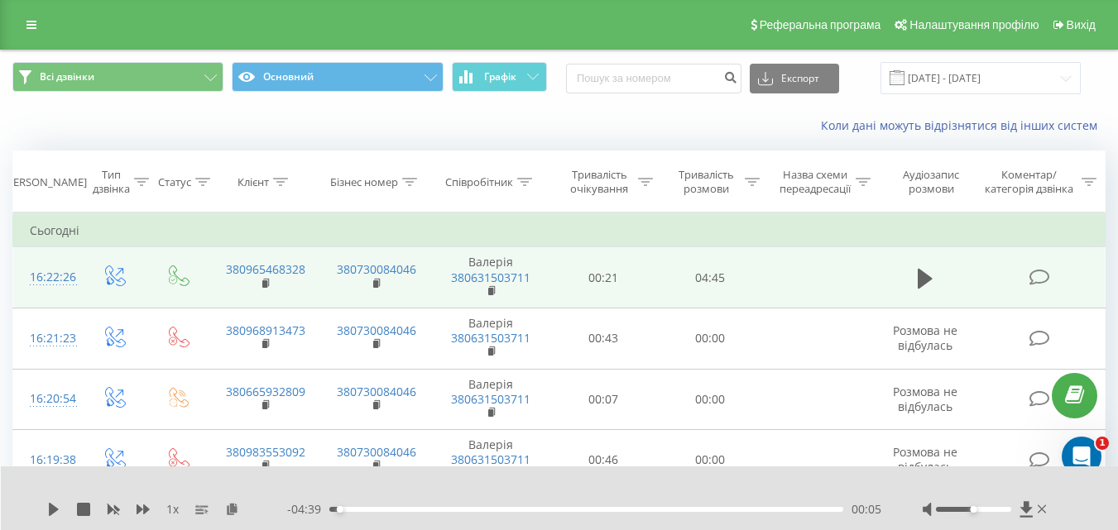
click at [1025, 519] on div "1 x - 04:39 00:05 00:05" at bounding box center [560, 499] width 1118 height 64
click at [1025, 517] on icon at bounding box center [1025, 509] width 12 height 16
click at [1028, 505] on icon at bounding box center [1025, 509] width 12 height 16
click at [1030, 508] on icon at bounding box center [1025, 509] width 12 height 16
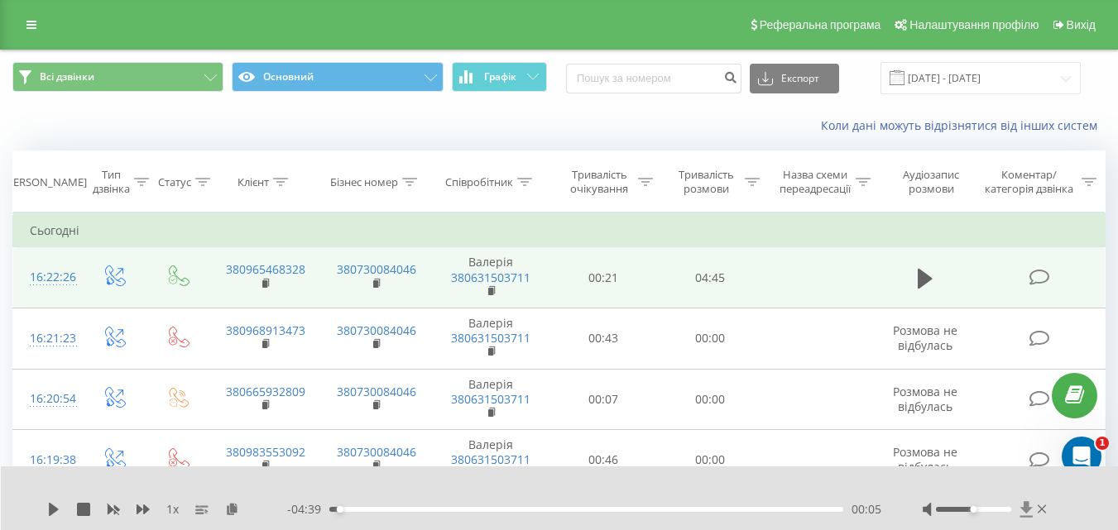
click at [1030, 508] on icon at bounding box center [1025, 509] width 12 height 16
click at [1026, 504] on icon at bounding box center [1025, 509] width 12 height 16
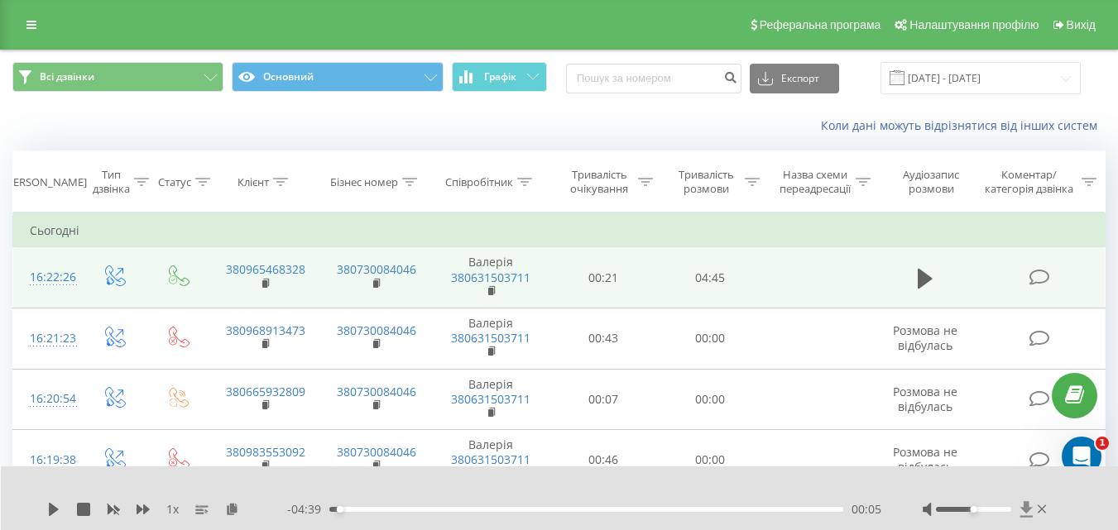
click at [1026, 504] on icon at bounding box center [1025, 509] width 12 height 16
click at [1025, 502] on icon at bounding box center [1025, 509] width 12 height 16
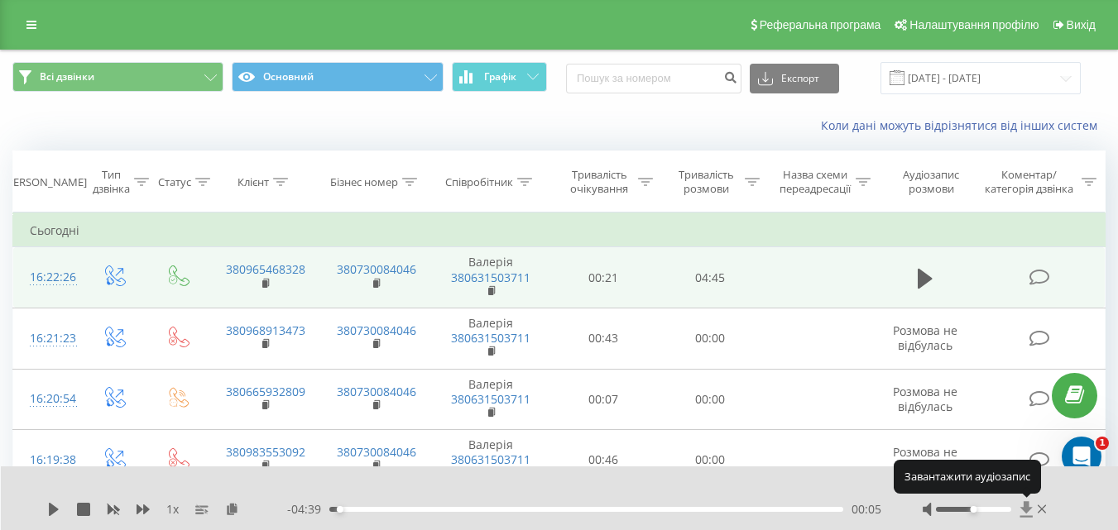
click at [1025, 502] on icon at bounding box center [1025, 509] width 12 height 16
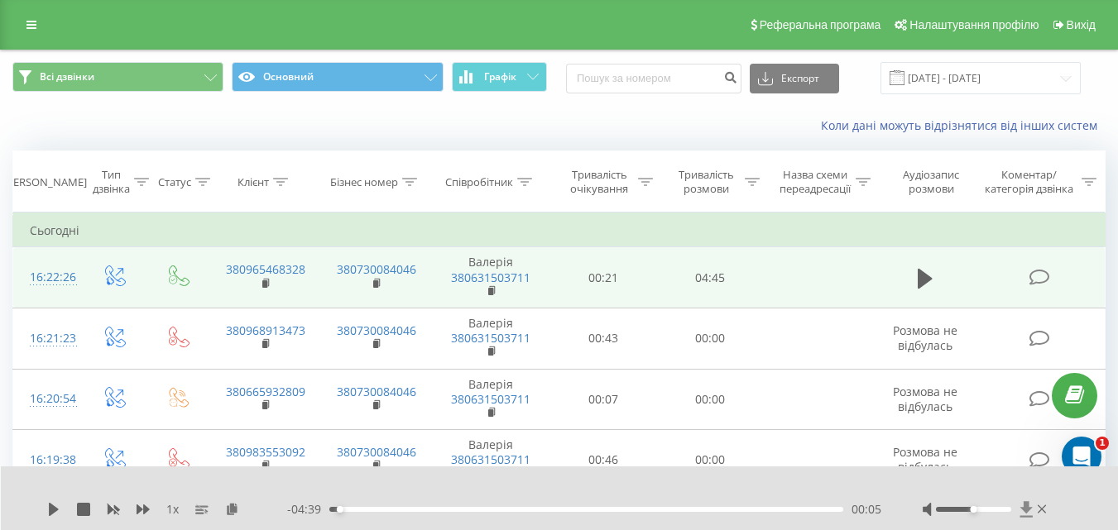
click at [1025, 502] on icon at bounding box center [1025, 509] width 12 height 16
click at [1018, 506] on div at bounding box center [986, 509] width 127 height 17
click at [1022, 506] on icon at bounding box center [1026, 509] width 14 height 17
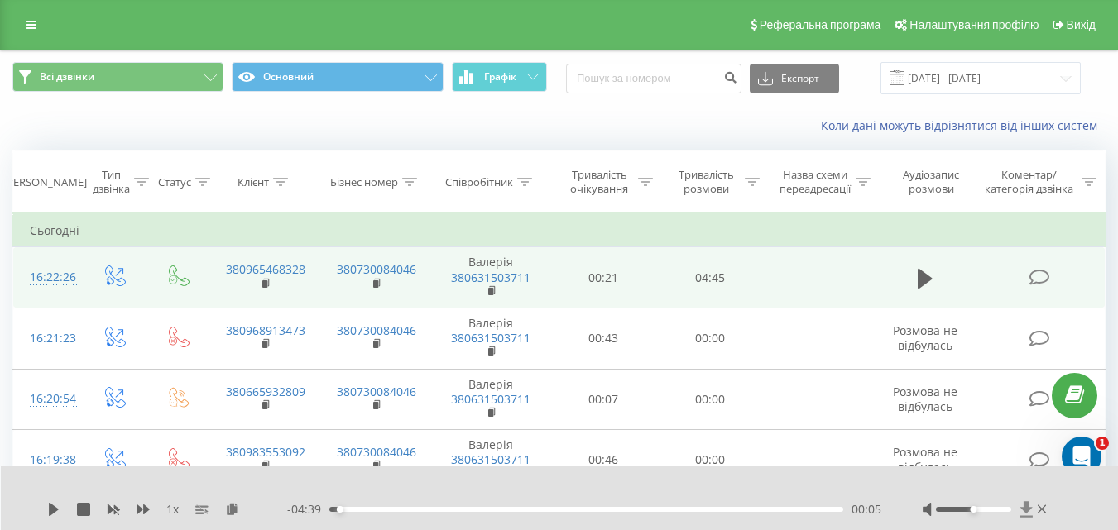
click at [1022, 506] on icon at bounding box center [1026, 509] width 14 height 17
click at [1032, 505] on icon at bounding box center [1026, 509] width 14 height 17
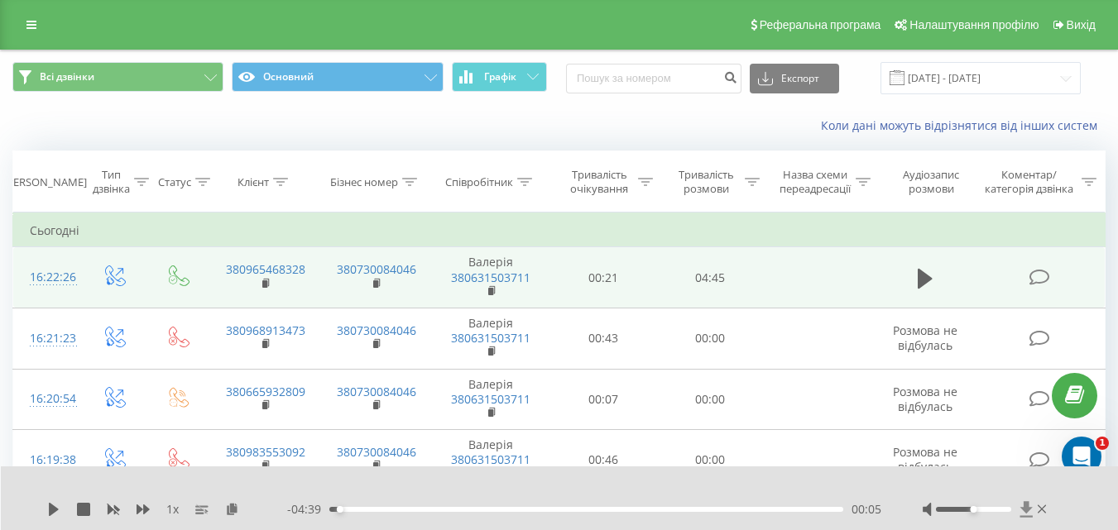
click at [1028, 510] on icon at bounding box center [1025, 509] width 12 height 16
click at [1024, 505] on icon at bounding box center [1025, 509] width 12 height 16
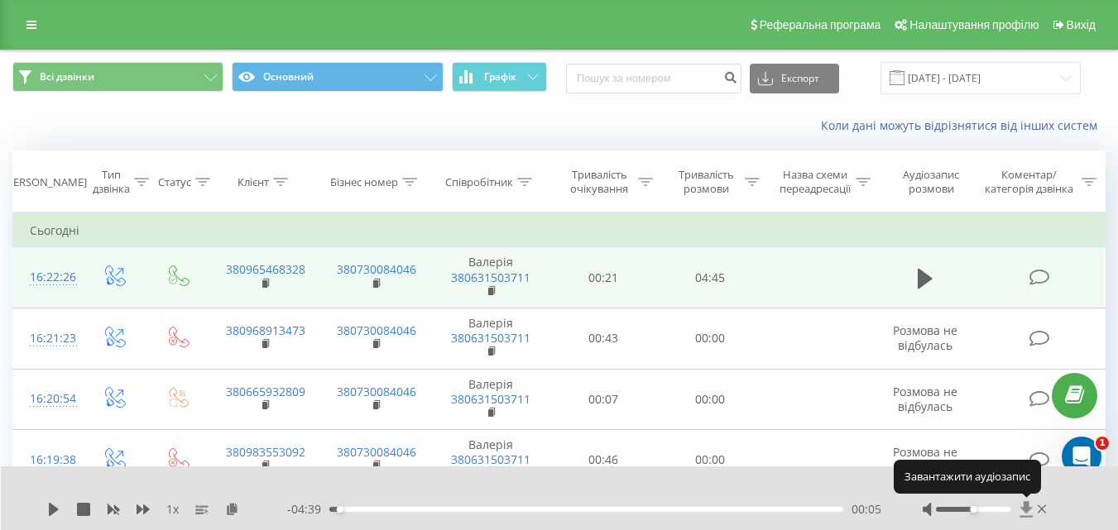
click at [1024, 505] on icon at bounding box center [1025, 509] width 12 height 16
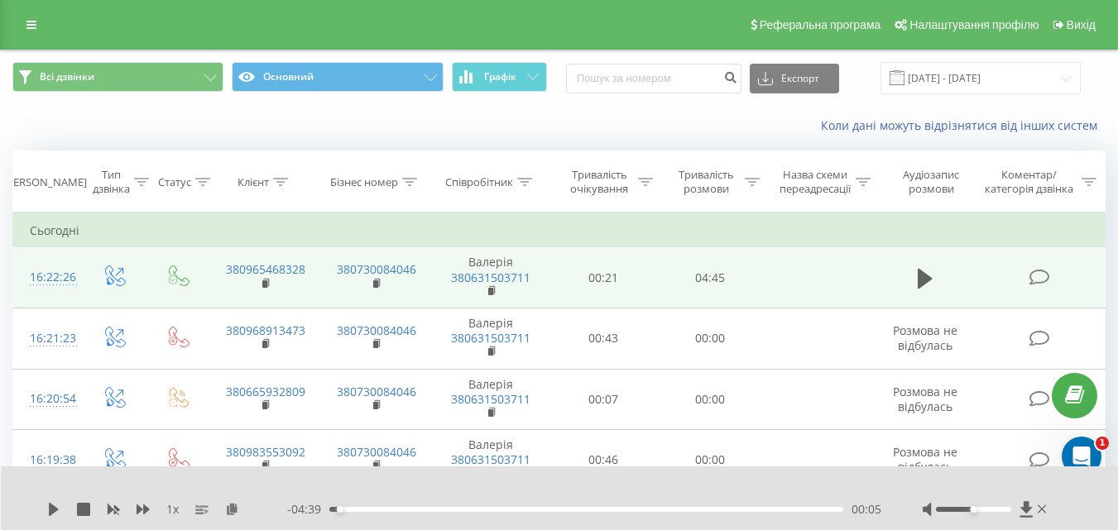
click at [1024, 501] on div "1 x - 04:39 00:05 00:05" at bounding box center [560, 499] width 1118 height 64
click at [1024, 505] on icon at bounding box center [1025, 509] width 12 height 16
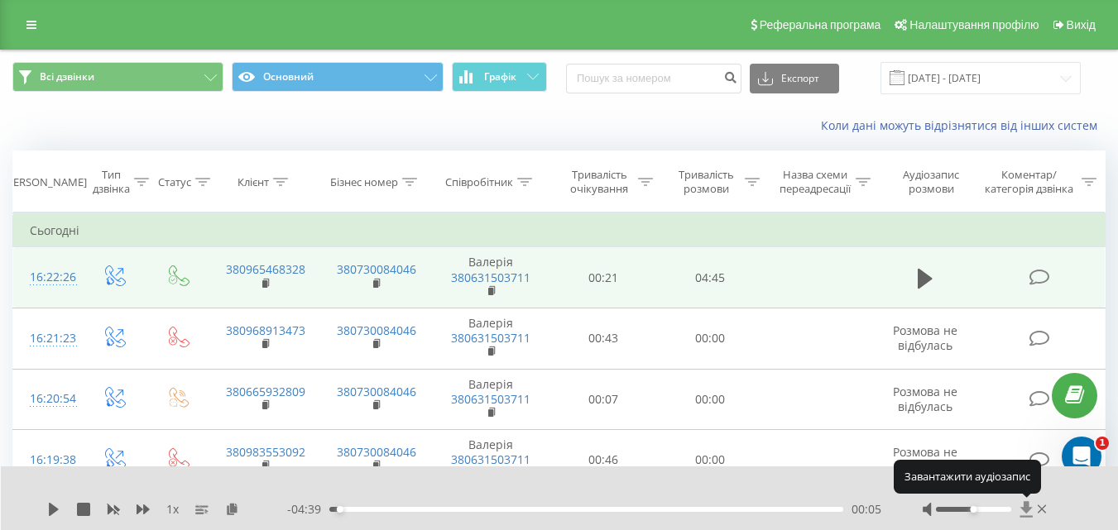
click at [1025, 506] on icon at bounding box center [1025, 509] width 12 height 16
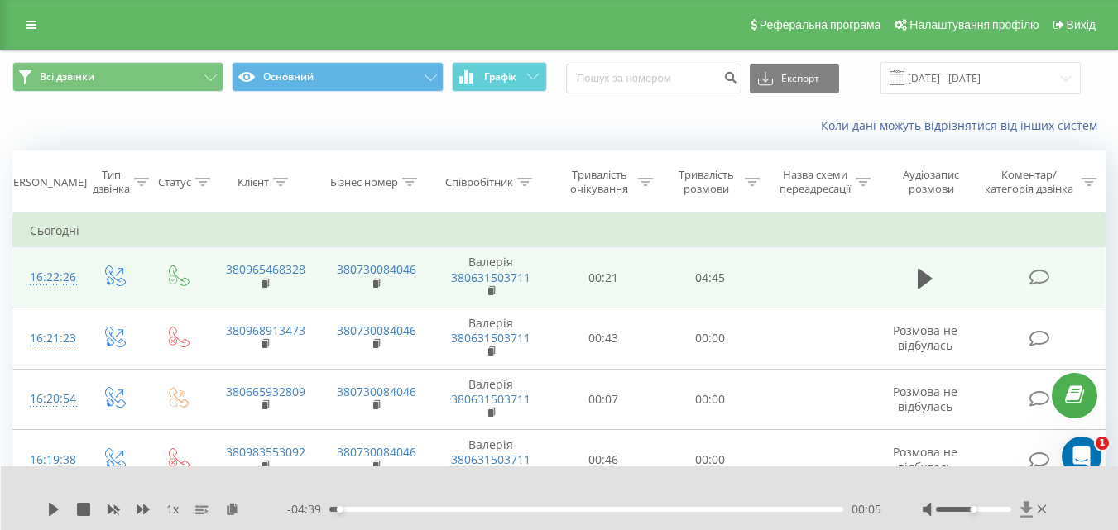
click at [1026, 505] on icon at bounding box center [1025, 509] width 12 height 16
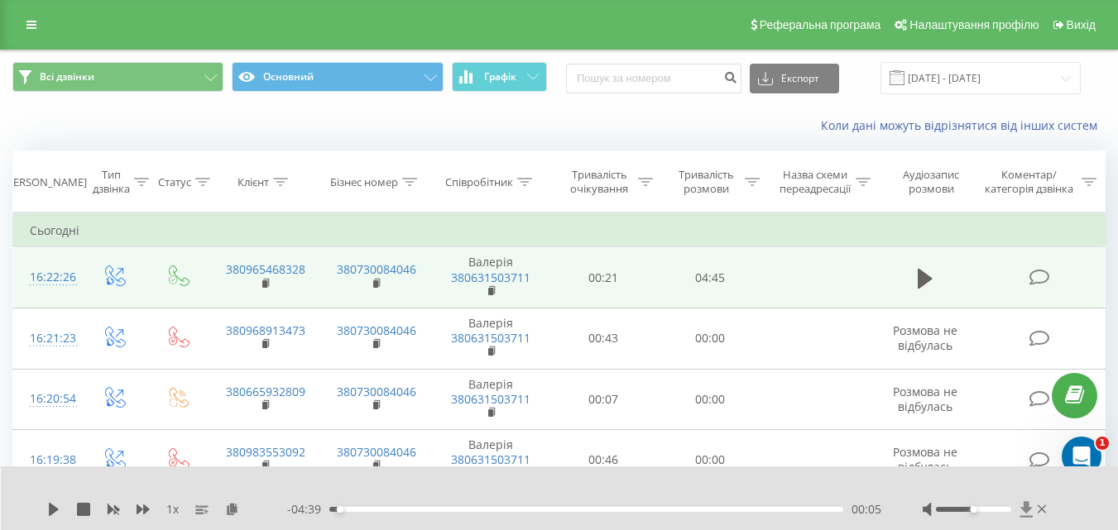
click at [1026, 505] on icon at bounding box center [1025, 509] width 12 height 16
click at [1029, 508] on icon at bounding box center [1025, 509] width 12 height 16
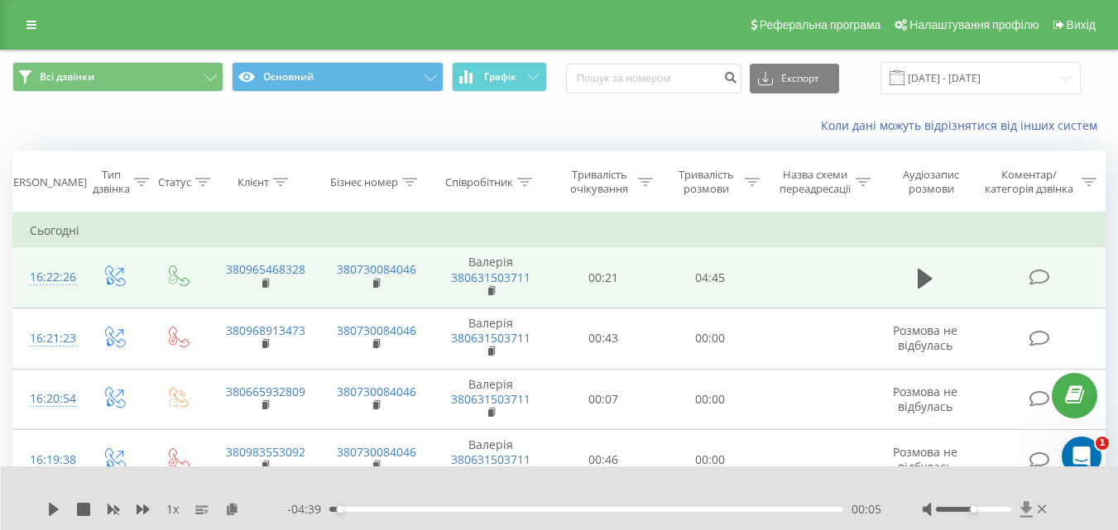
click at [1029, 508] on icon at bounding box center [1025, 509] width 12 height 16
click at [1018, 503] on div at bounding box center [986, 509] width 127 height 17
click at [1022, 504] on icon at bounding box center [1026, 509] width 14 height 17
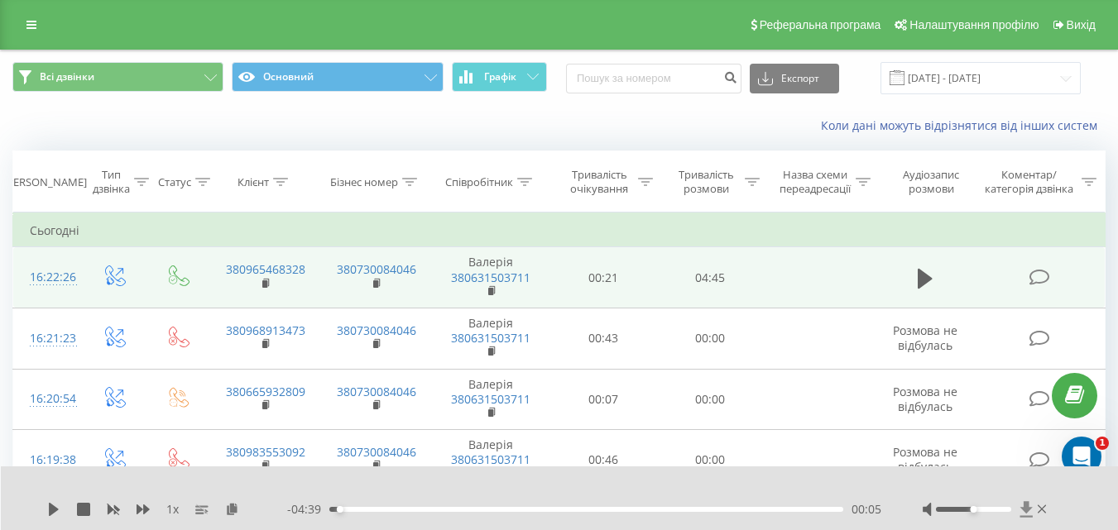
click at [1022, 504] on icon at bounding box center [1026, 509] width 14 height 17
click at [1023, 513] on icon at bounding box center [1026, 509] width 14 height 17
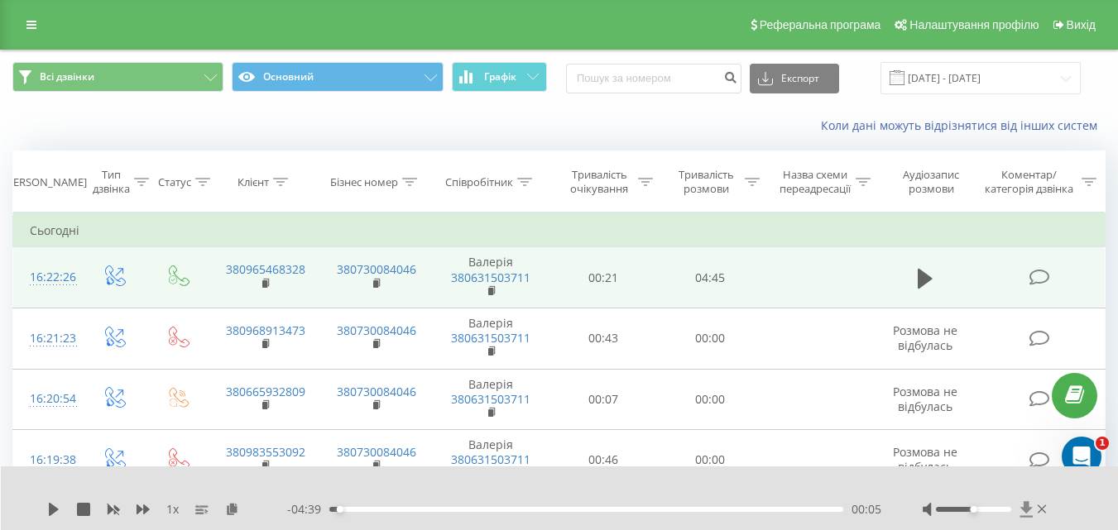
click at [1023, 513] on icon at bounding box center [1026, 509] width 14 height 17
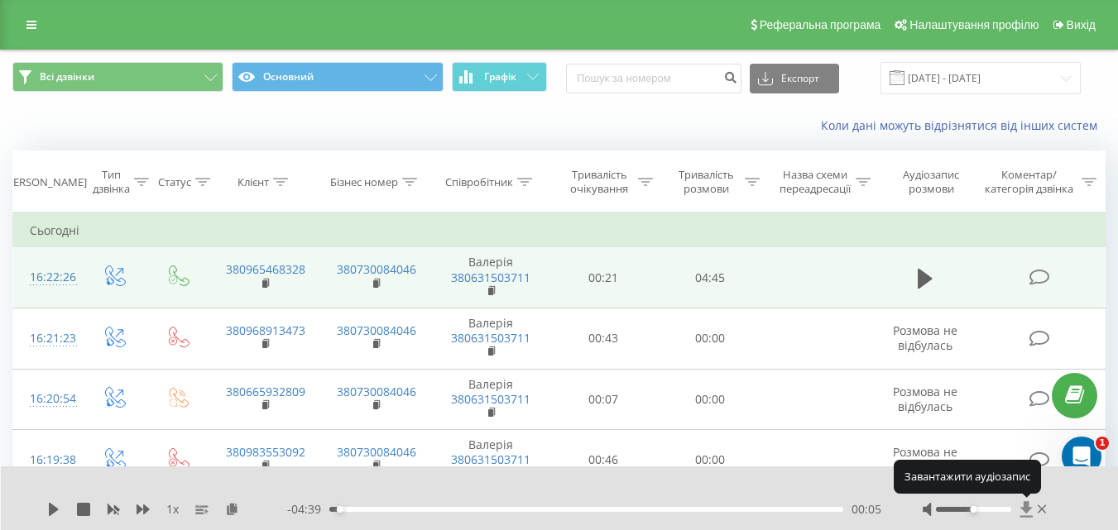
click at [1023, 513] on icon at bounding box center [1026, 509] width 14 height 17
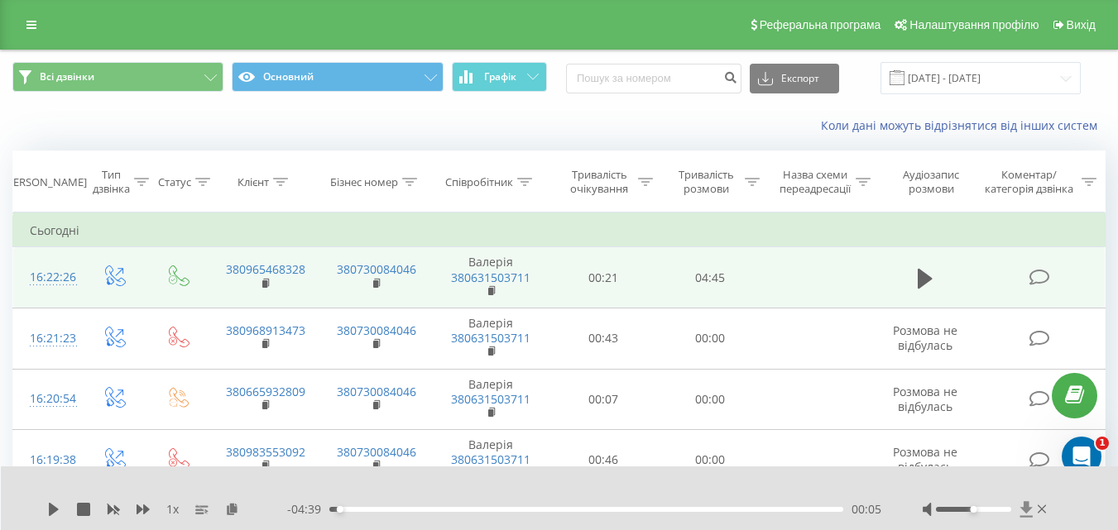
click at [1023, 513] on icon at bounding box center [1026, 509] width 14 height 17
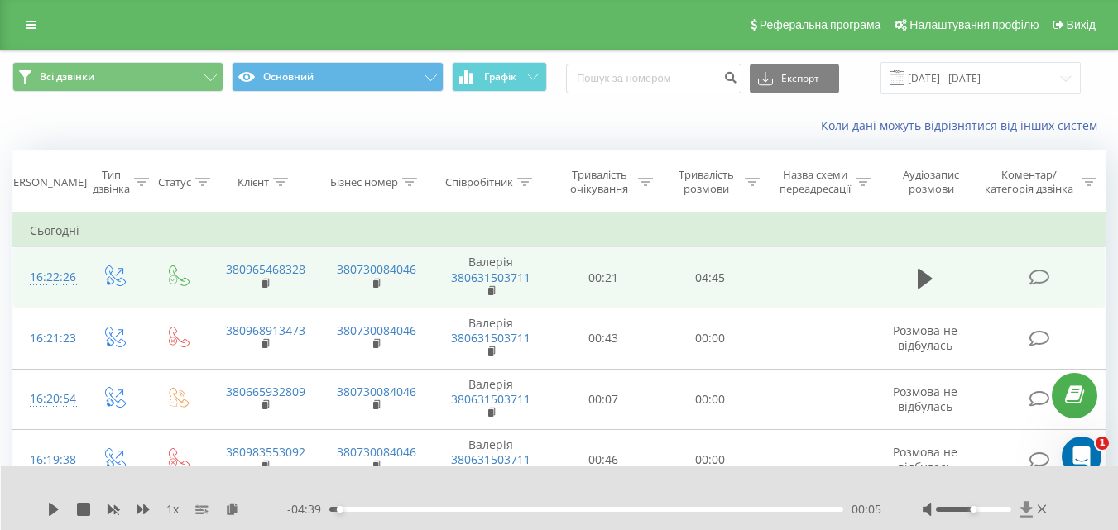
click at [1023, 513] on icon at bounding box center [1026, 509] width 14 height 17
click at [1023, 512] on icon at bounding box center [1026, 509] width 14 height 17
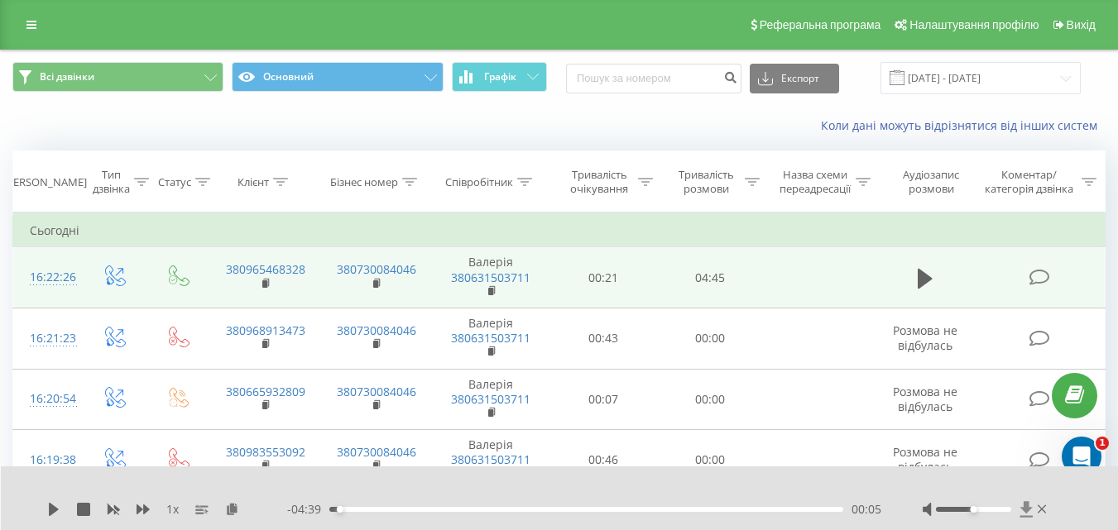
click at [1023, 512] on icon at bounding box center [1026, 509] width 14 height 17
drag, startPoint x: 1023, startPoint y: 512, endPoint x: 1028, endPoint y: 498, distance: 14.9
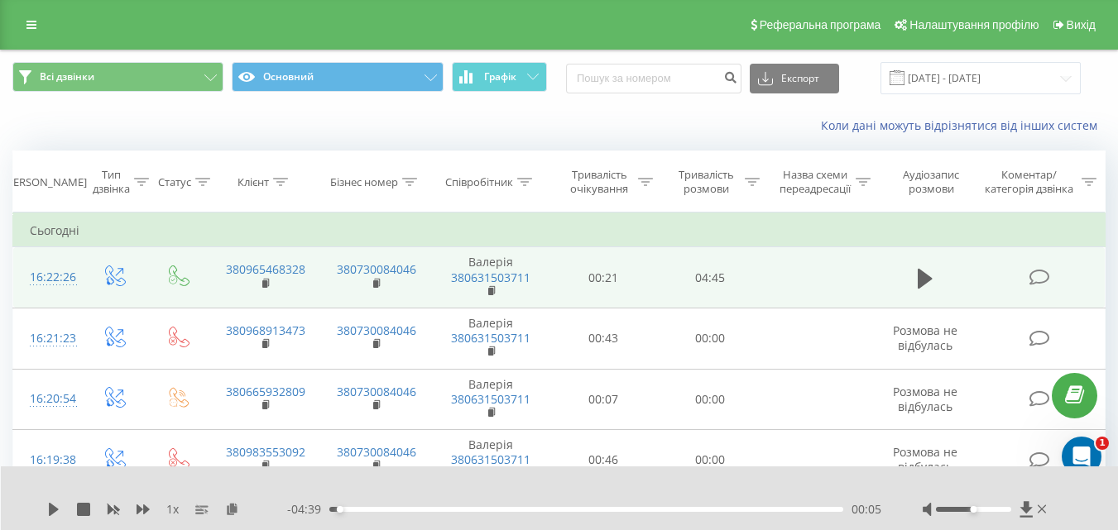
click at [1027, 499] on div "1 x - 04:39 00:05 00:05" at bounding box center [560, 499] width 1118 height 64
drag, startPoint x: 1028, startPoint y: 498, endPoint x: 1030, endPoint y: 490, distance: 8.6
click at [1030, 490] on div "1 x - 04:39 00:05 00:05" at bounding box center [560, 499] width 1118 height 64
click at [1026, 509] on icon at bounding box center [1025, 509] width 12 height 16
